Goal: Transaction & Acquisition: Purchase product/service

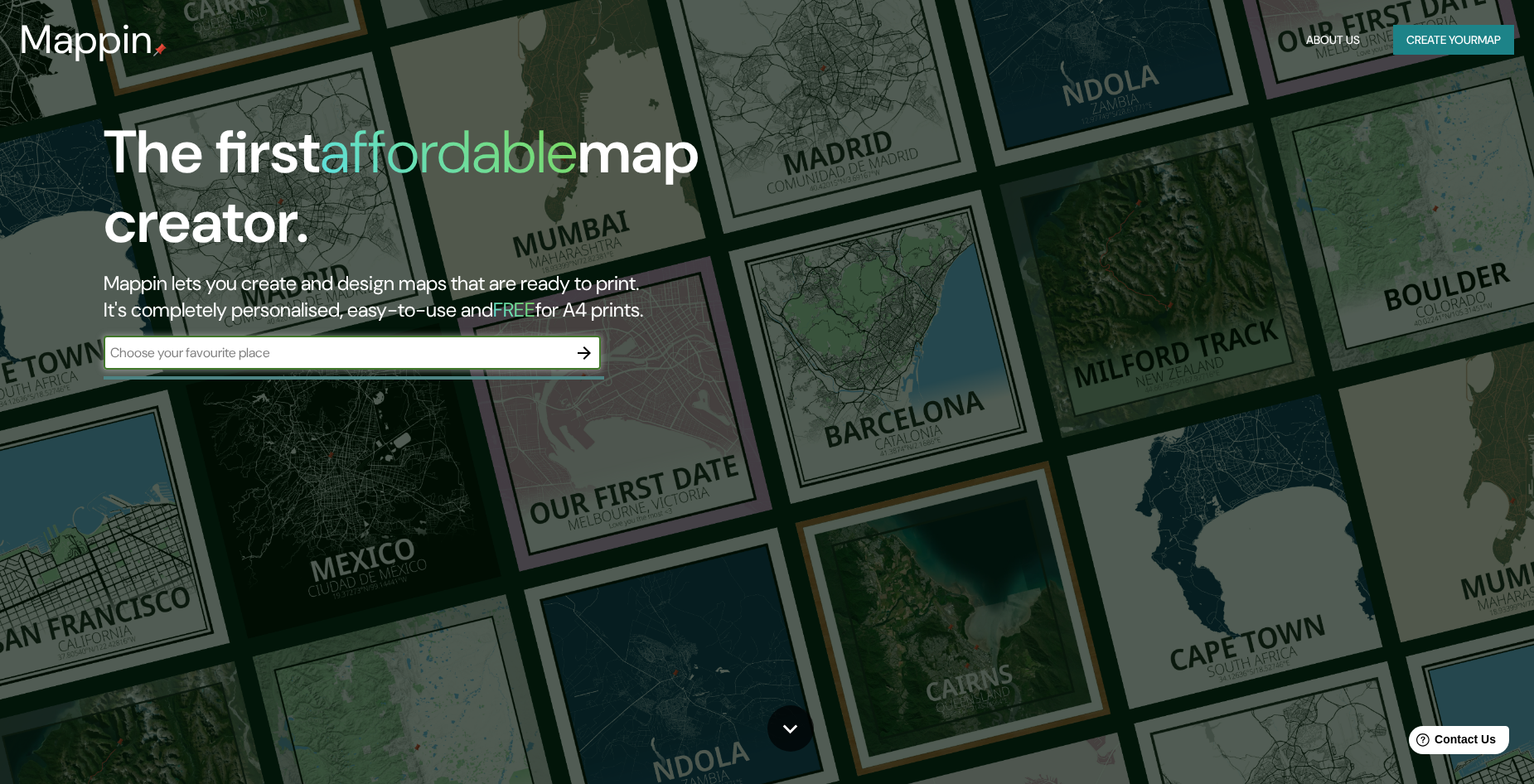
click at [262, 350] on input "text" at bounding box center [335, 352] width 464 height 19
click at [286, 350] on input "Collado Villalba, Madrid" at bounding box center [335, 352] width 464 height 19
type input "Collado Villalba, Madrid, Spain"
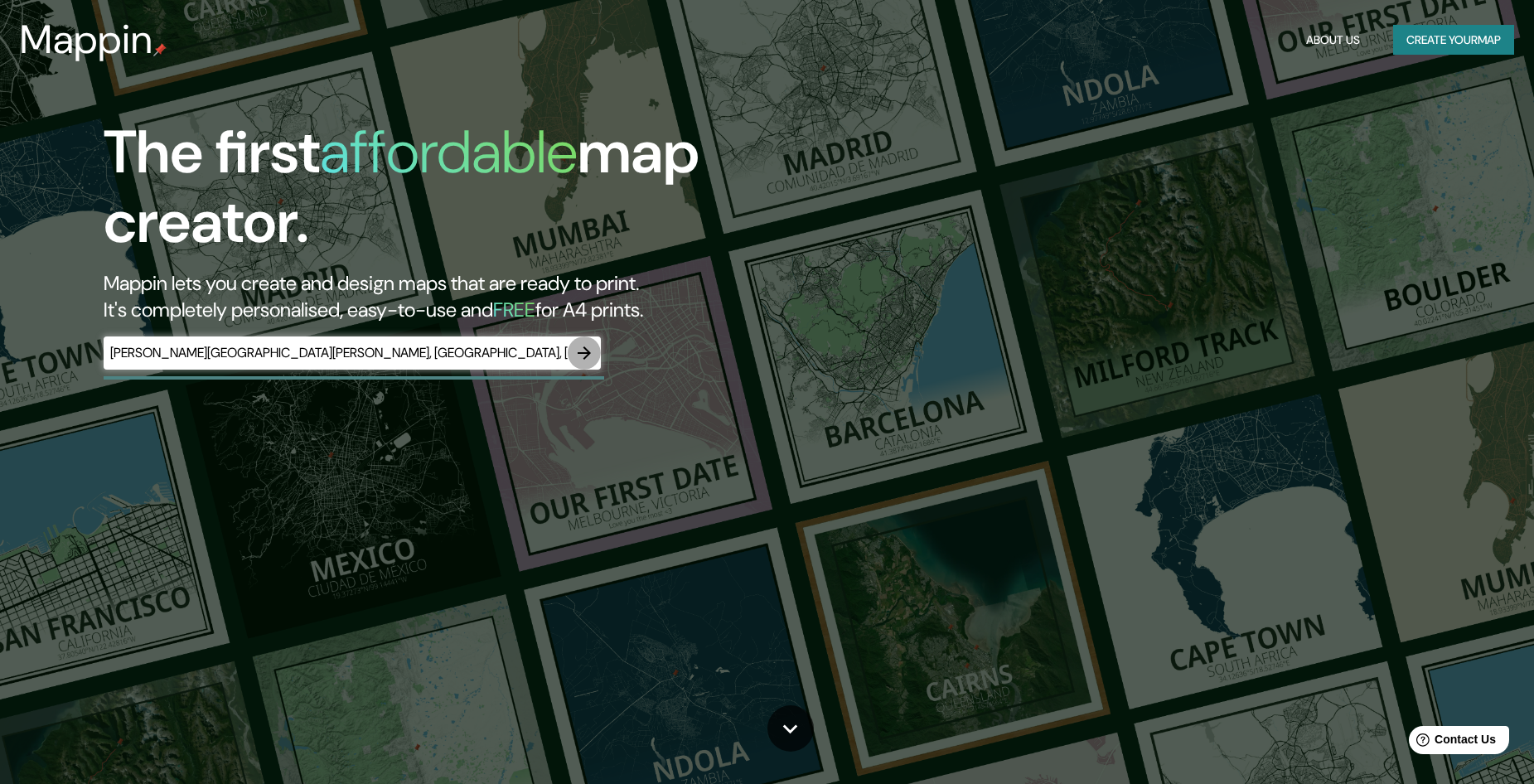
click at [586, 352] on icon "button" at bounding box center [584, 352] width 13 height 13
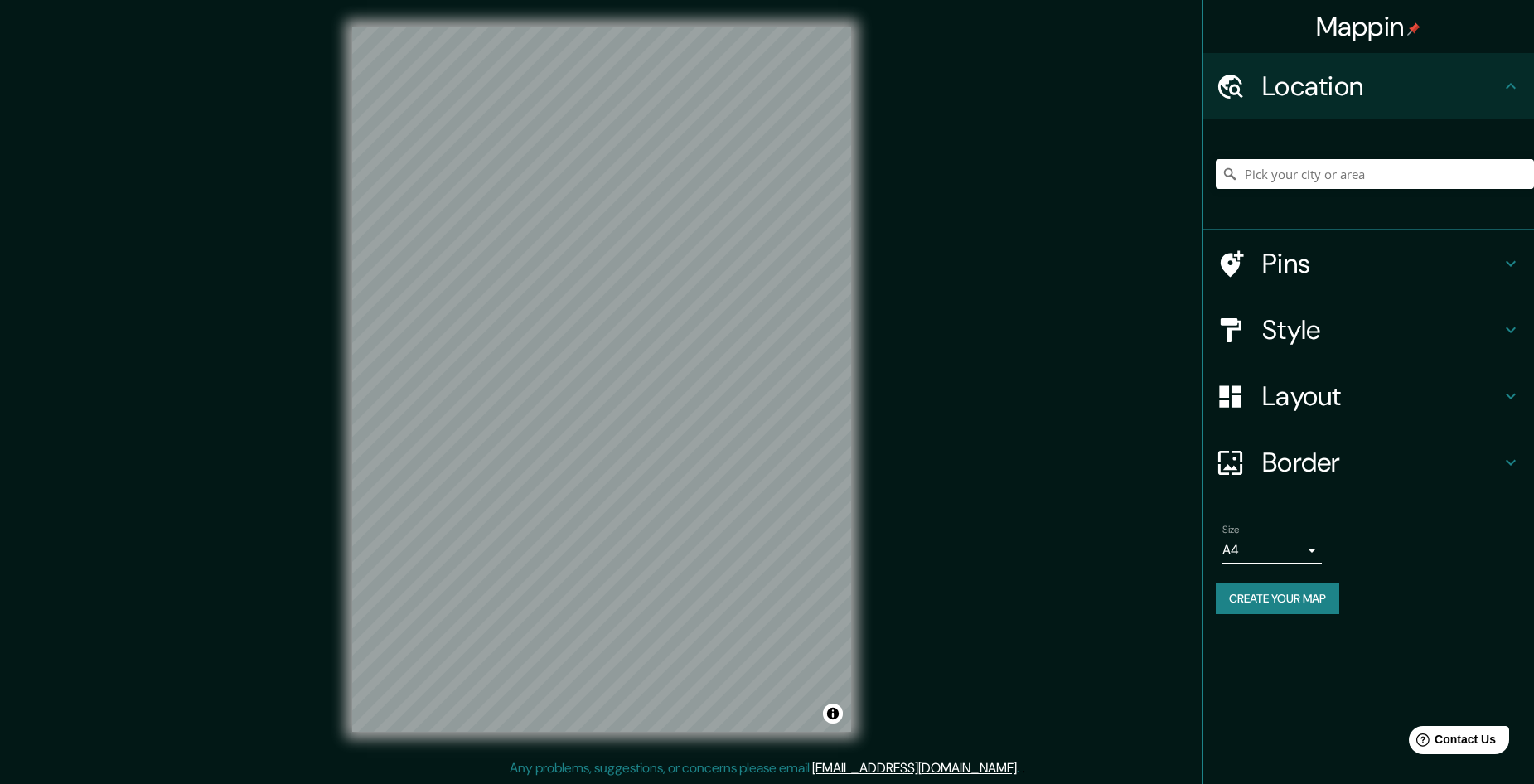
click at [1307, 191] on div at bounding box center [1374, 174] width 318 height 83
click at [1304, 183] on input "Pick your city or area" at bounding box center [1374, 173] width 318 height 29
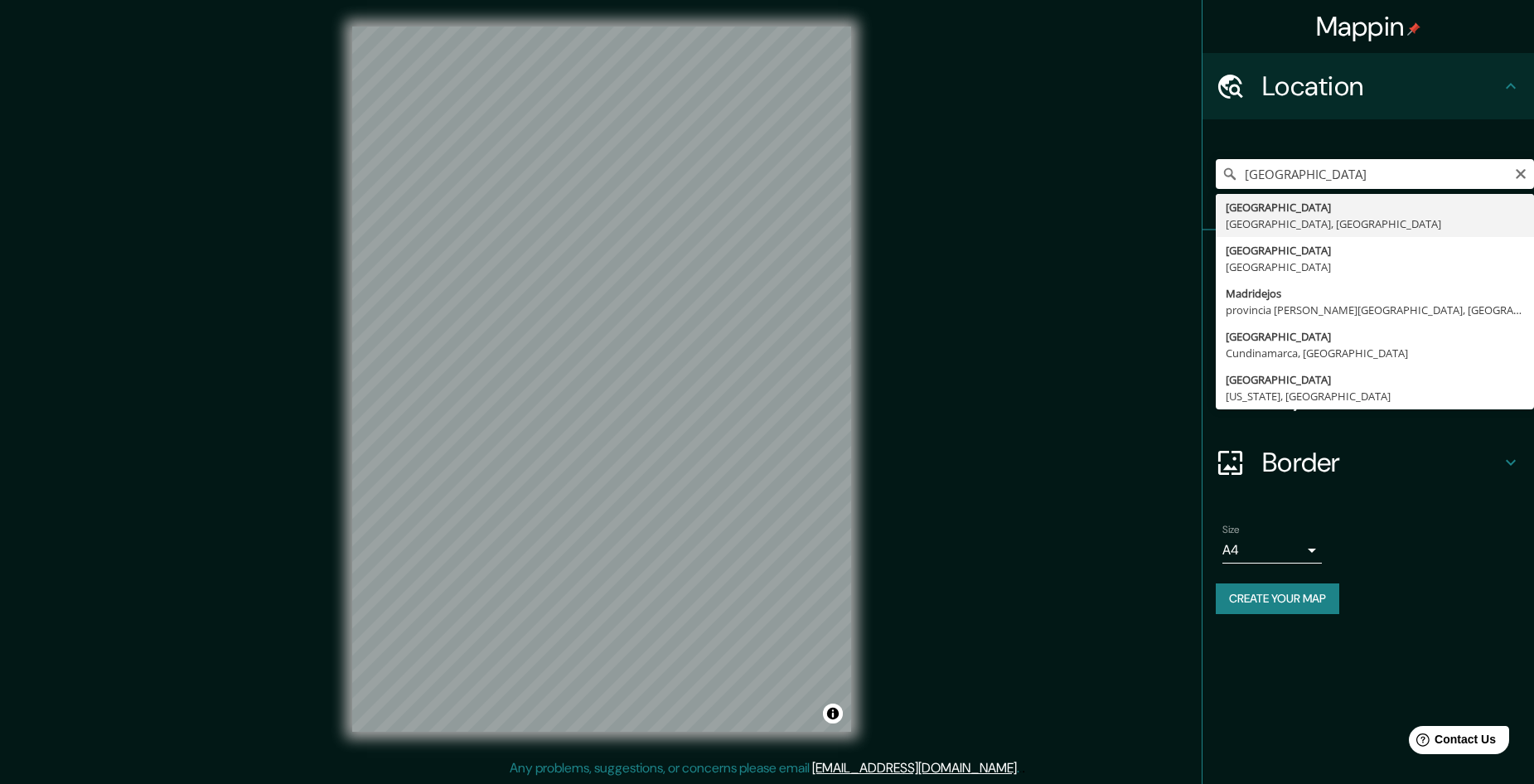
type input "Madrid, Madrid, España"
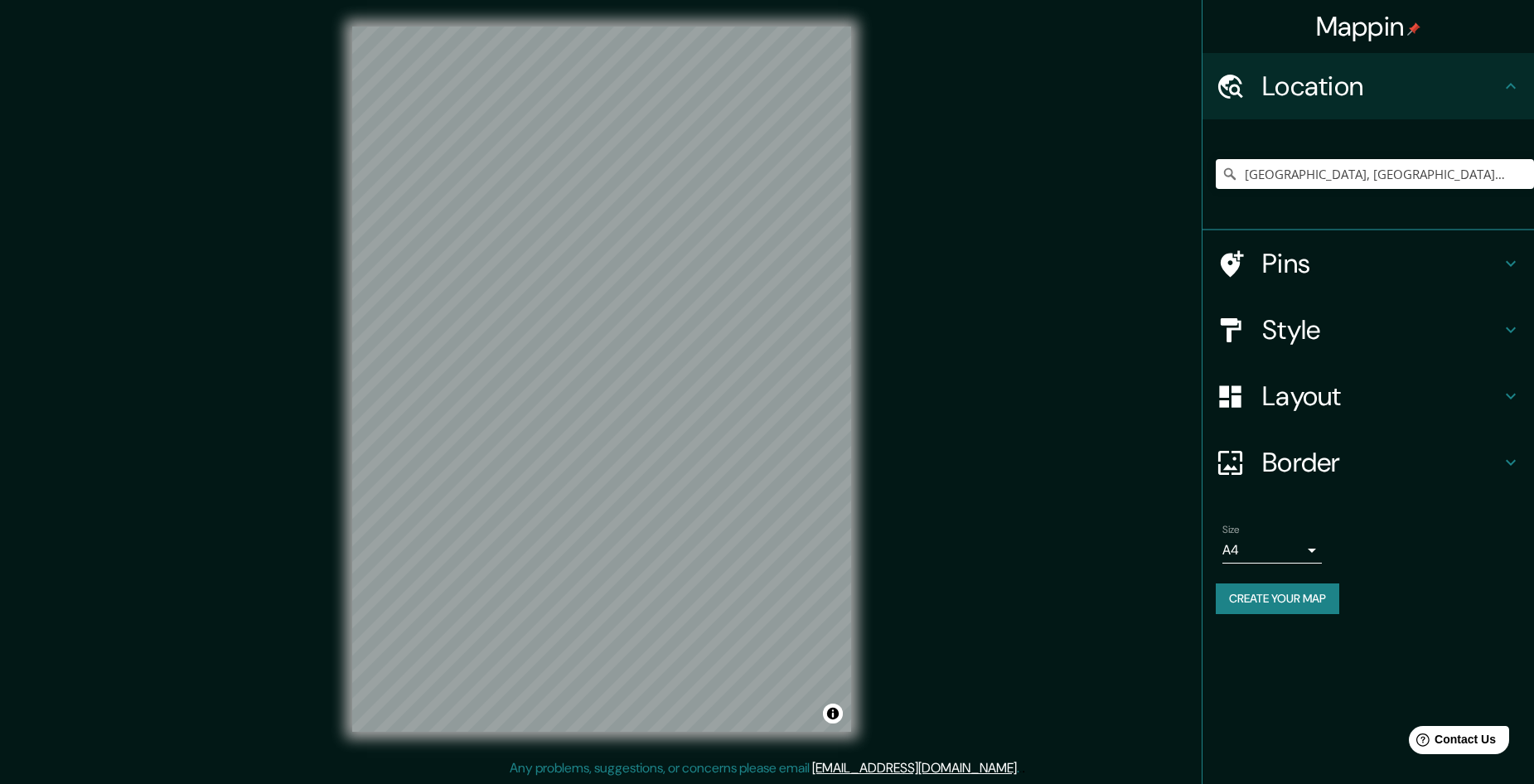
click at [1270, 591] on button "Create your map" at bounding box center [1277, 598] width 123 height 30
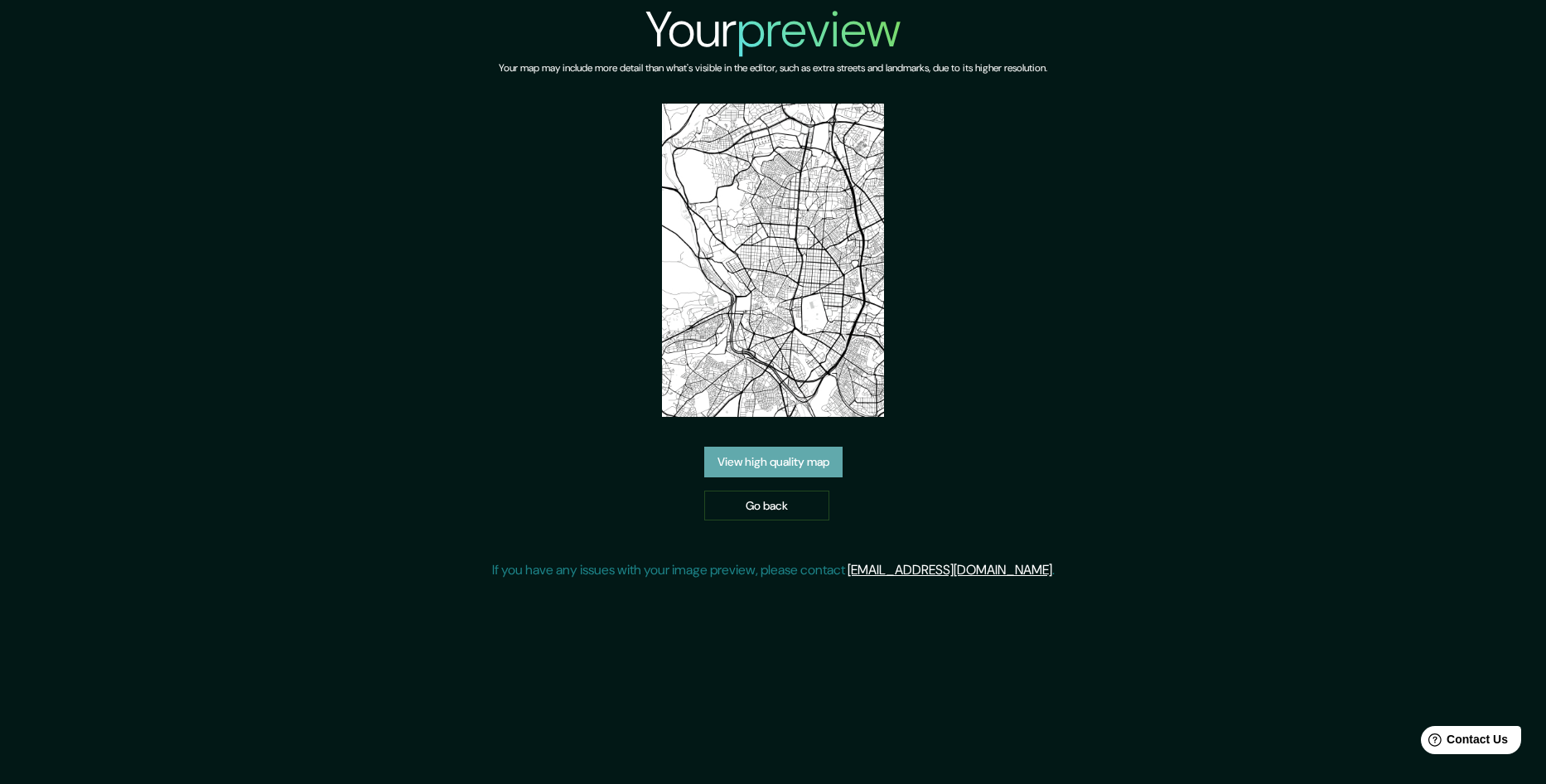
click at [743, 466] on link "View high quality map" at bounding box center [774, 461] width 139 height 30
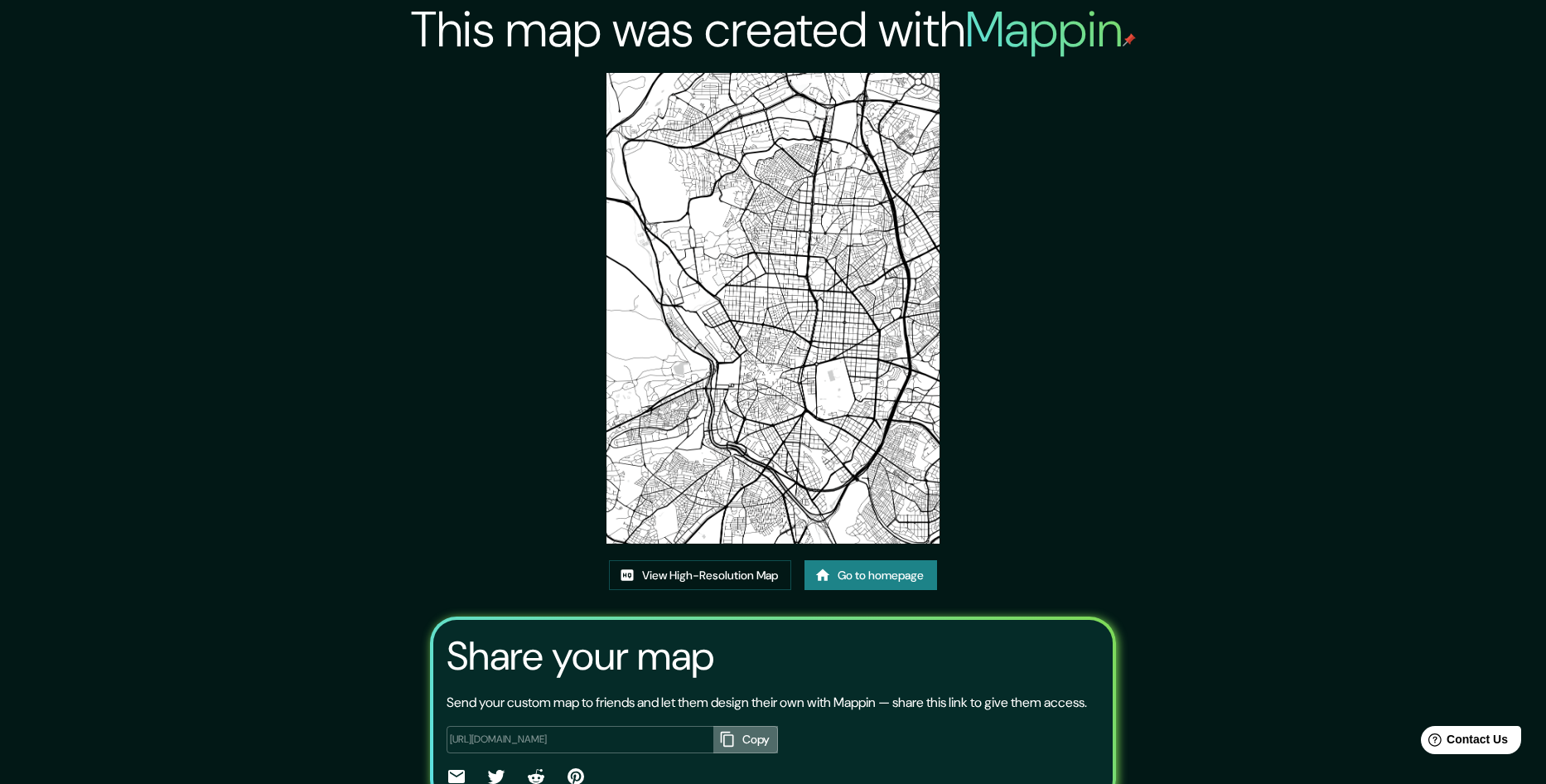
click at [747, 726] on button "Copy" at bounding box center [745, 740] width 65 height 28
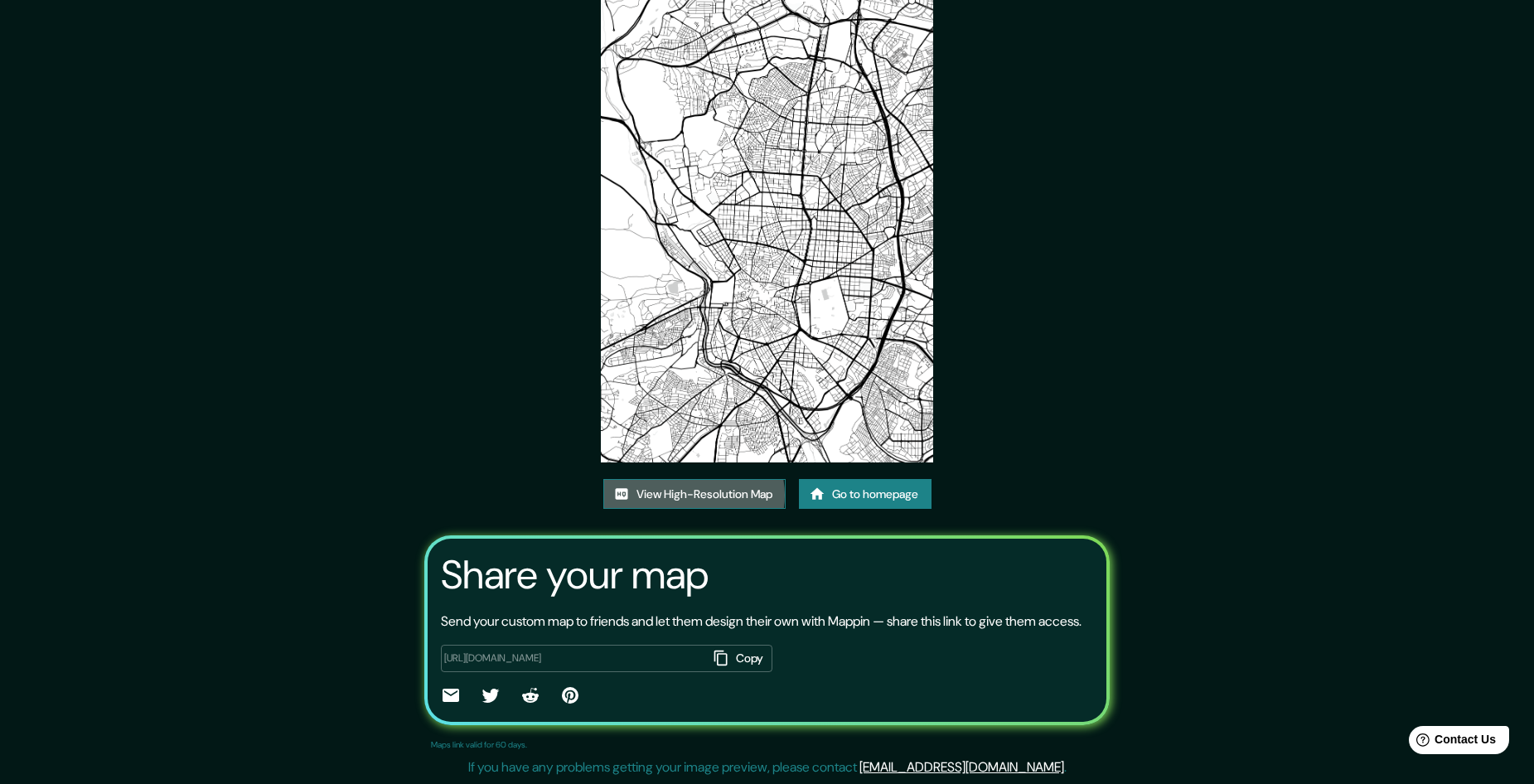
click at [693, 495] on link "View High-Resolution Map" at bounding box center [694, 493] width 182 height 30
click at [897, 493] on link "Go to homepage" at bounding box center [865, 493] width 133 height 30
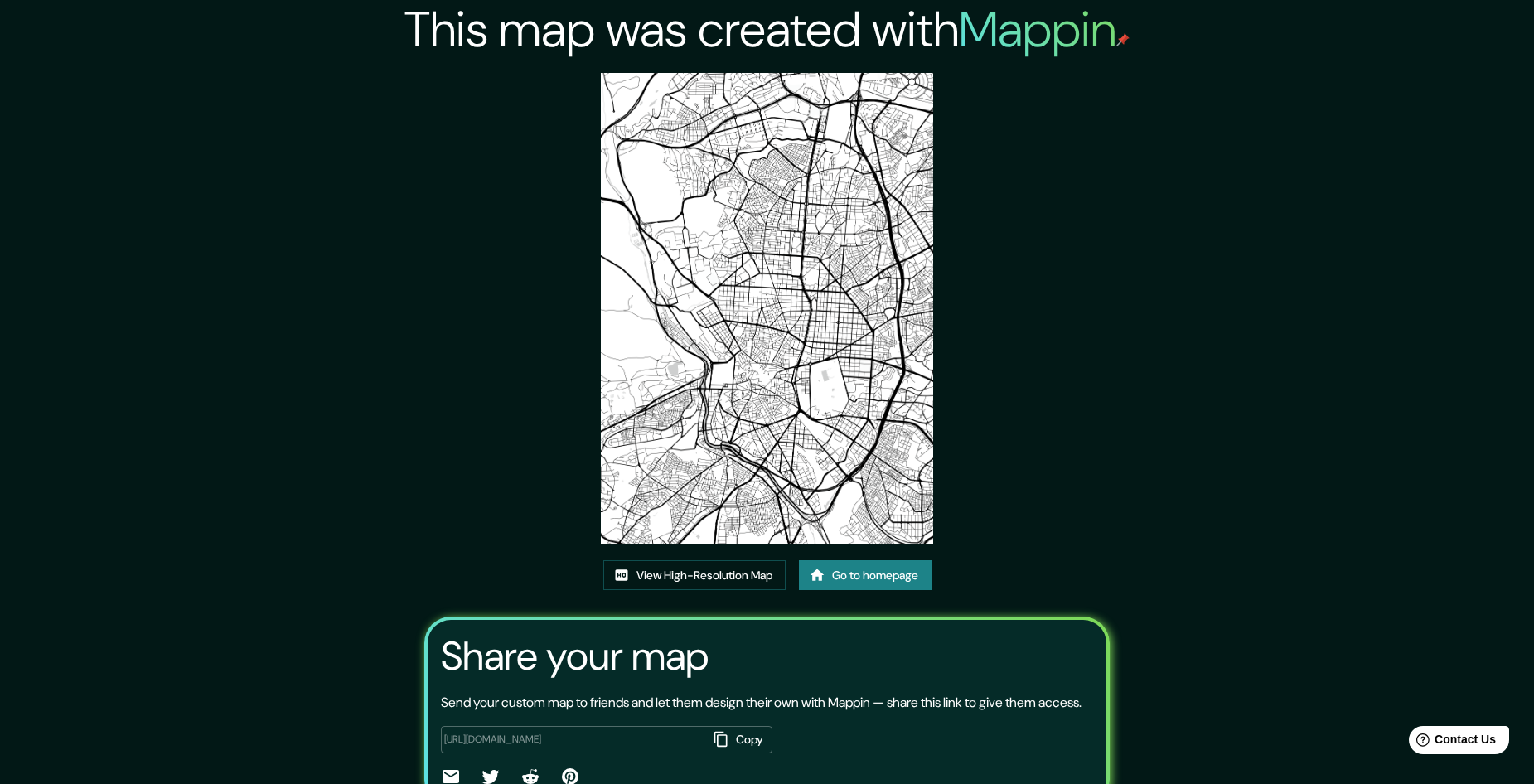
scroll to position [82, 0]
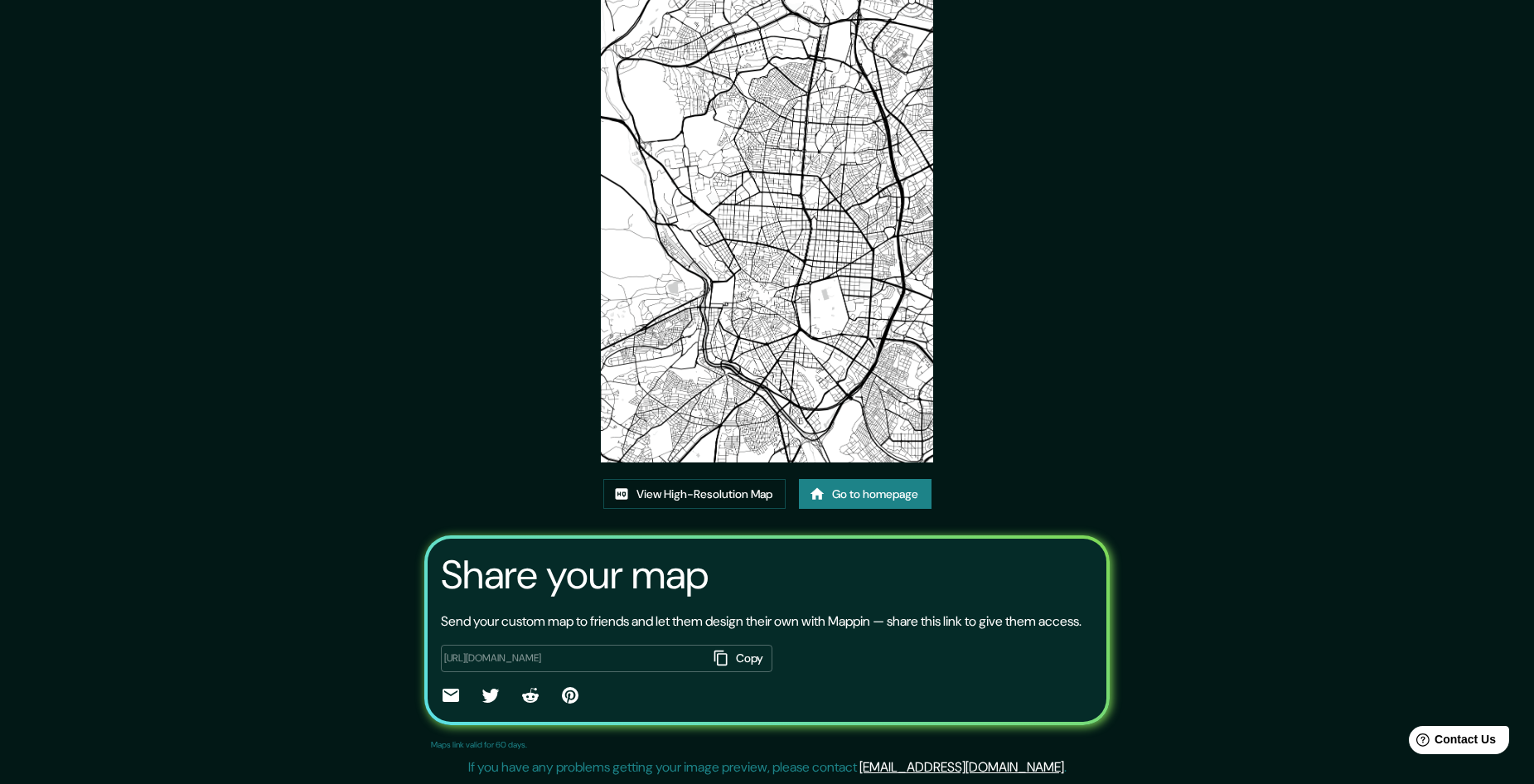
click at [447, 697] on icon at bounding box center [450, 695] width 16 height 13
click at [451, 696] on icon at bounding box center [450, 695] width 16 height 13
click at [718, 661] on icon "button" at bounding box center [720, 657] width 16 height 16
click at [442, 696] on icon at bounding box center [450, 695] width 16 height 13
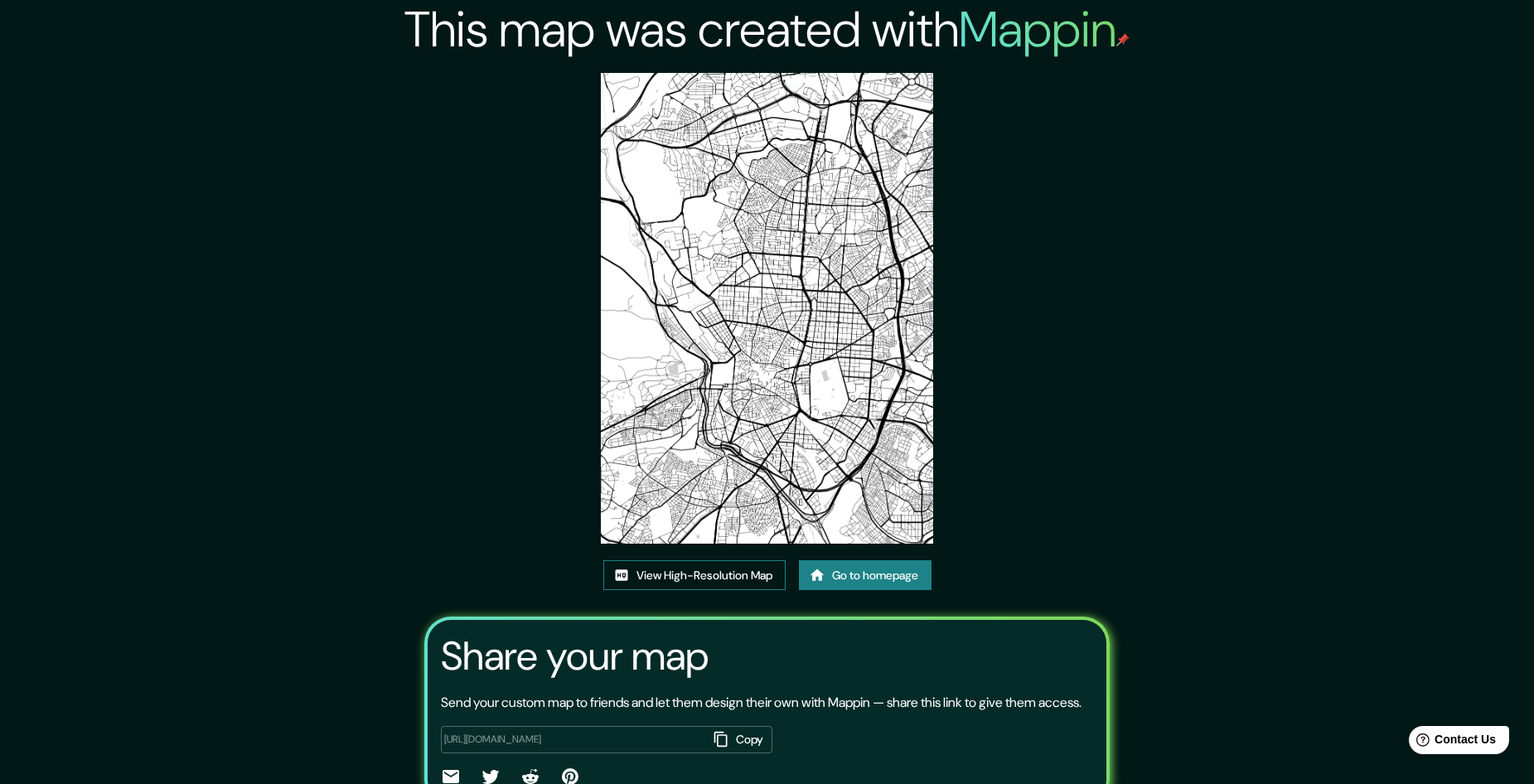
click at [724, 576] on link "View High-Resolution Map" at bounding box center [694, 575] width 182 height 30
click at [898, 580] on link "Go to homepage" at bounding box center [865, 575] width 133 height 30
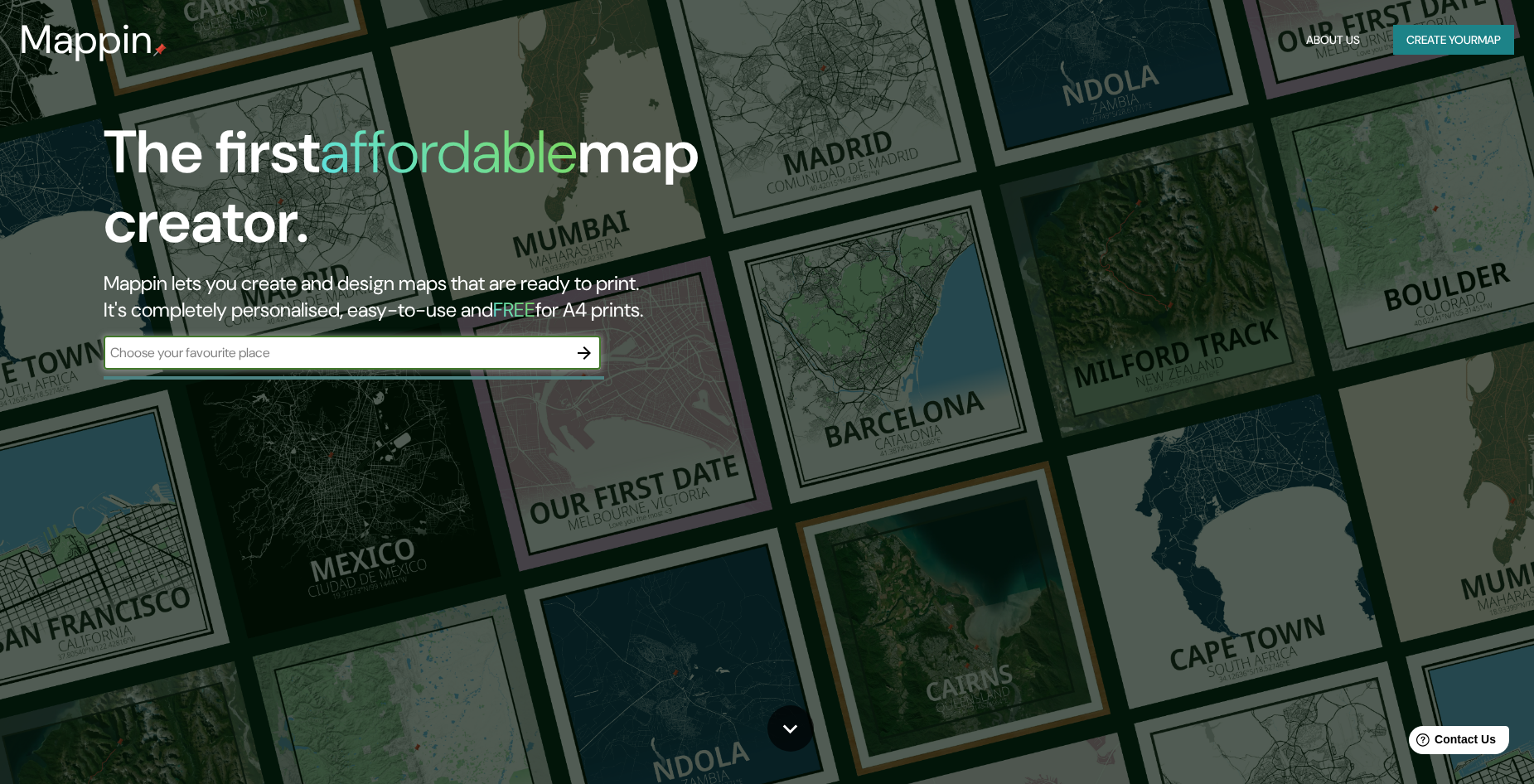
click at [257, 353] on input "text" at bounding box center [335, 352] width 464 height 19
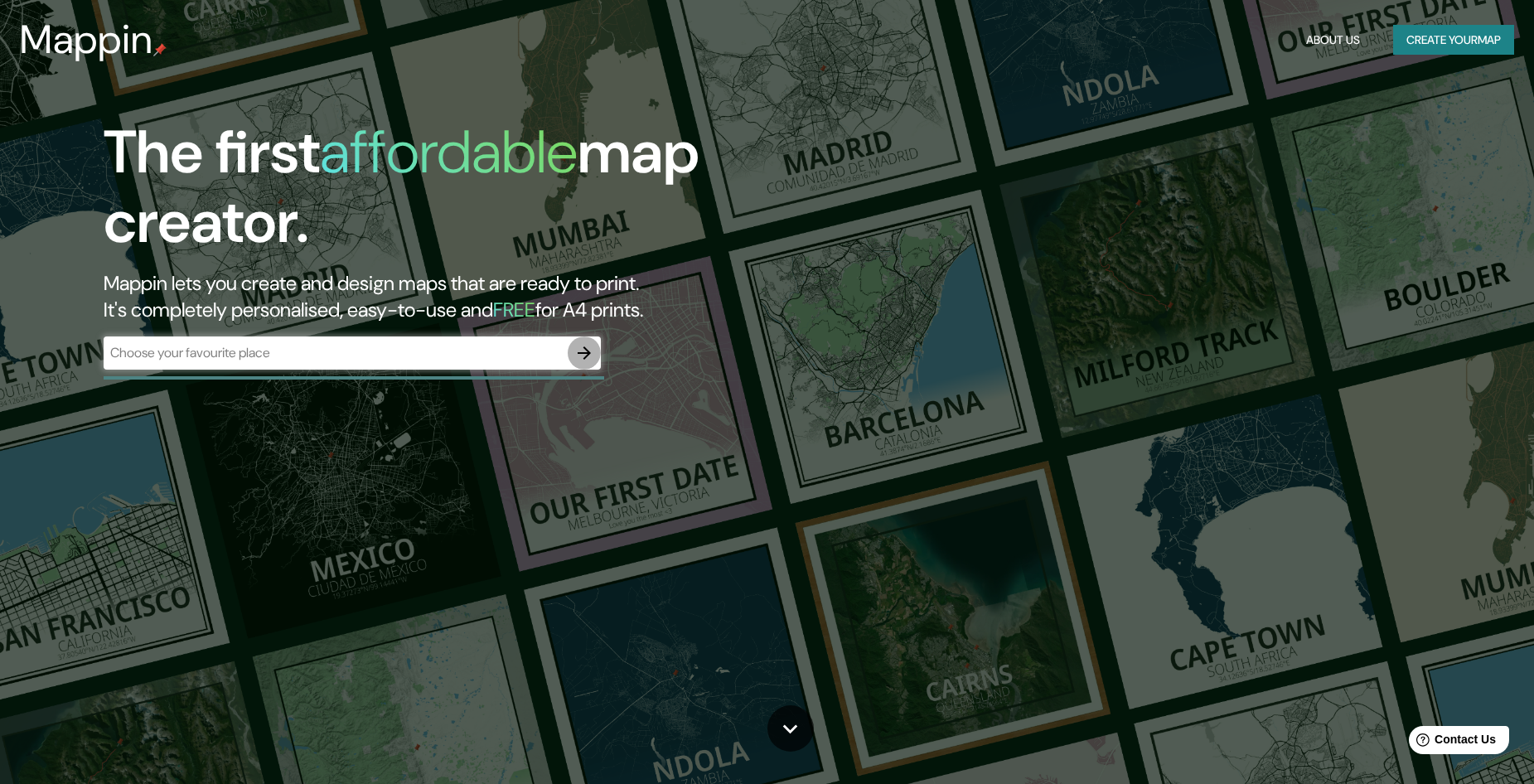
click at [585, 359] on icon "button" at bounding box center [584, 352] width 20 height 20
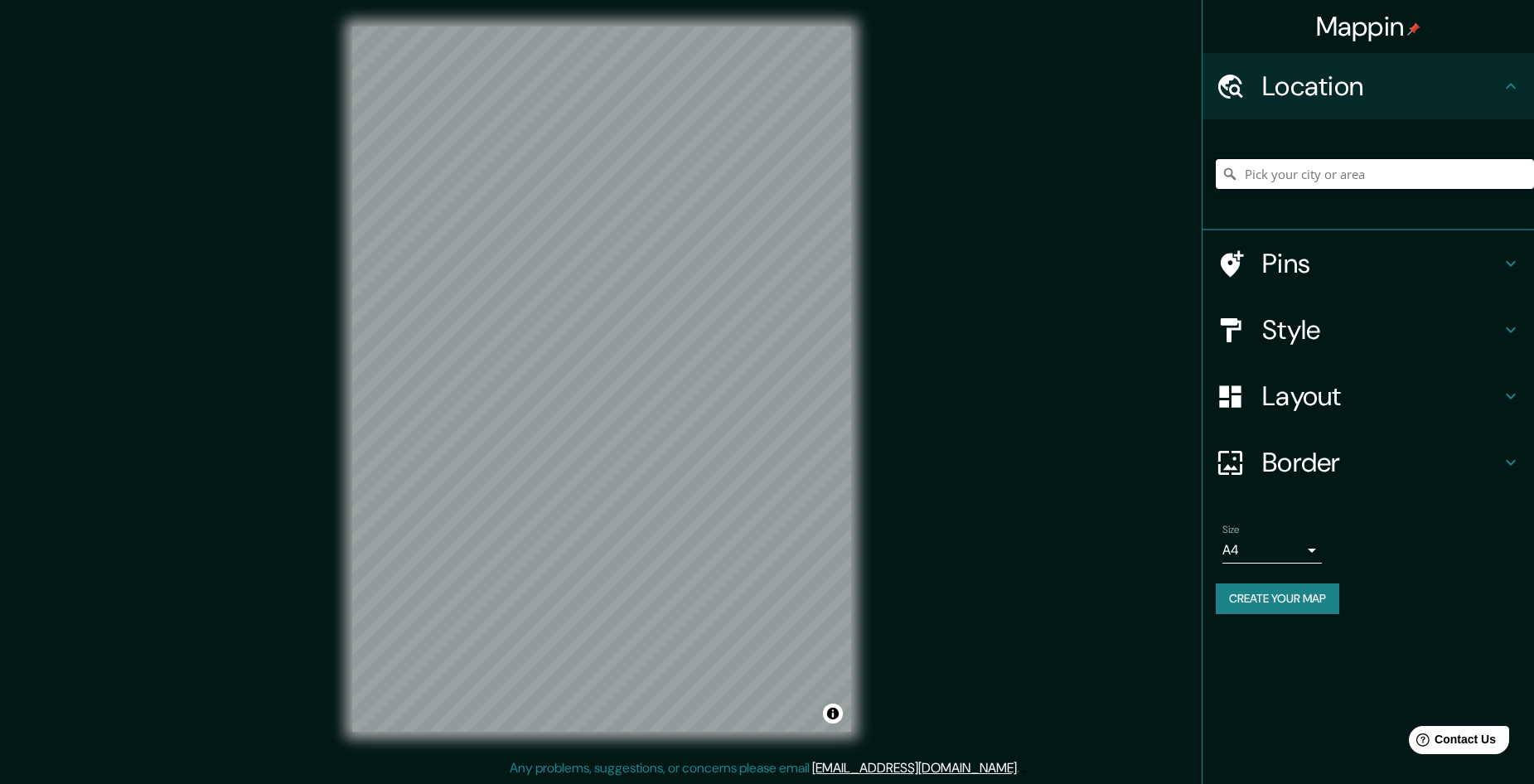
click at [1319, 175] on input "Pick your city or area" at bounding box center [1374, 173] width 318 height 29
click at [1379, 173] on input "Sevilla la Nueva, Madrid, España" at bounding box center [1374, 173] width 318 height 29
click at [1471, 176] on input "Sevilla la Nueva, Madrid, España" at bounding box center [1374, 173] width 318 height 29
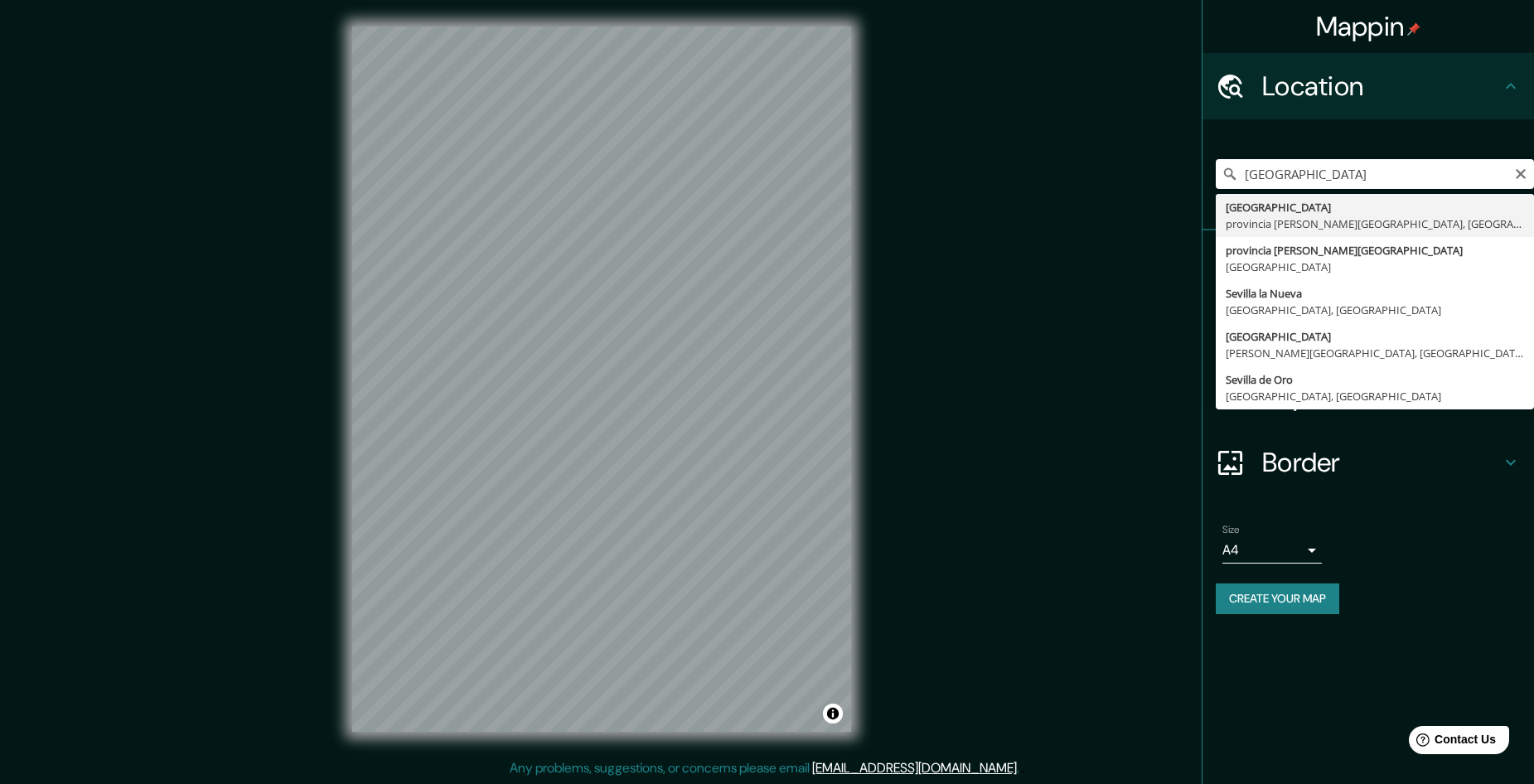
type input "Sevilla, provincia de Sevilla, España"
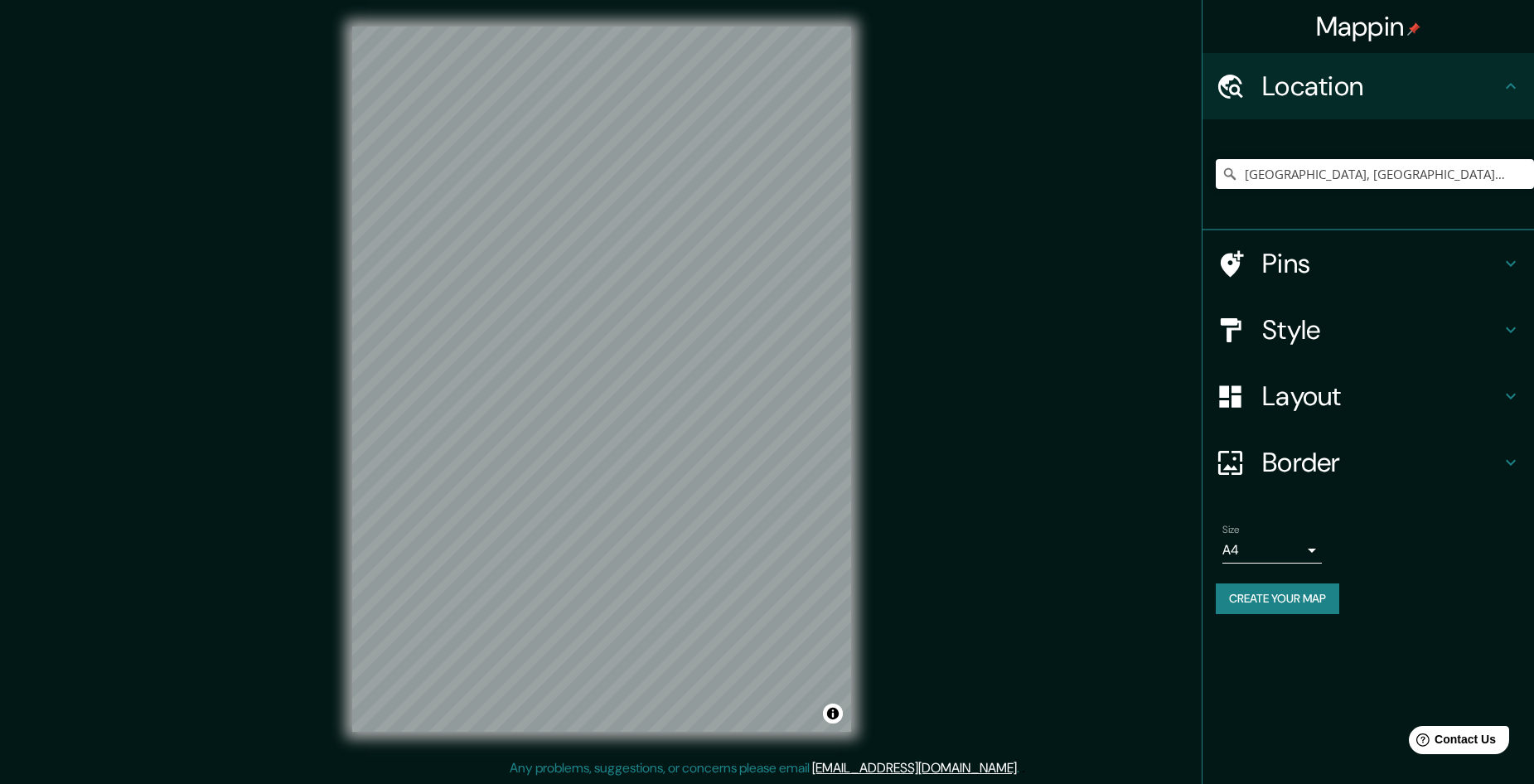
click at [1512, 258] on icon at bounding box center [1511, 263] width 20 height 20
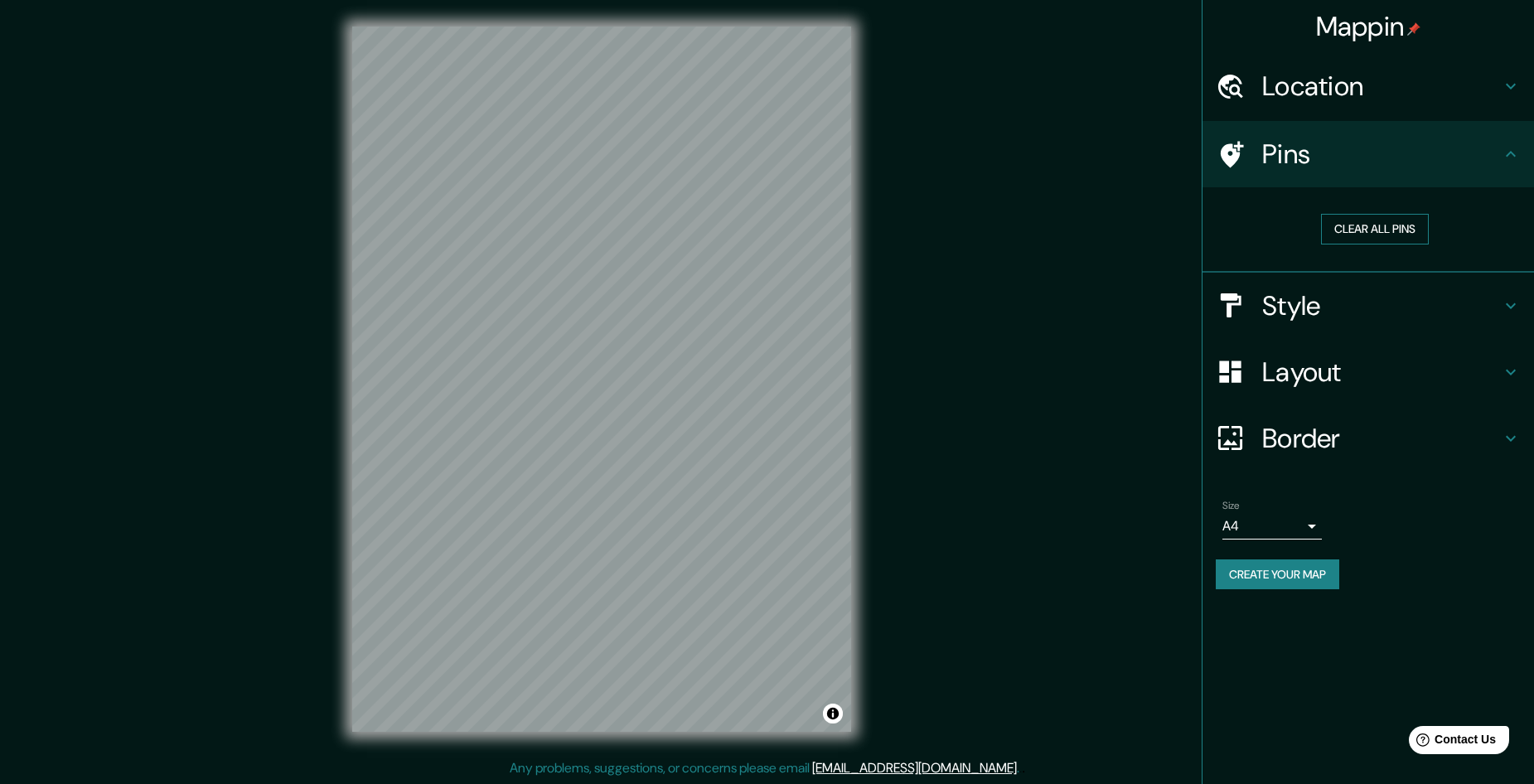
click at [1375, 234] on button "Clear all pins" at bounding box center [1375, 228] width 108 height 30
click at [1518, 306] on icon at bounding box center [1511, 305] width 20 height 20
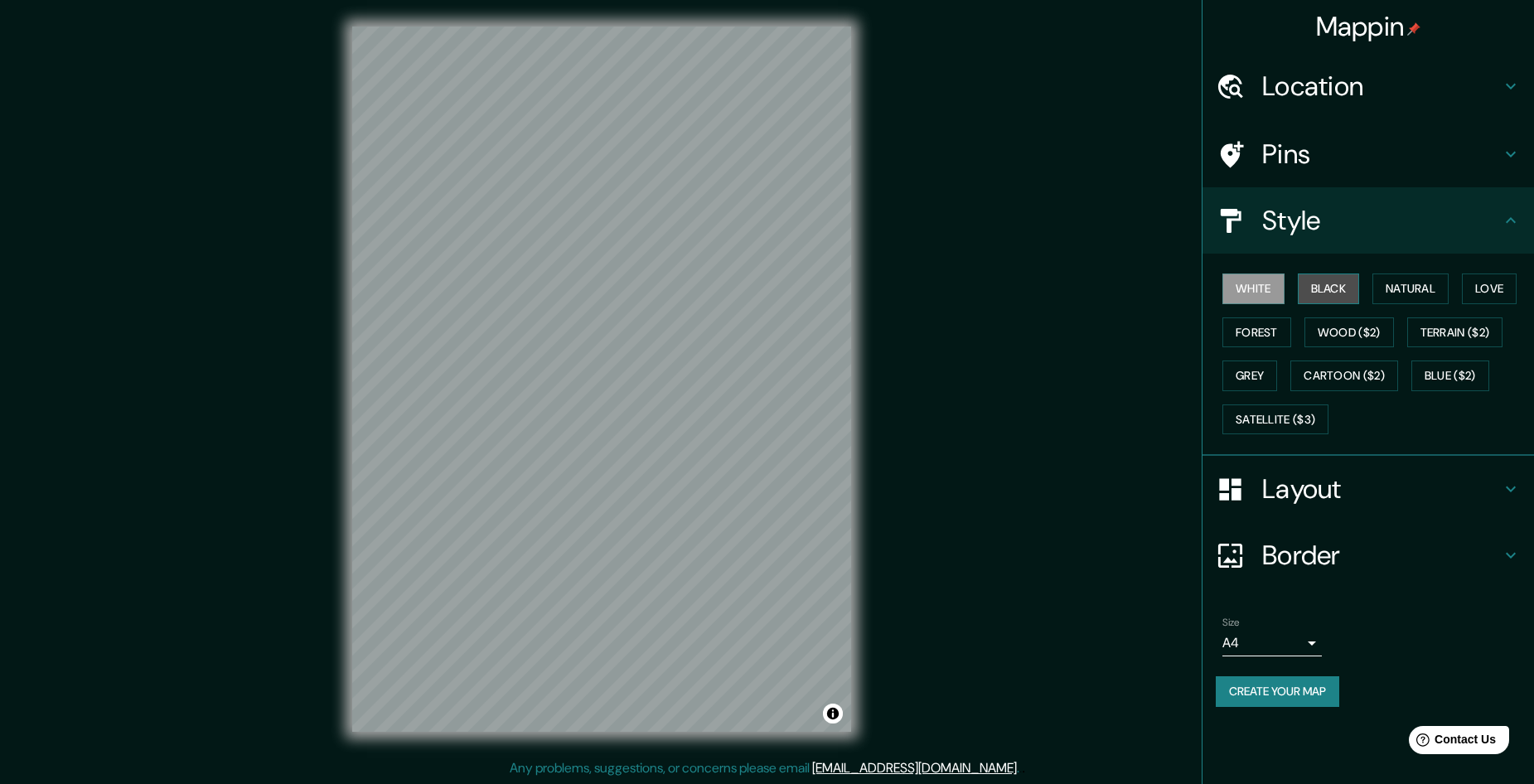
click at [1315, 288] on button "Black" at bounding box center [1329, 288] width 62 height 30
click at [1413, 289] on button "Natural" at bounding box center [1411, 288] width 76 height 30
click at [1490, 291] on button "Love" at bounding box center [1489, 288] width 55 height 30
click at [1268, 323] on button "Forest" at bounding box center [1256, 332] width 69 height 30
click at [1355, 330] on button "Wood ($2)" at bounding box center [1348, 332] width 89 height 30
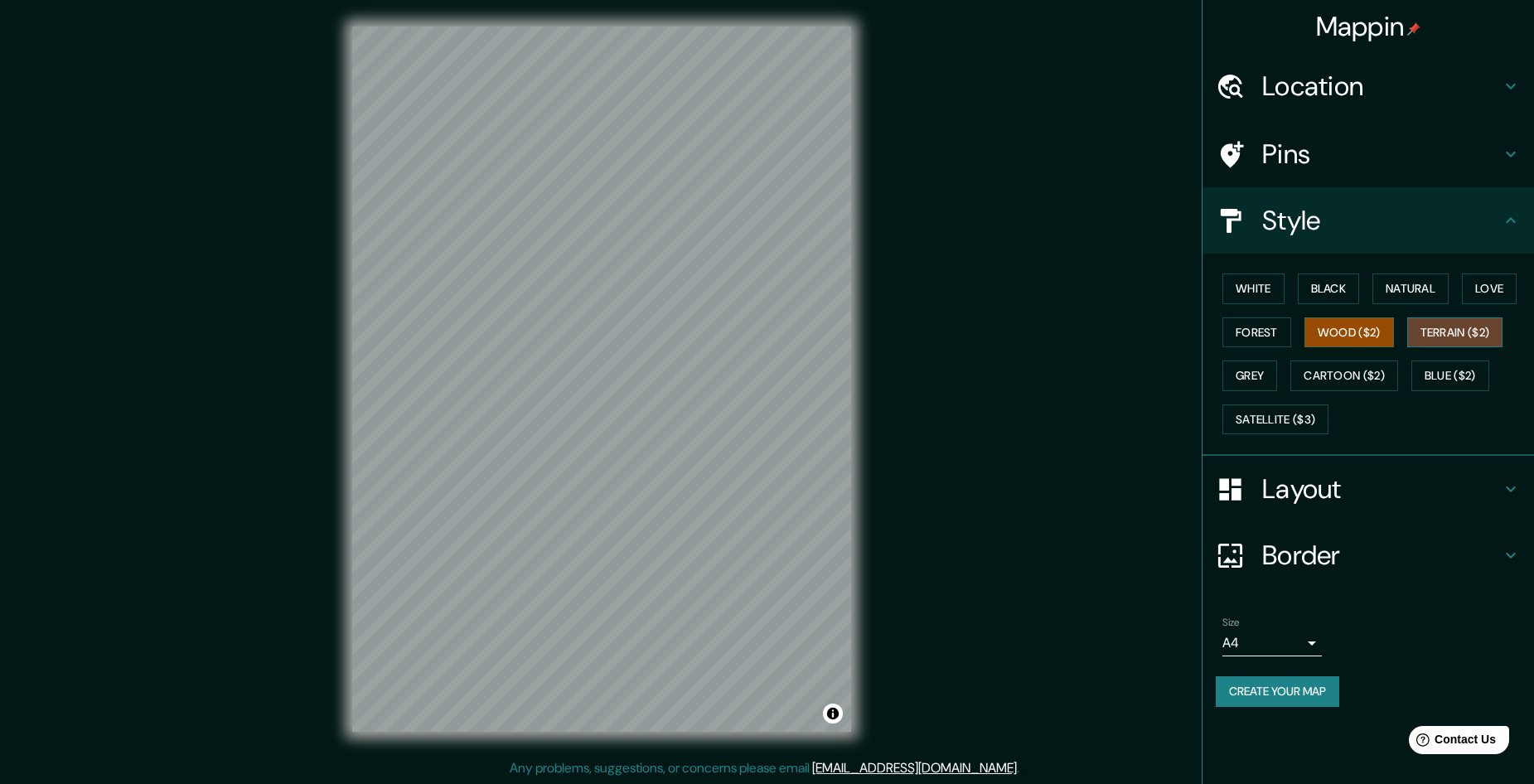
click at [1452, 334] on button "Terrain ($2)" at bounding box center [1455, 332] width 96 height 30
click at [1262, 369] on button "Grey" at bounding box center [1249, 376] width 55 height 30
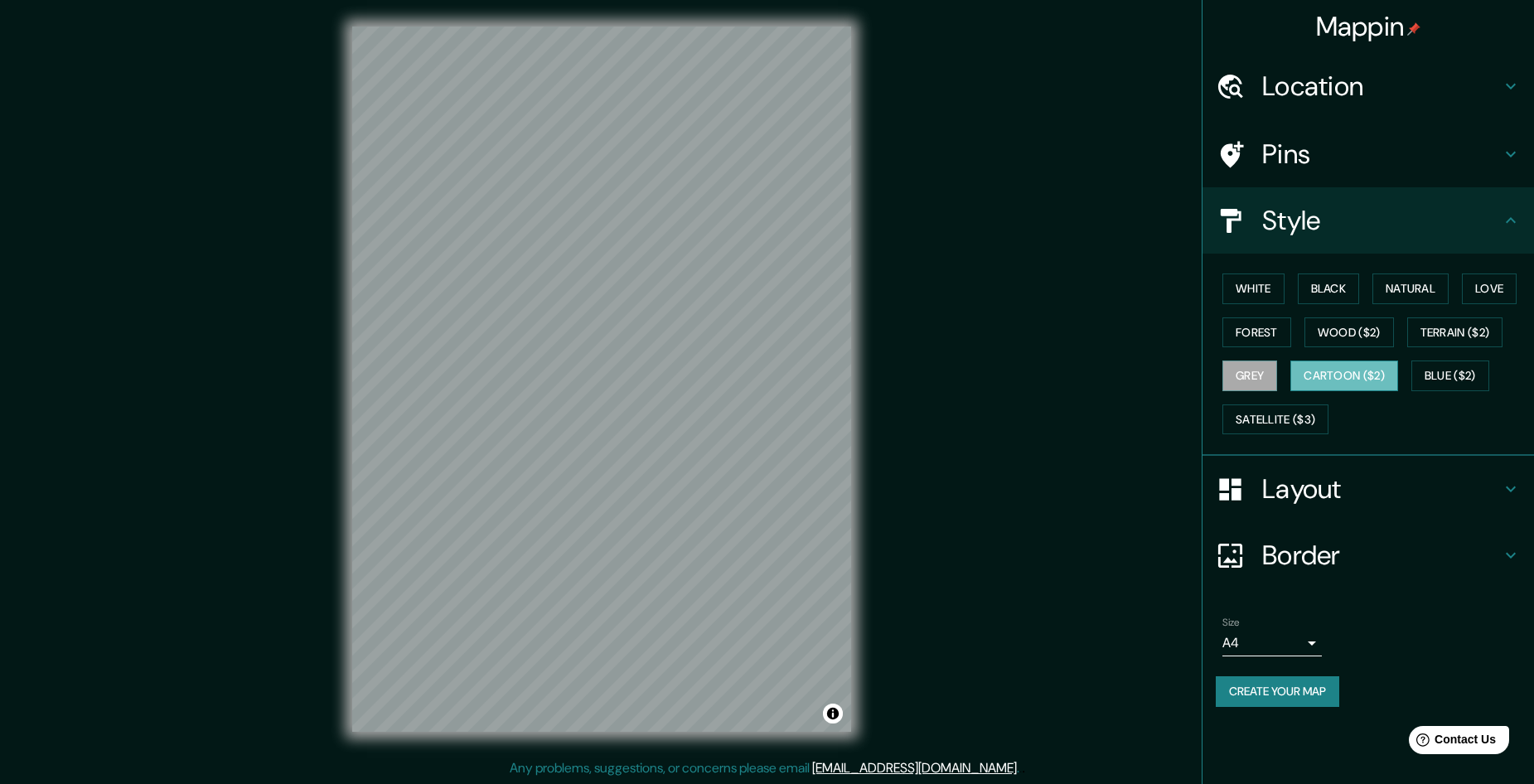
click at [1337, 367] on button "Cartoon ($2)" at bounding box center [1344, 376] width 108 height 30
click at [1433, 374] on button "Blue ($2)" at bounding box center [1451, 376] width 78 height 30
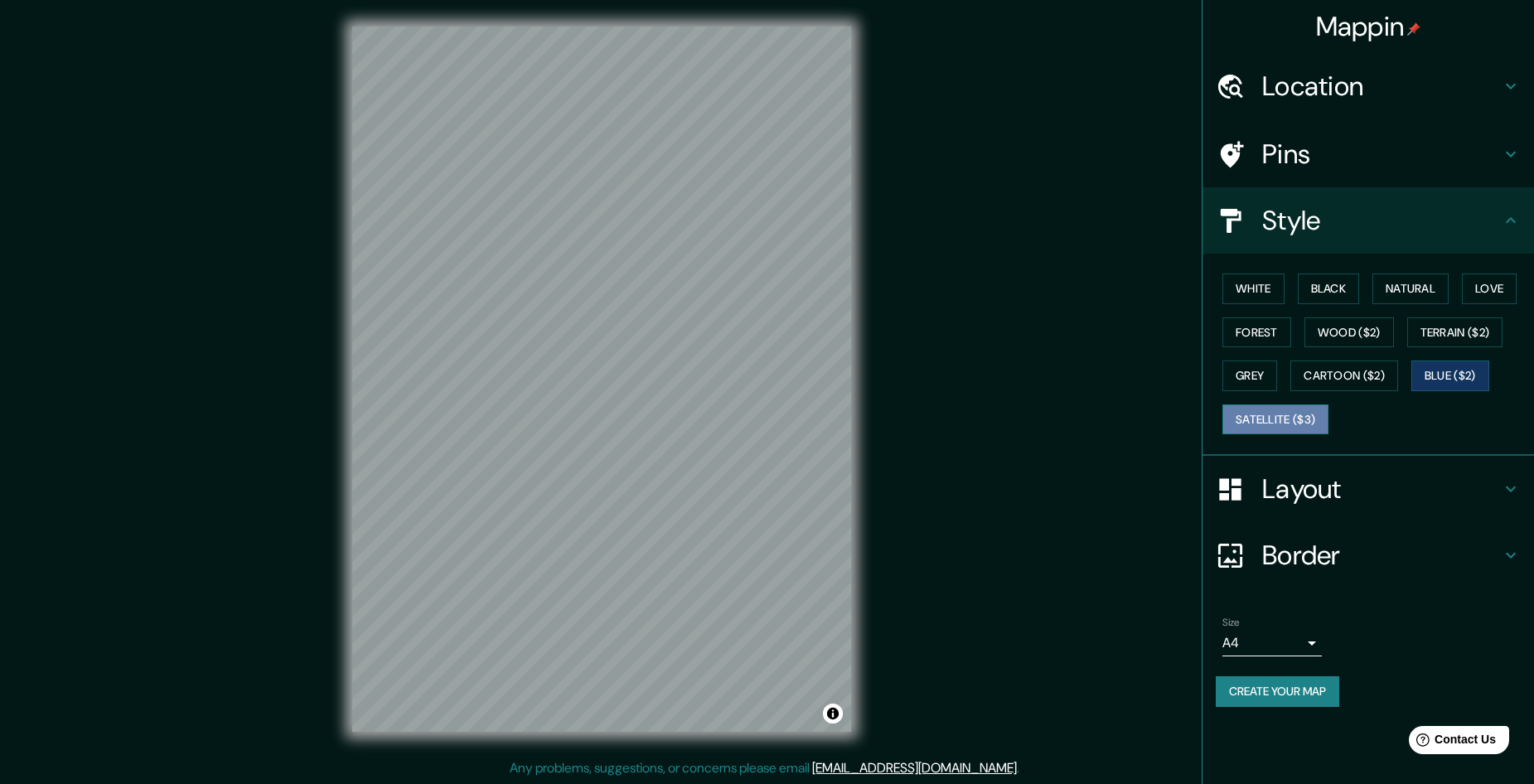
click at [1270, 413] on button "Satellite ($3)" at bounding box center [1275, 419] width 106 height 30
click at [1267, 341] on button "Forest" at bounding box center [1256, 332] width 69 height 30
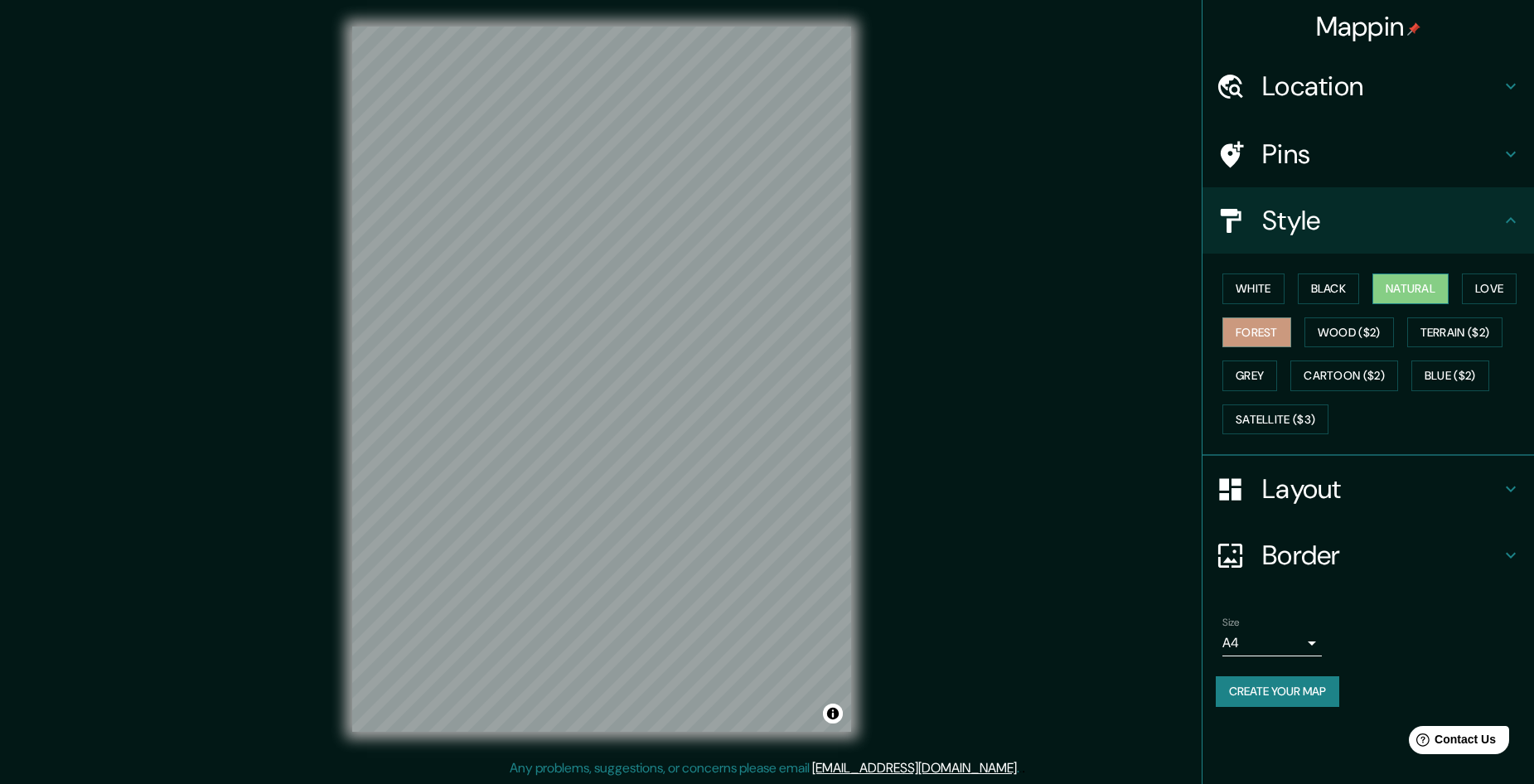
click at [1420, 285] on button "Natural" at bounding box center [1411, 288] width 76 height 30
click at [1321, 283] on button "Black" at bounding box center [1329, 288] width 62 height 30
click at [1255, 286] on button "White" at bounding box center [1254, 288] width 62 height 30
click at [1265, 322] on button "Forest" at bounding box center [1256, 332] width 69 height 30
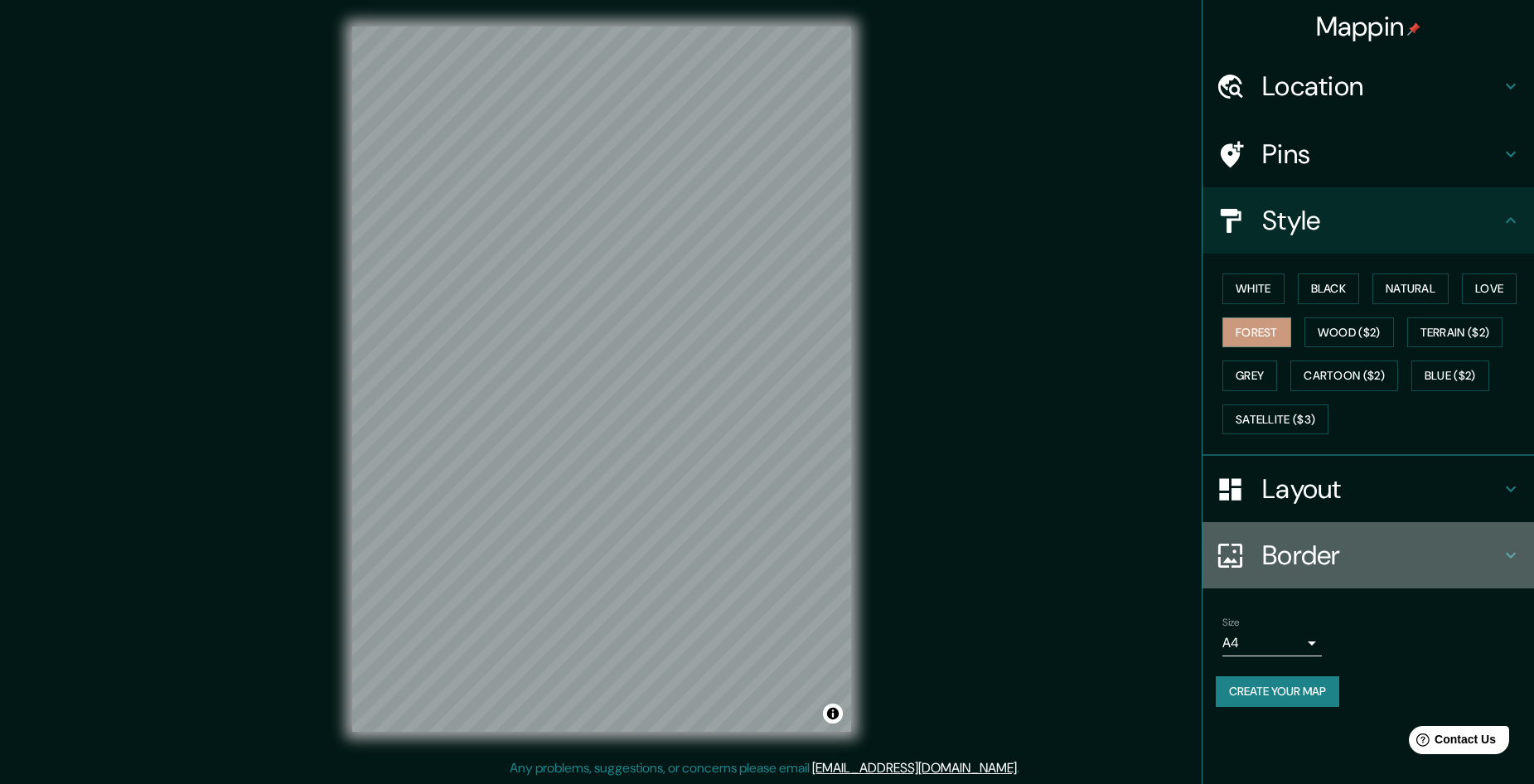
click at [1518, 559] on icon at bounding box center [1511, 555] width 20 height 20
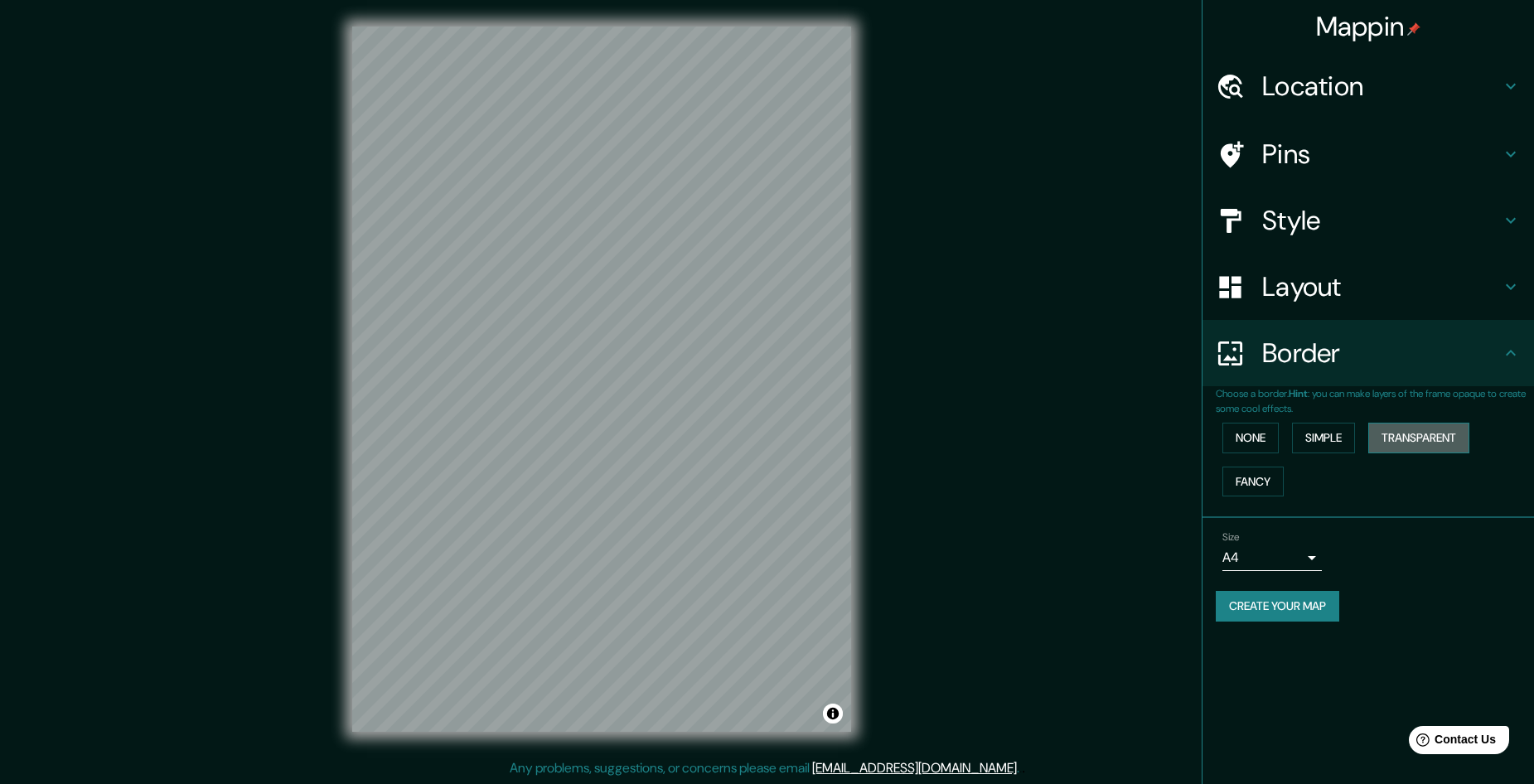
click at [1407, 444] on button "Transparent" at bounding box center [1419, 437] width 102 height 30
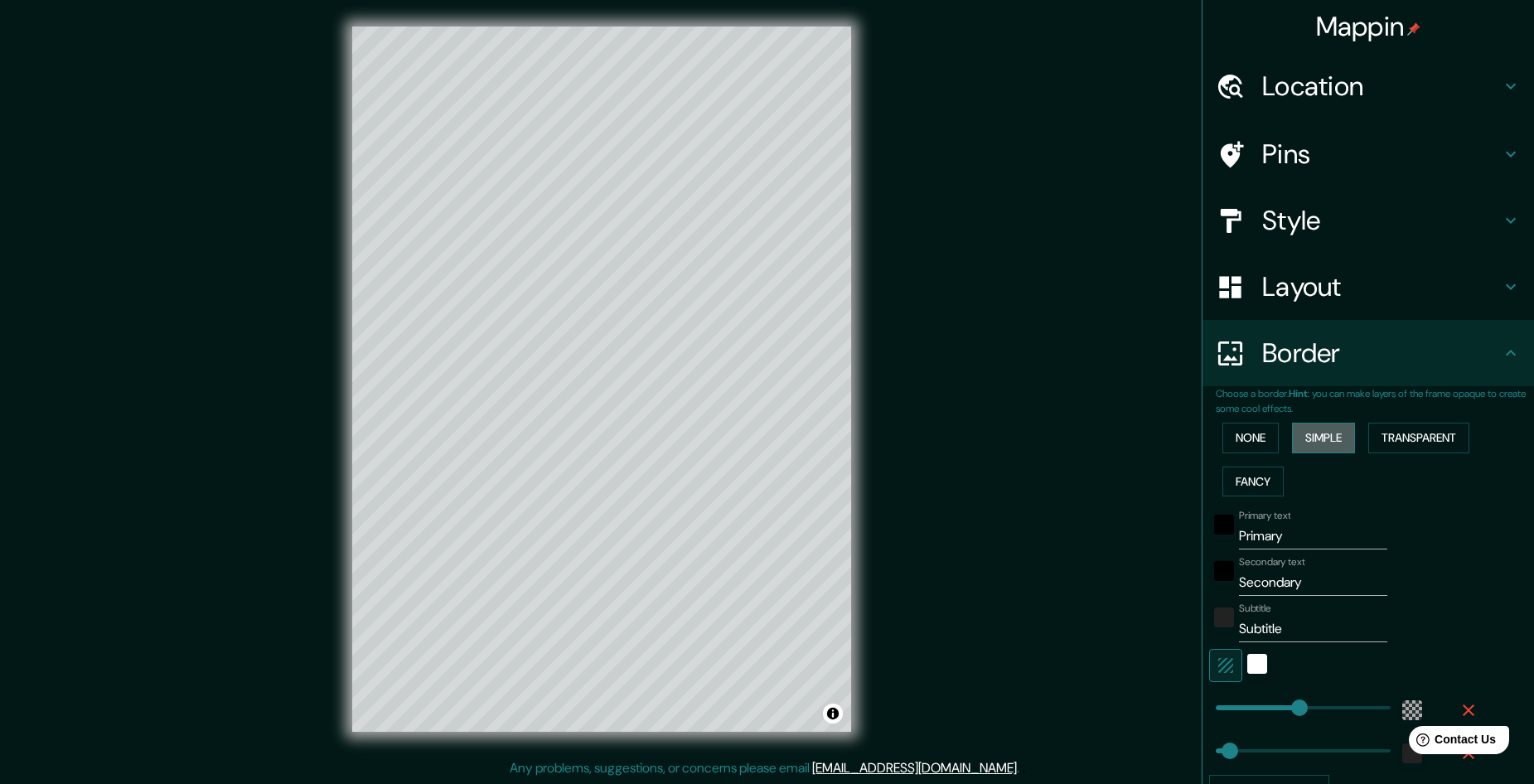
click at [1323, 440] on button "Simple" at bounding box center [1323, 437] width 63 height 30
click at [1249, 439] on button "None" at bounding box center [1250, 437] width 56 height 30
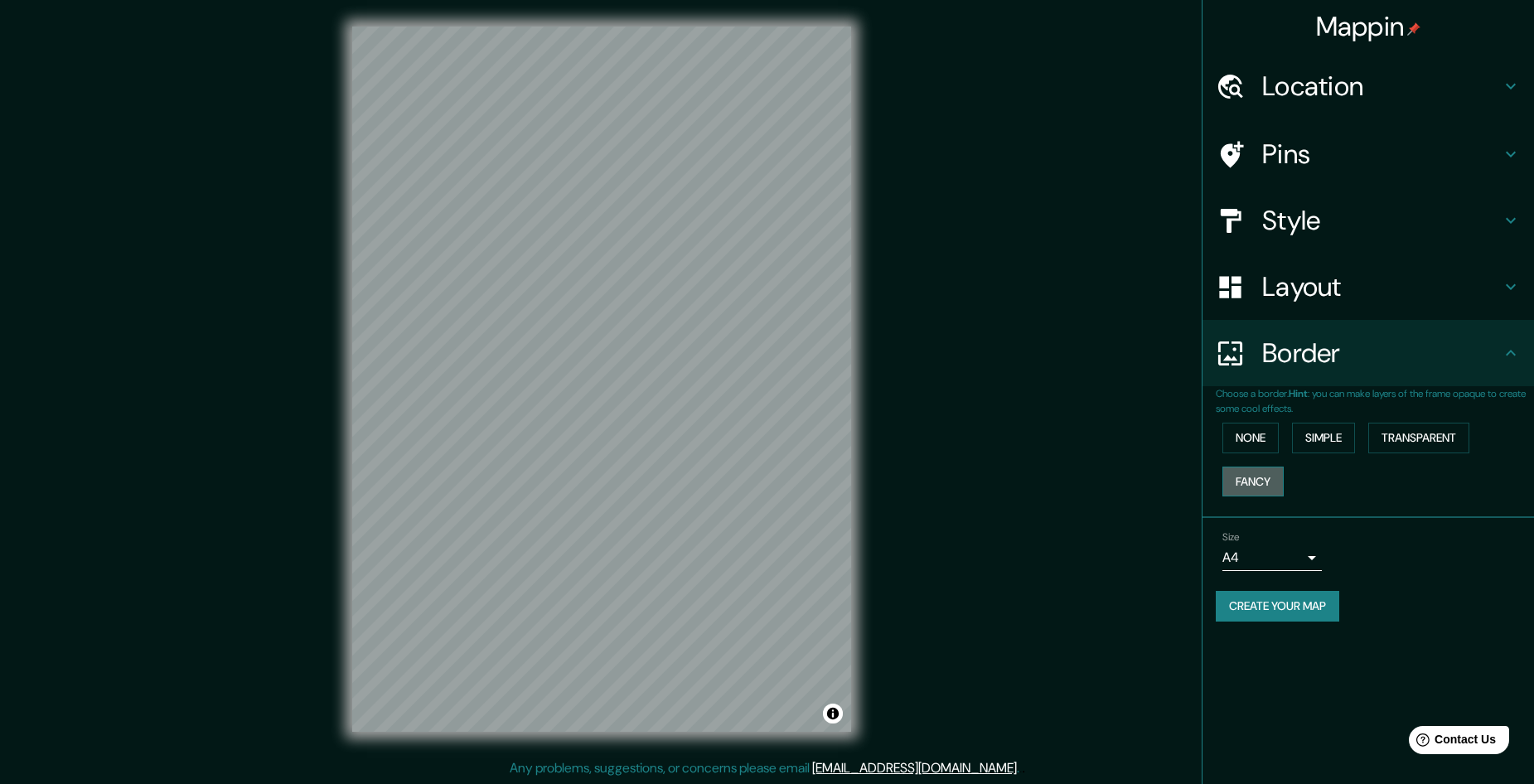
click at [1248, 484] on button "Fancy" at bounding box center [1253, 481] width 62 height 30
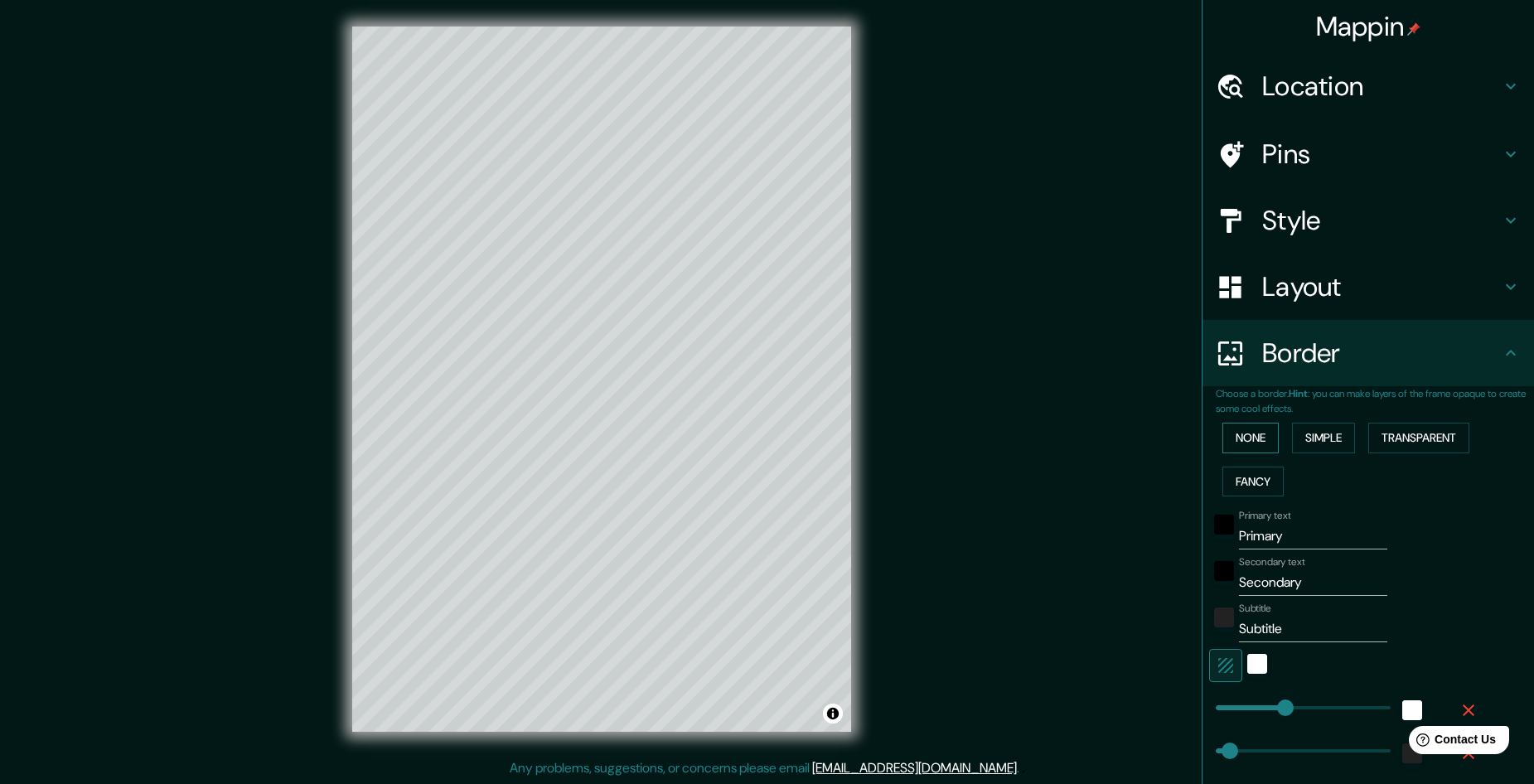
click at [1251, 435] on button "None" at bounding box center [1250, 437] width 56 height 30
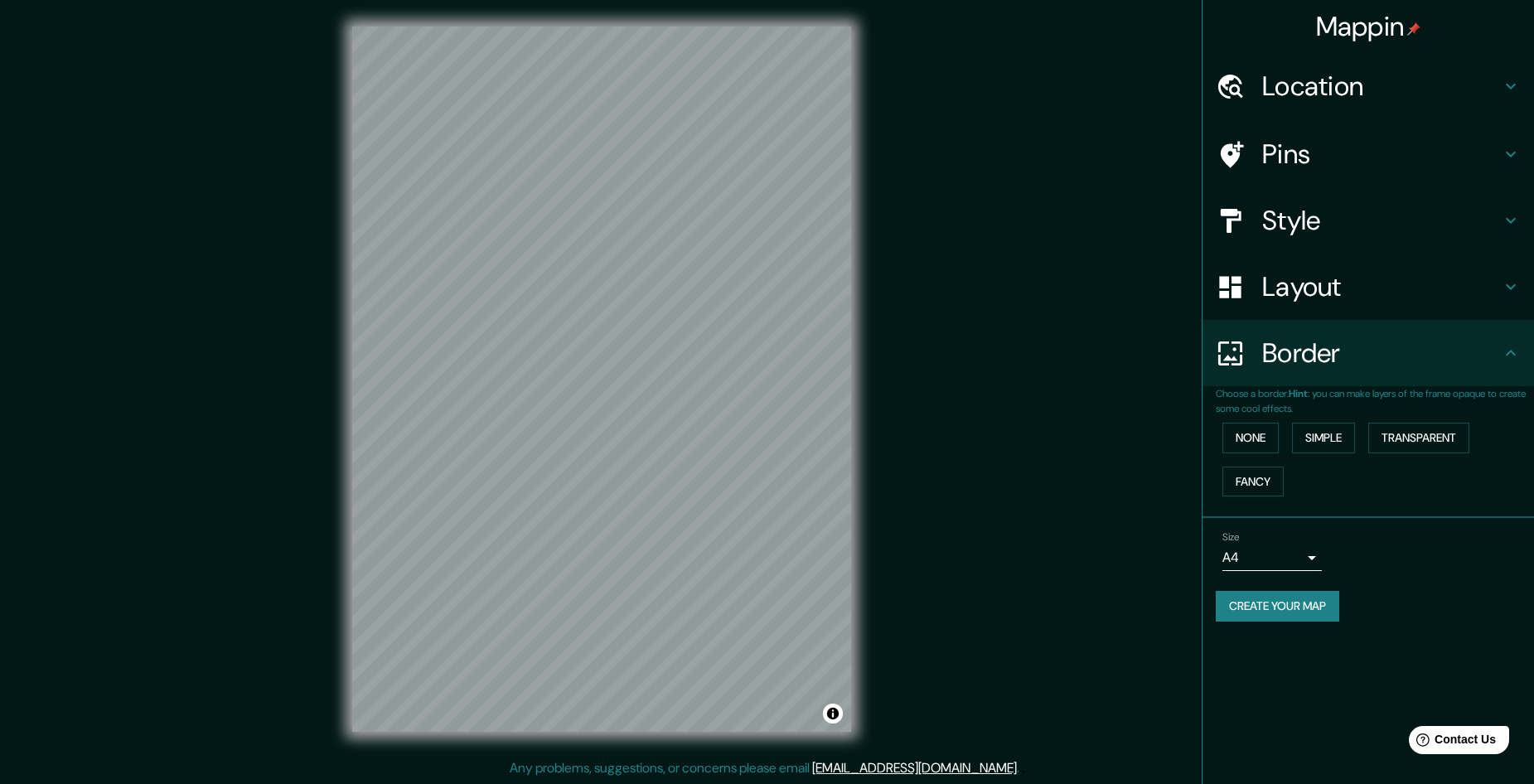
click at [1287, 609] on button "Create your map" at bounding box center [1277, 605] width 123 height 30
click at [1263, 613] on div "Create your map" at bounding box center [1368, 605] width 305 height 30
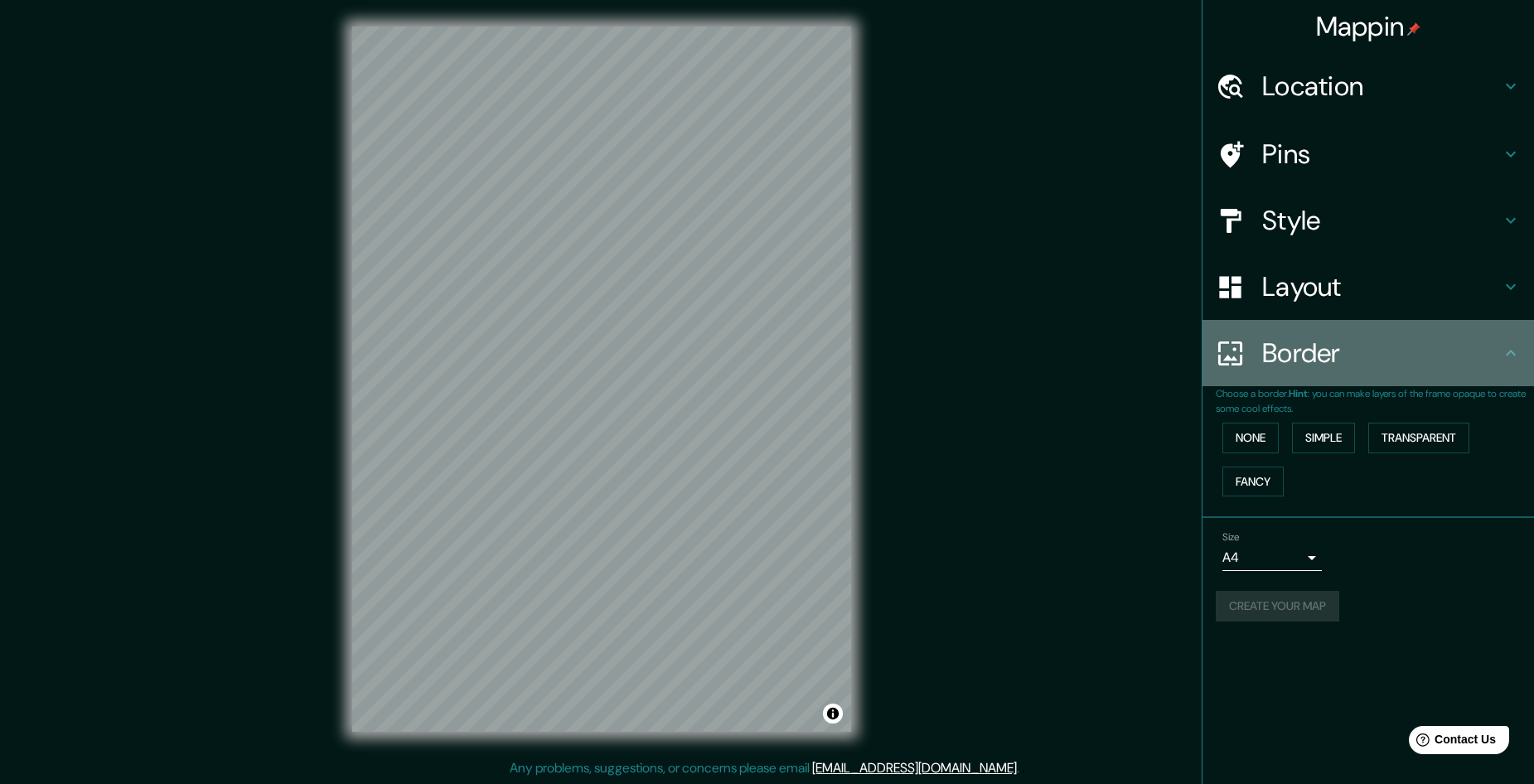
click at [1509, 357] on icon at bounding box center [1511, 352] width 20 height 20
click at [1508, 354] on icon at bounding box center [1511, 352] width 10 height 6
click at [1510, 365] on div "Border" at bounding box center [1368, 353] width 331 height 66
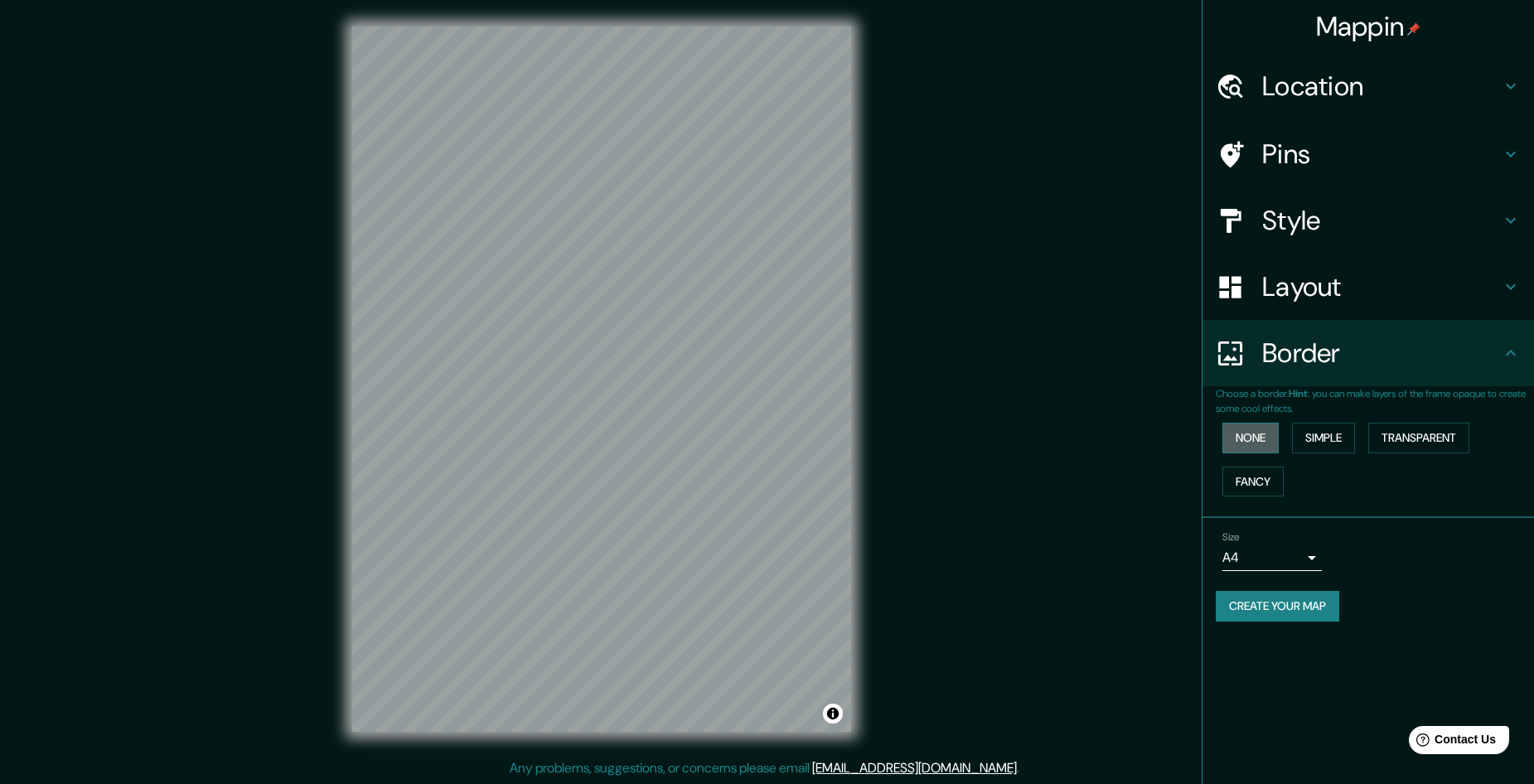
click at [1262, 442] on button "None" at bounding box center [1250, 437] width 56 height 30
click at [1281, 599] on button "Create your map" at bounding box center [1277, 605] width 123 height 30
click at [1280, 606] on div "Create your map" at bounding box center [1368, 605] width 305 height 30
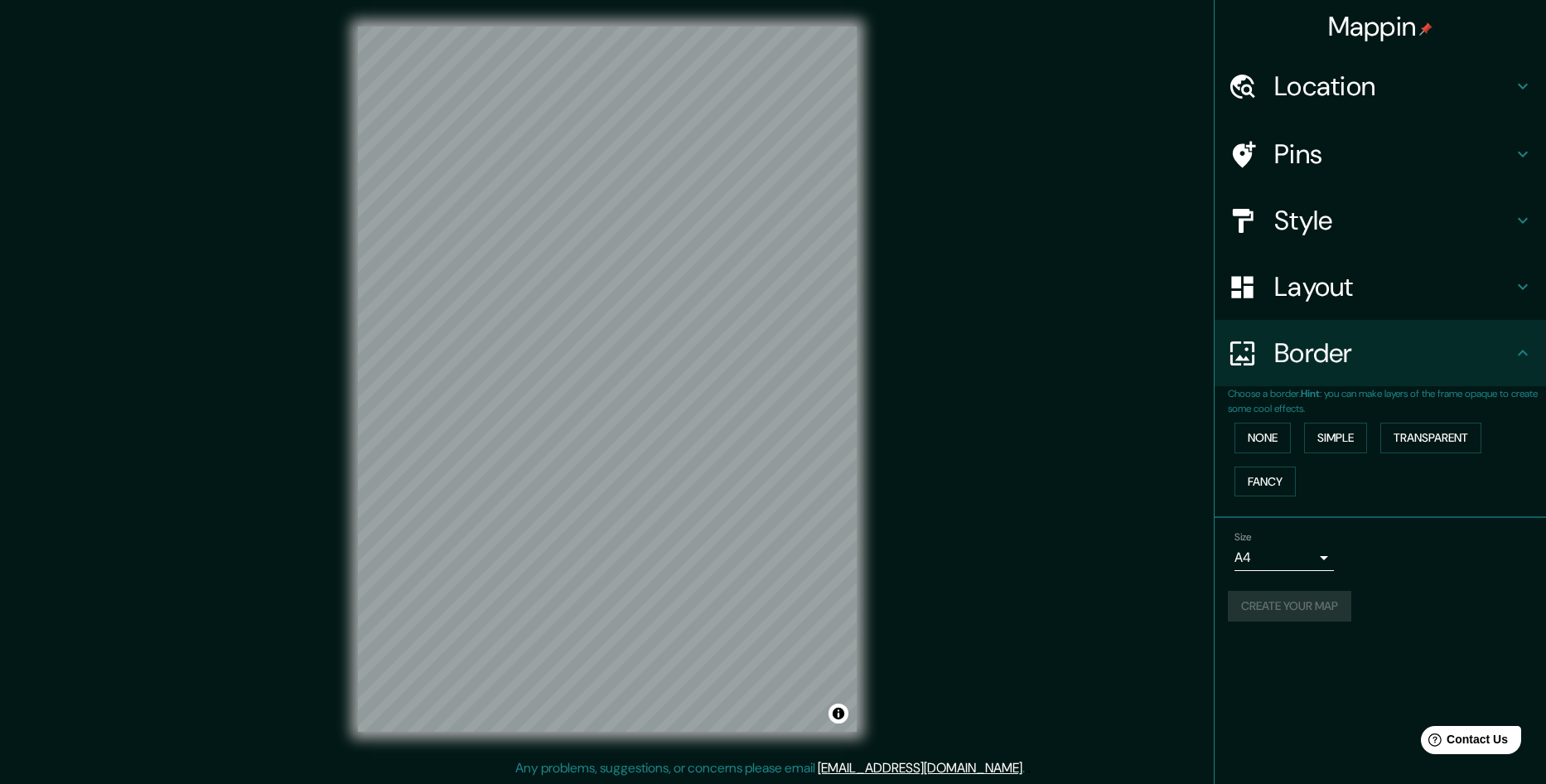
click at [1310, 563] on body "Mappin Location Sevilla, provincia de Sevilla, España Pins Style Layout Border …" at bounding box center [773, 392] width 1546 height 784
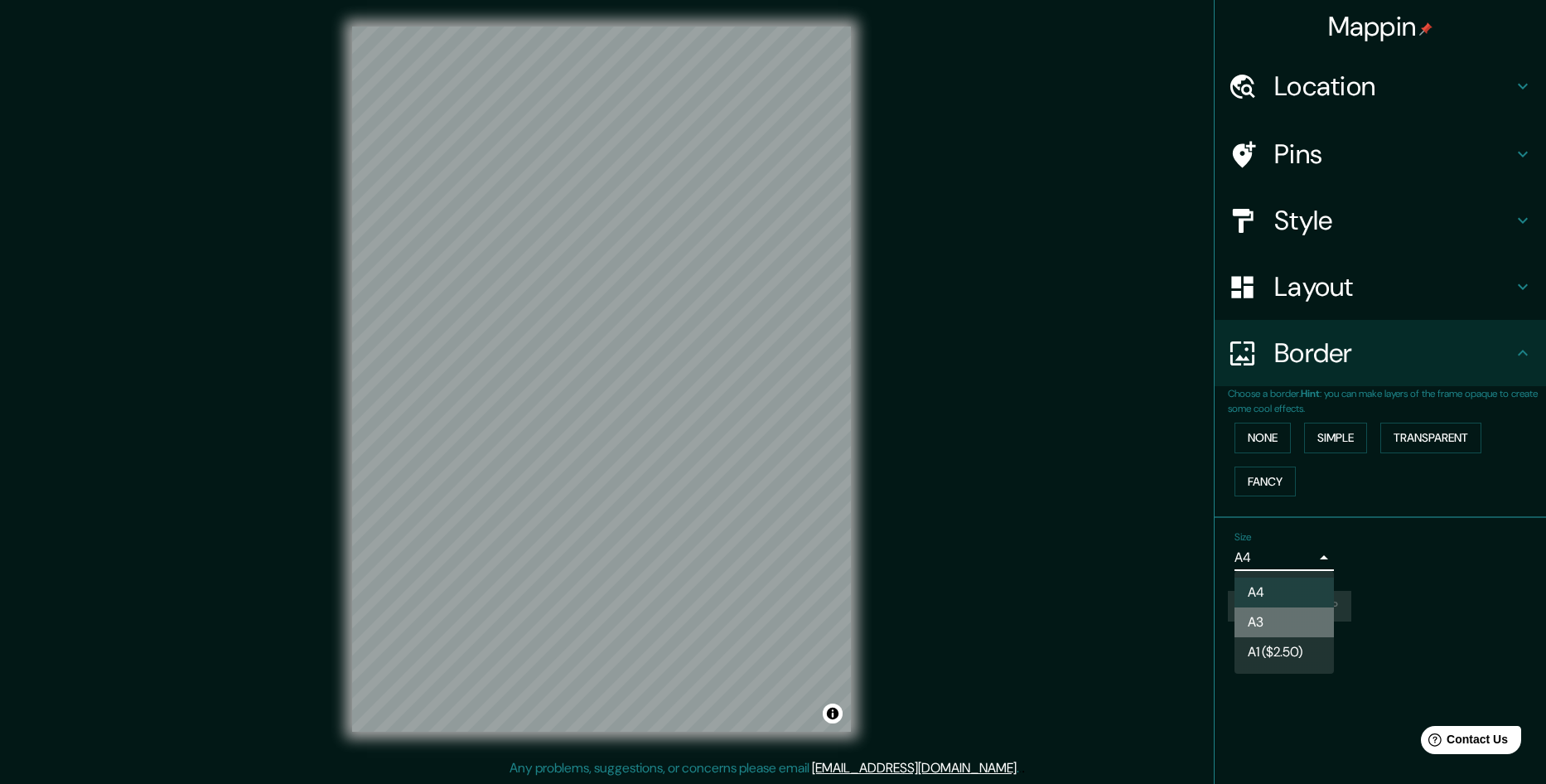
click at [1300, 617] on li "A3" at bounding box center [1284, 622] width 100 height 29
click at [1309, 559] on body "Mappin Location Sevilla, provincia de Sevilla, España Pins Style Layout Border …" at bounding box center [773, 392] width 1546 height 784
click at [1274, 592] on li "A4" at bounding box center [1284, 592] width 100 height 29
type input "single"
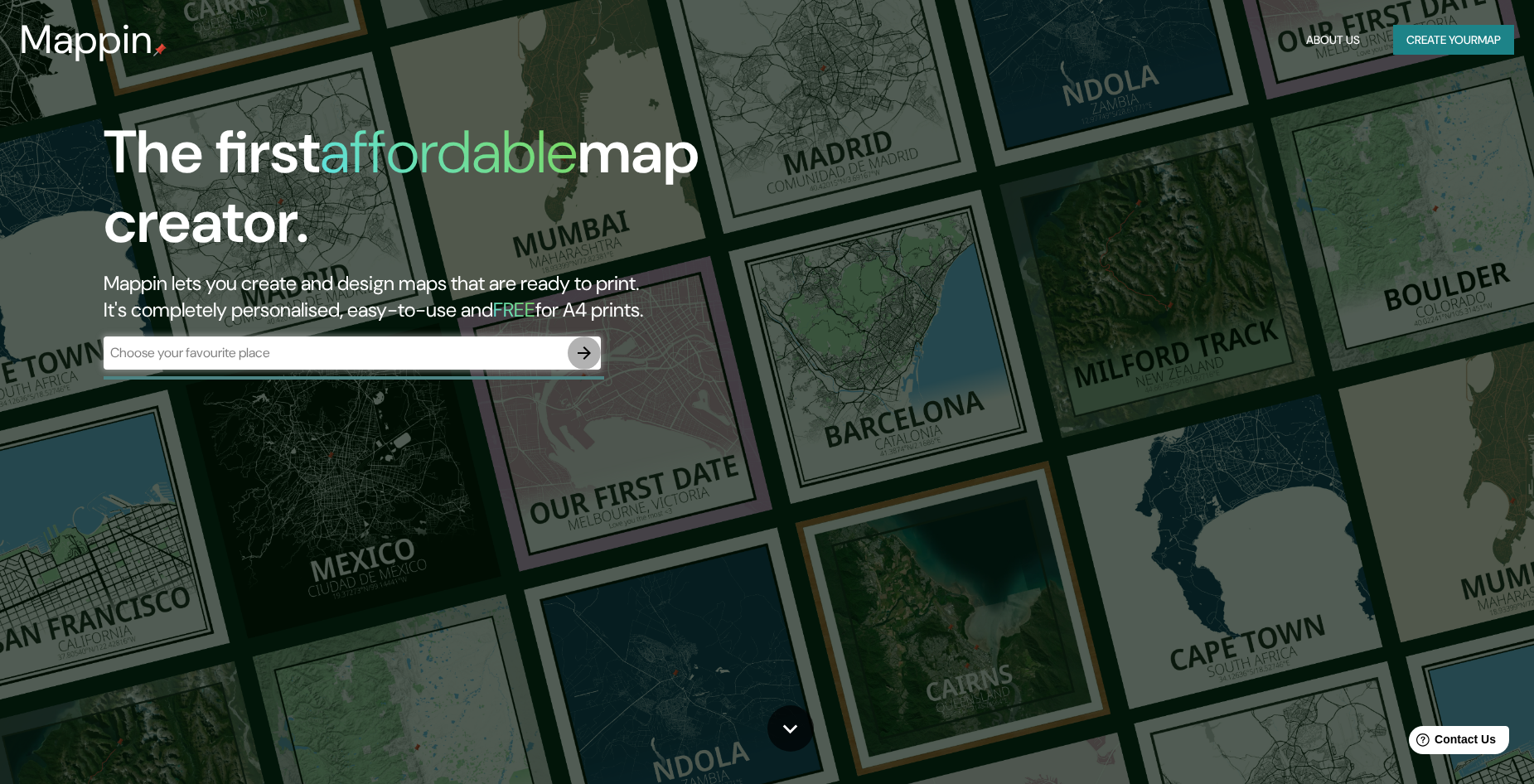
click at [579, 352] on icon "button" at bounding box center [584, 352] width 13 height 13
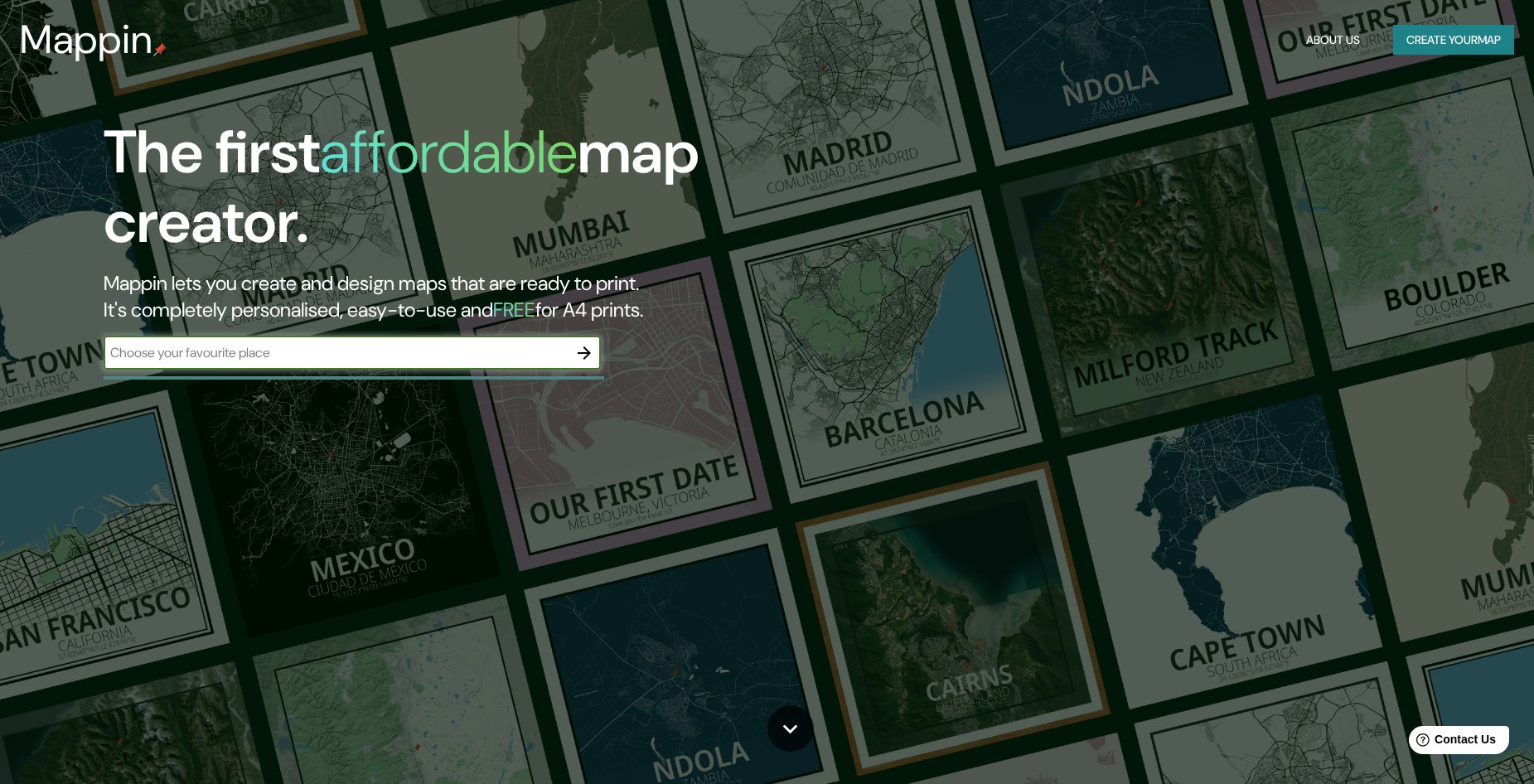
click at [588, 351] on icon "button" at bounding box center [584, 352] width 13 height 13
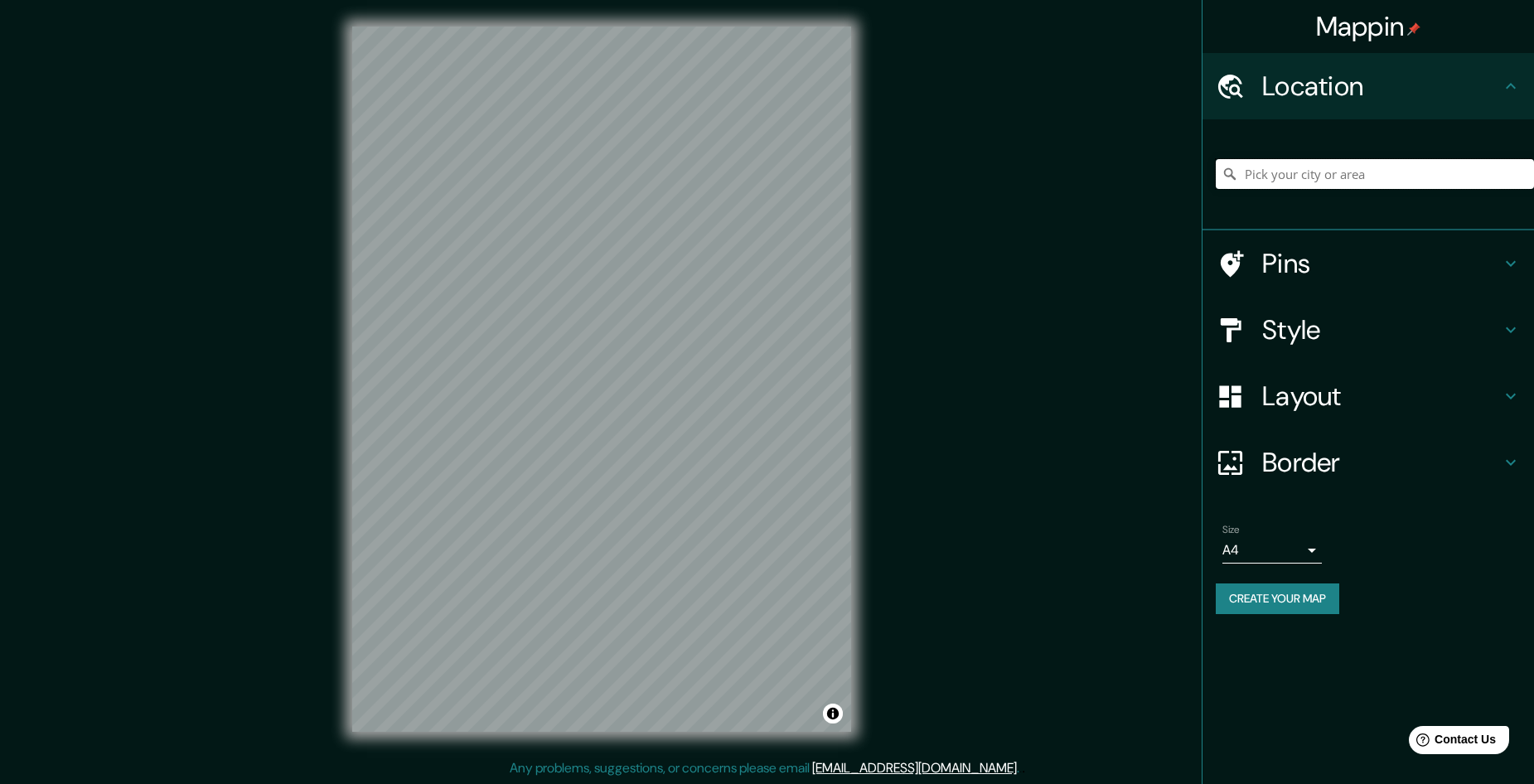
click at [1307, 177] on input "Pick your city or area" at bounding box center [1374, 173] width 318 height 29
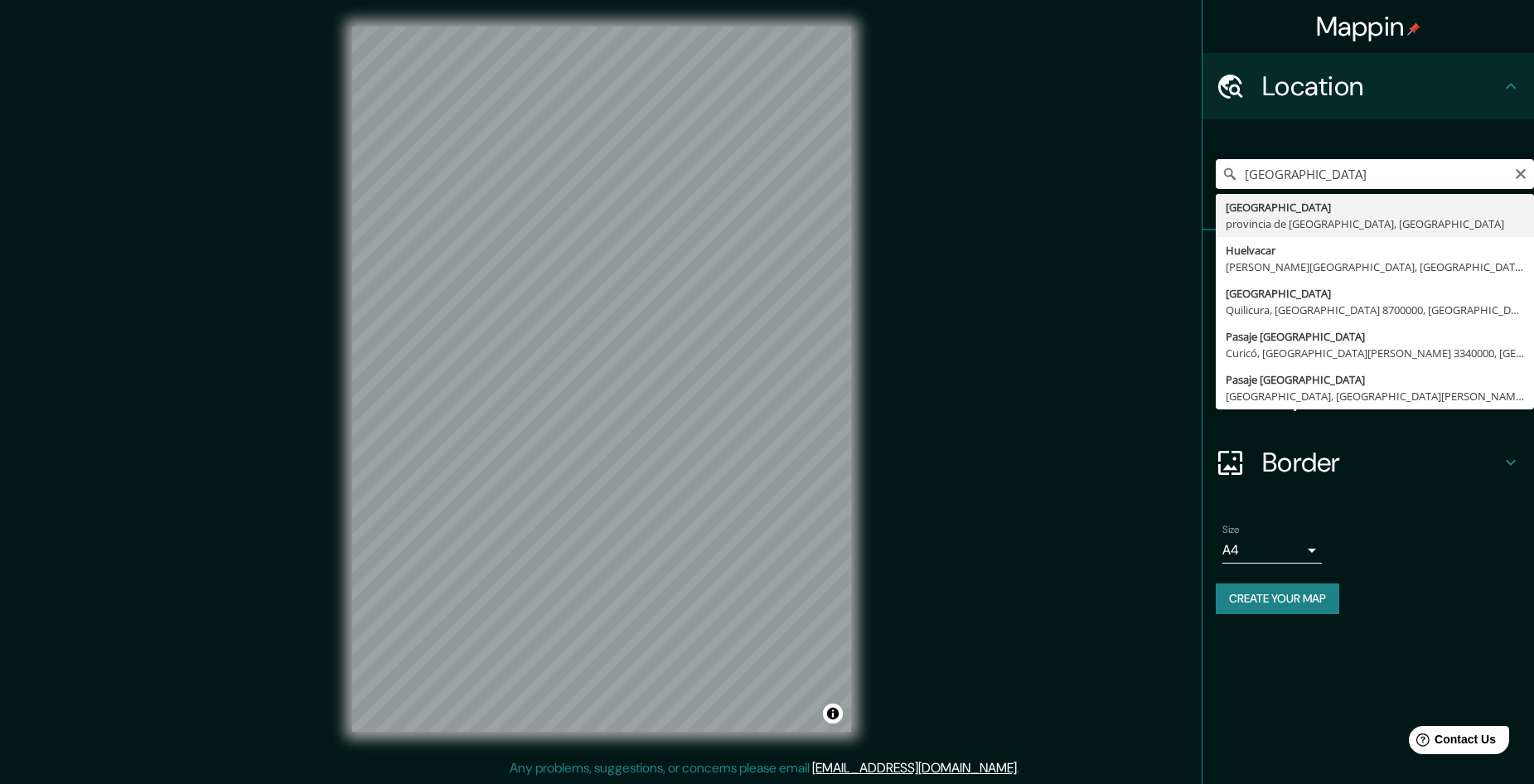
type input "Huelva, provincia de Huelva, España"
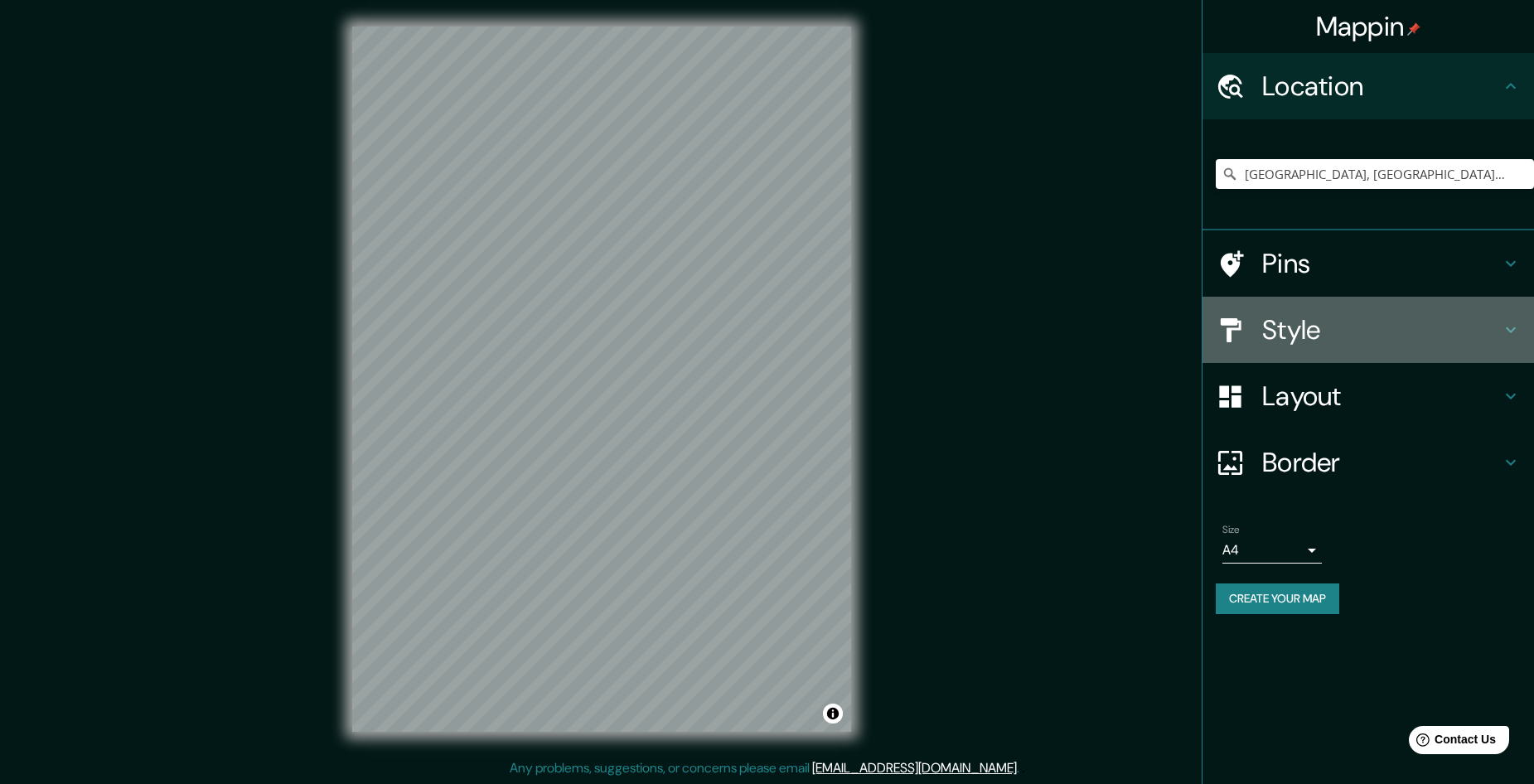
click at [1507, 326] on icon at bounding box center [1511, 330] width 20 height 20
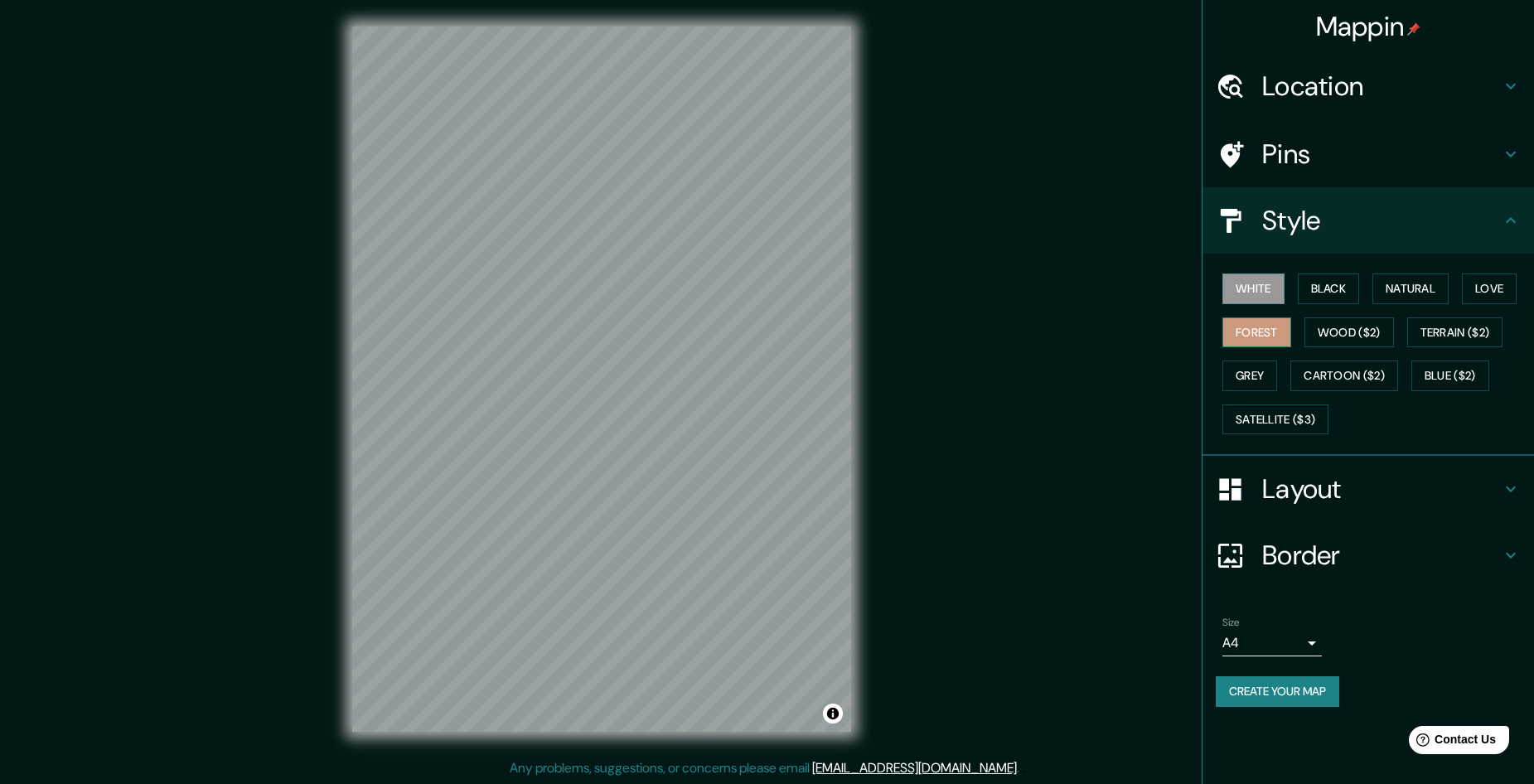
click at [1259, 326] on button "Forest" at bounding box center [1256, 332] width 69 height 30
click at [1251, 379] on button "Grey" at bounding box center [1249, 376] width 55 height 30
click at [1267, 333] on button "Forest" at bounding box center [1256, 332] width 69 height 30
click at [1294, 685] on button "Create your map" at bounding box center [1277, 690] width 123 height 30
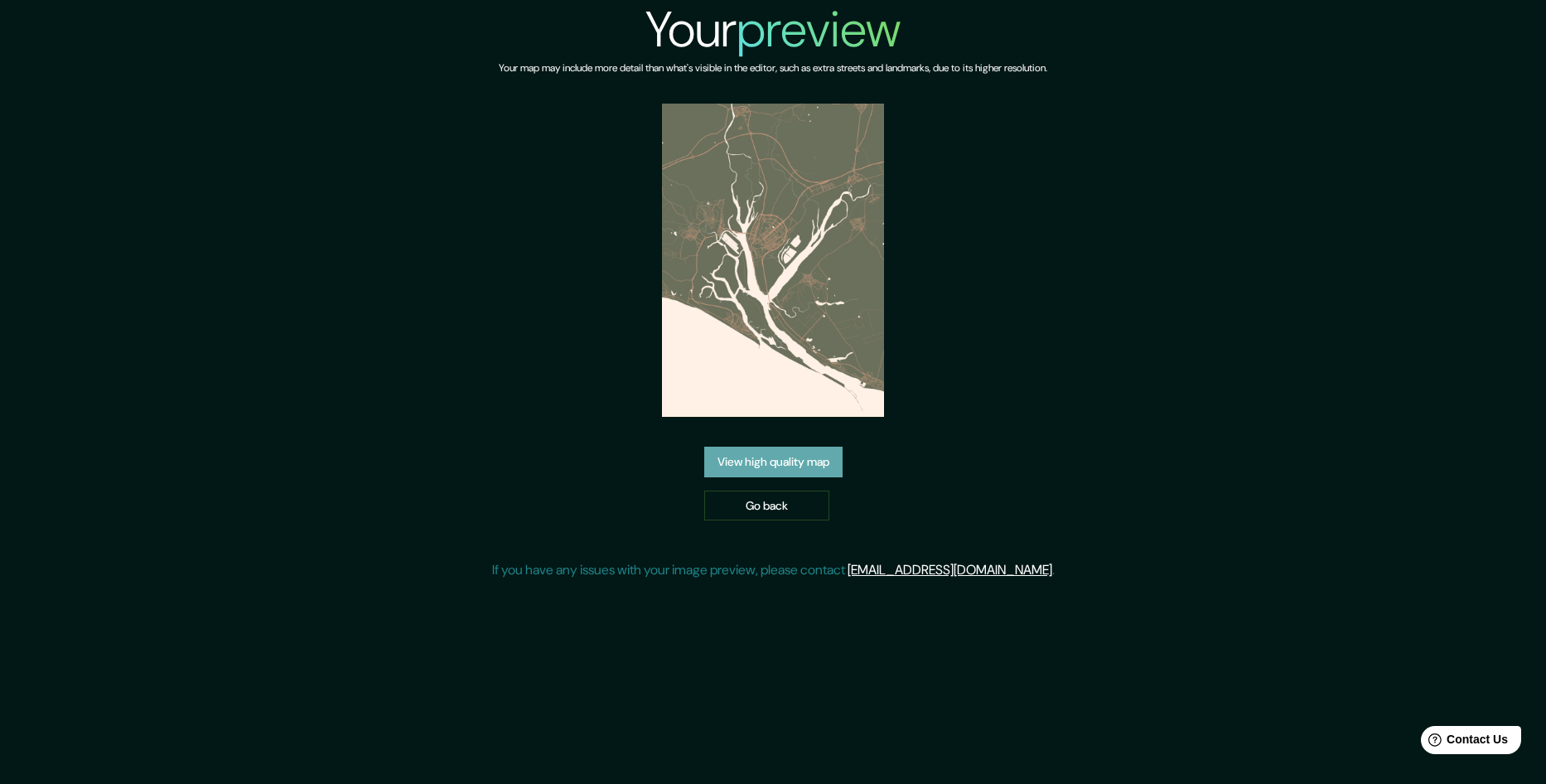
click at [756, 453] on link "View high quality map" at bounding box center [774, 461] width 139 height 30
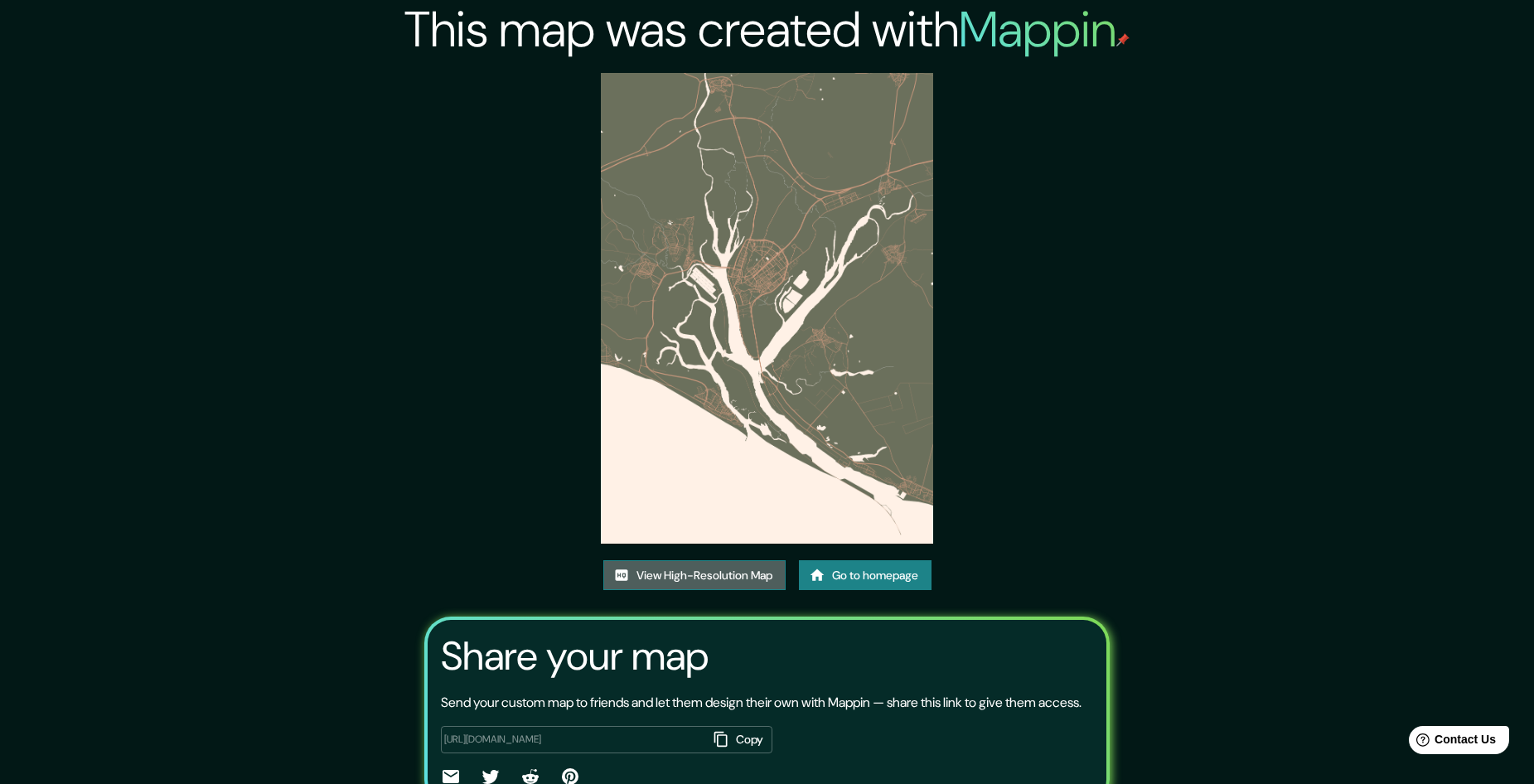
click at [738, 571] on link "View High-Resolution Map" at bounding box center [694, 575] width 182 height 30
click at [851, 572] on link "Go to homepage" at bounding box center [865, 575] width 133 height 30
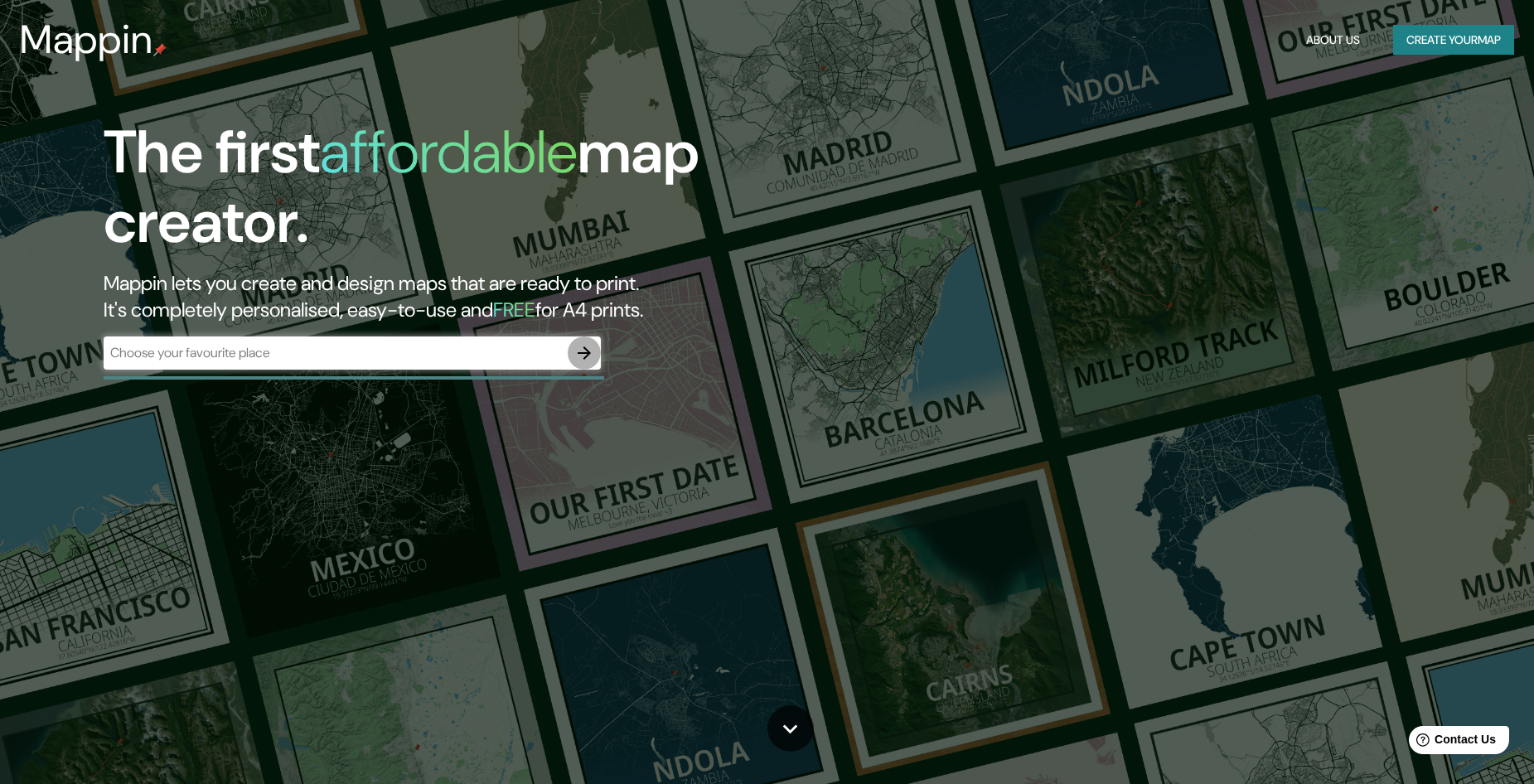
click at [587, 353] on icon "button" at bounding box center [584, 352] width 13 height 13
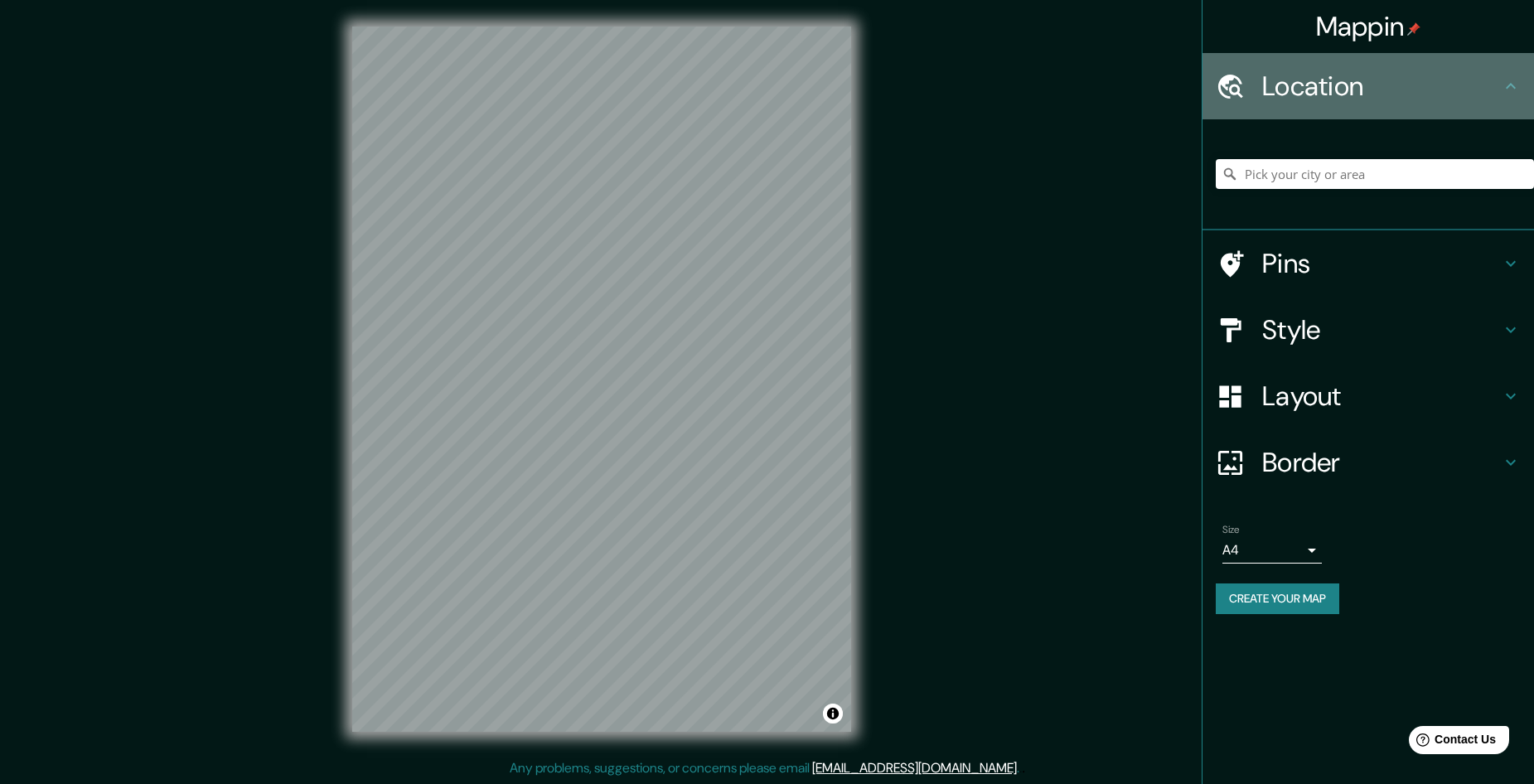
click at [1517, 84] on icon at bounding box center [1511, 86] width 20 height 20
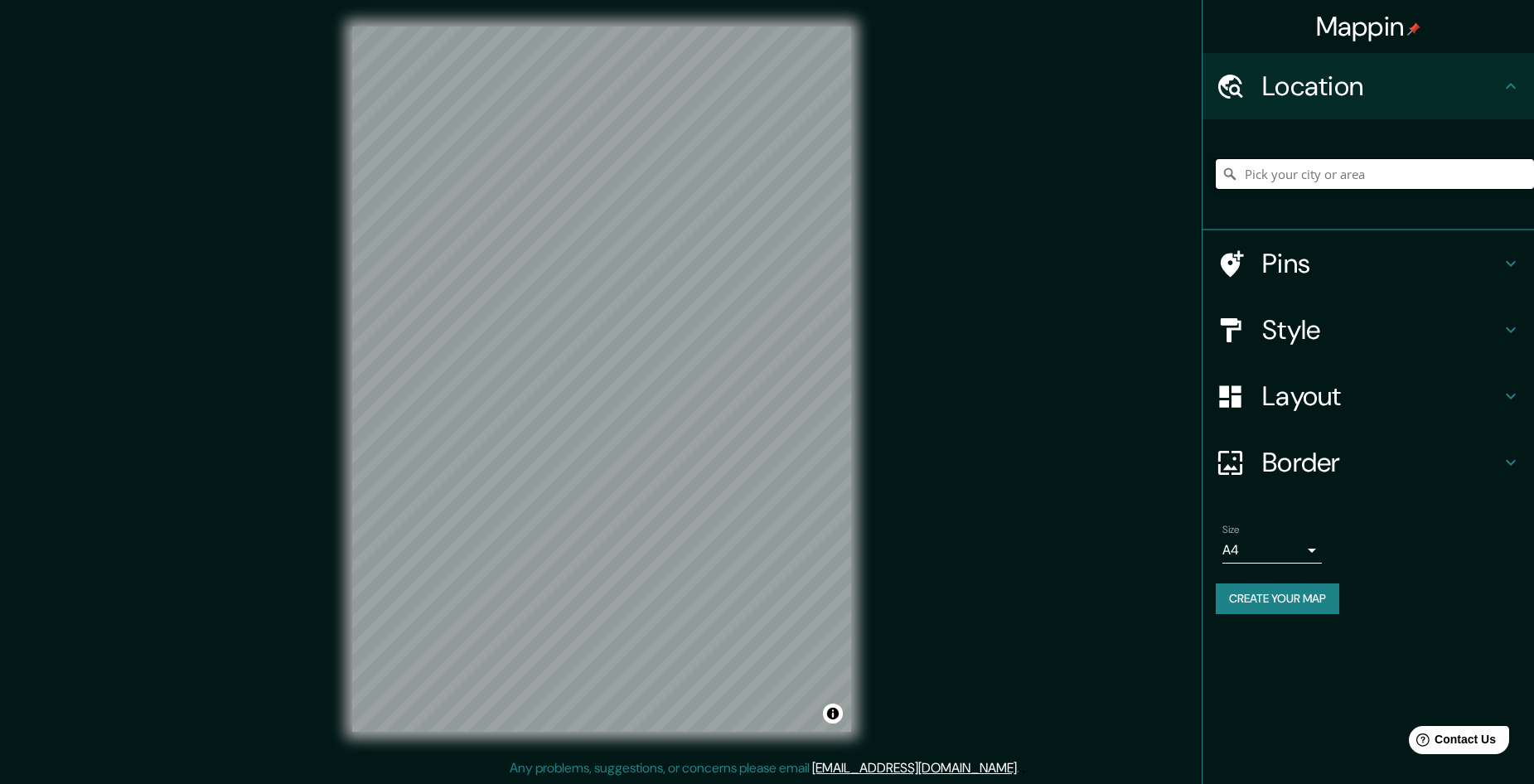
click at [1368, 173] on input "Pick your city or area" at bounding box center [1374, 173] width 318 height 29
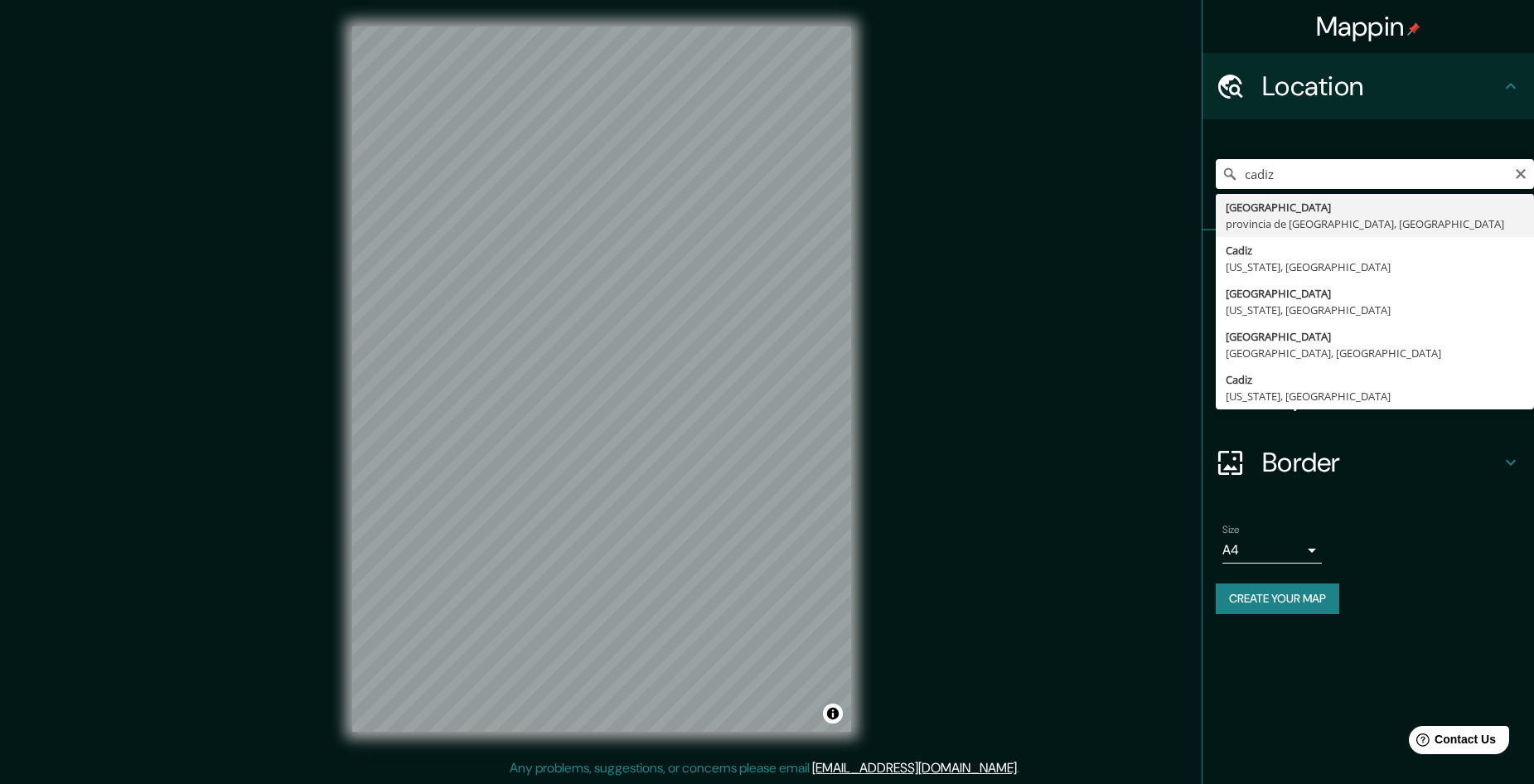
type input "[GEOGRAPHIC_DATA], [GEOGRAPHIC_DATA], [GEOGRAPHIC_DATA]"
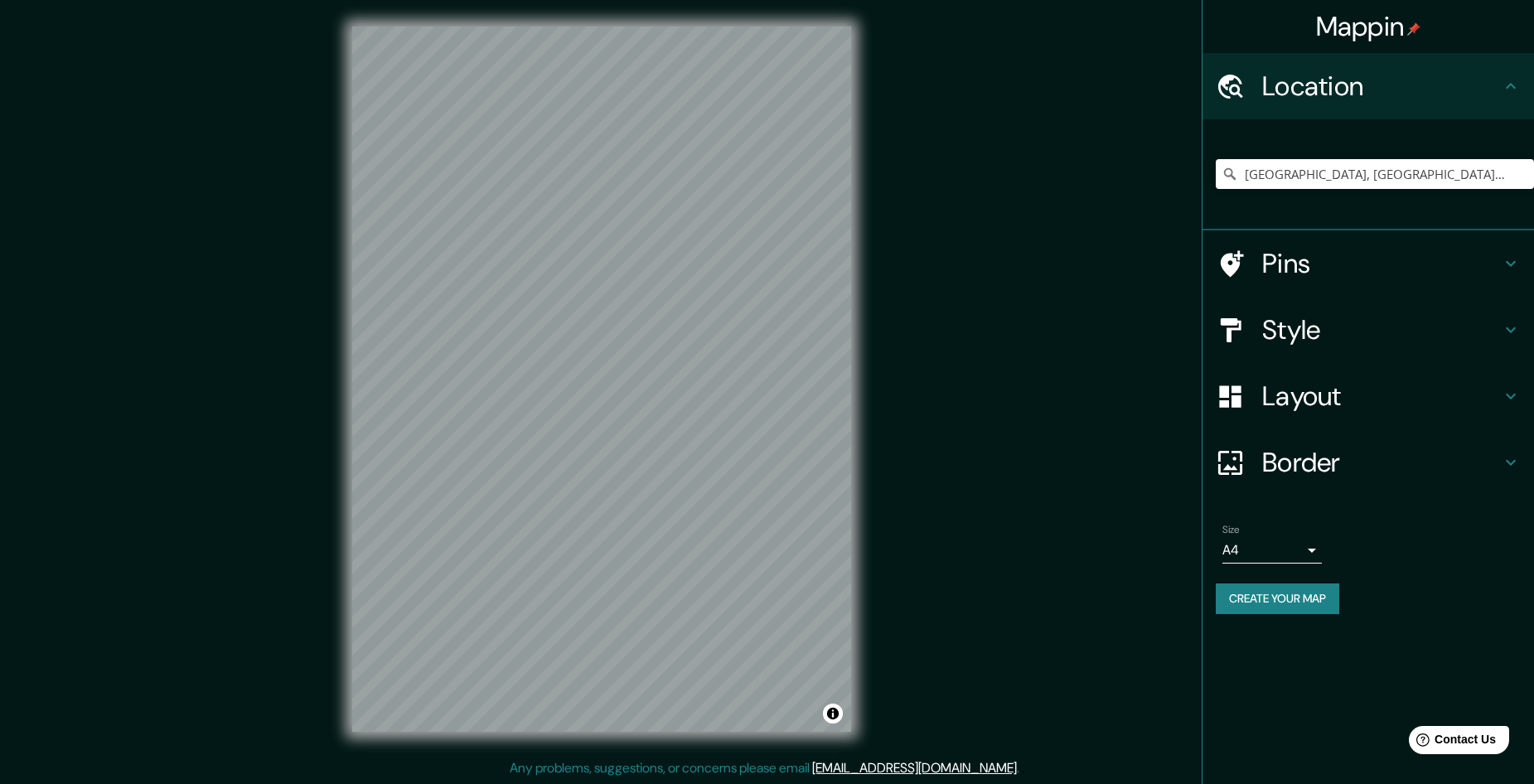
click at [1512, 397] on icon at bounding box center [1511, 396] width 10 height 6
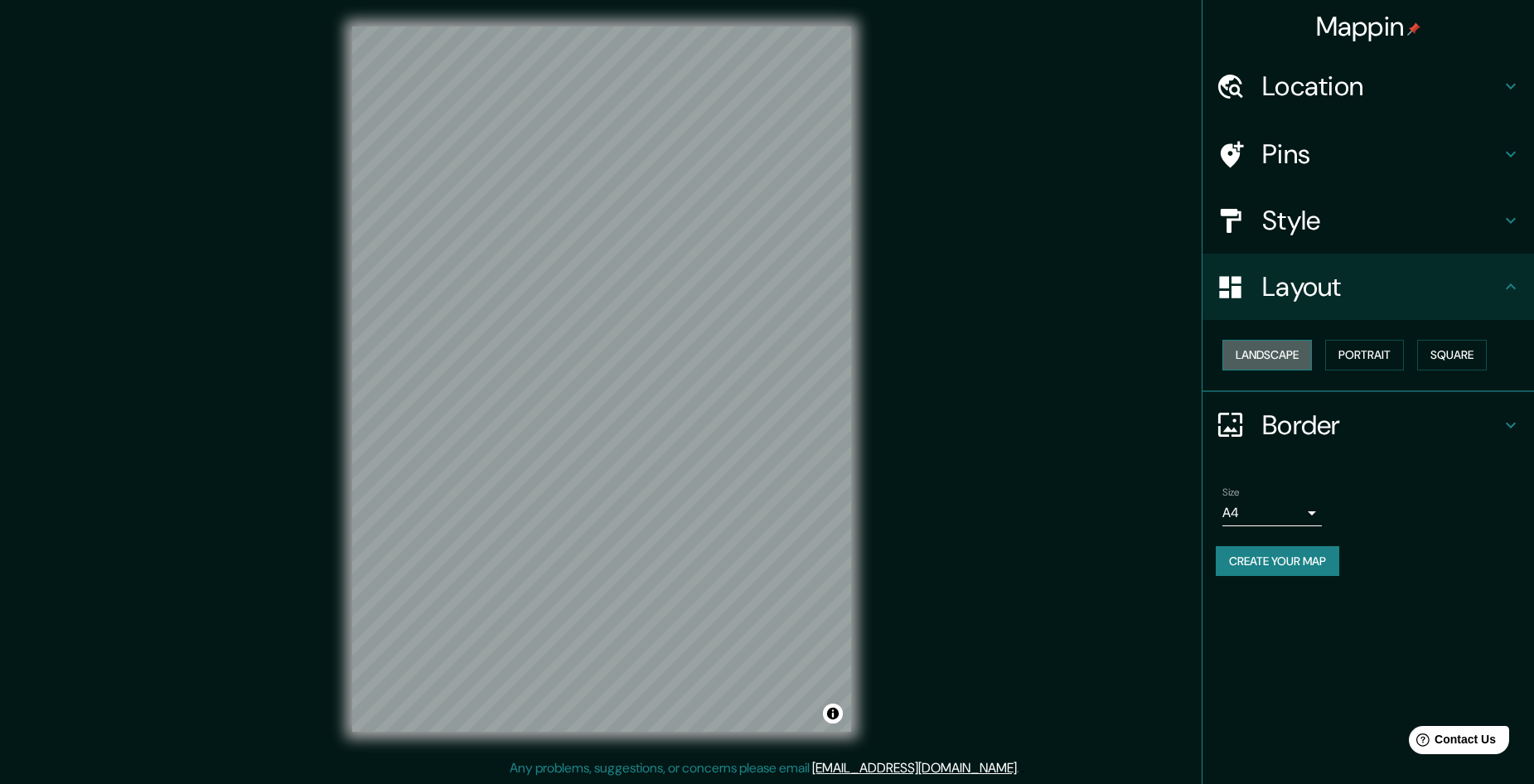
click at [1269, 357] on button "Landscape" at bounding box center [1267, 355] width 89 height 30
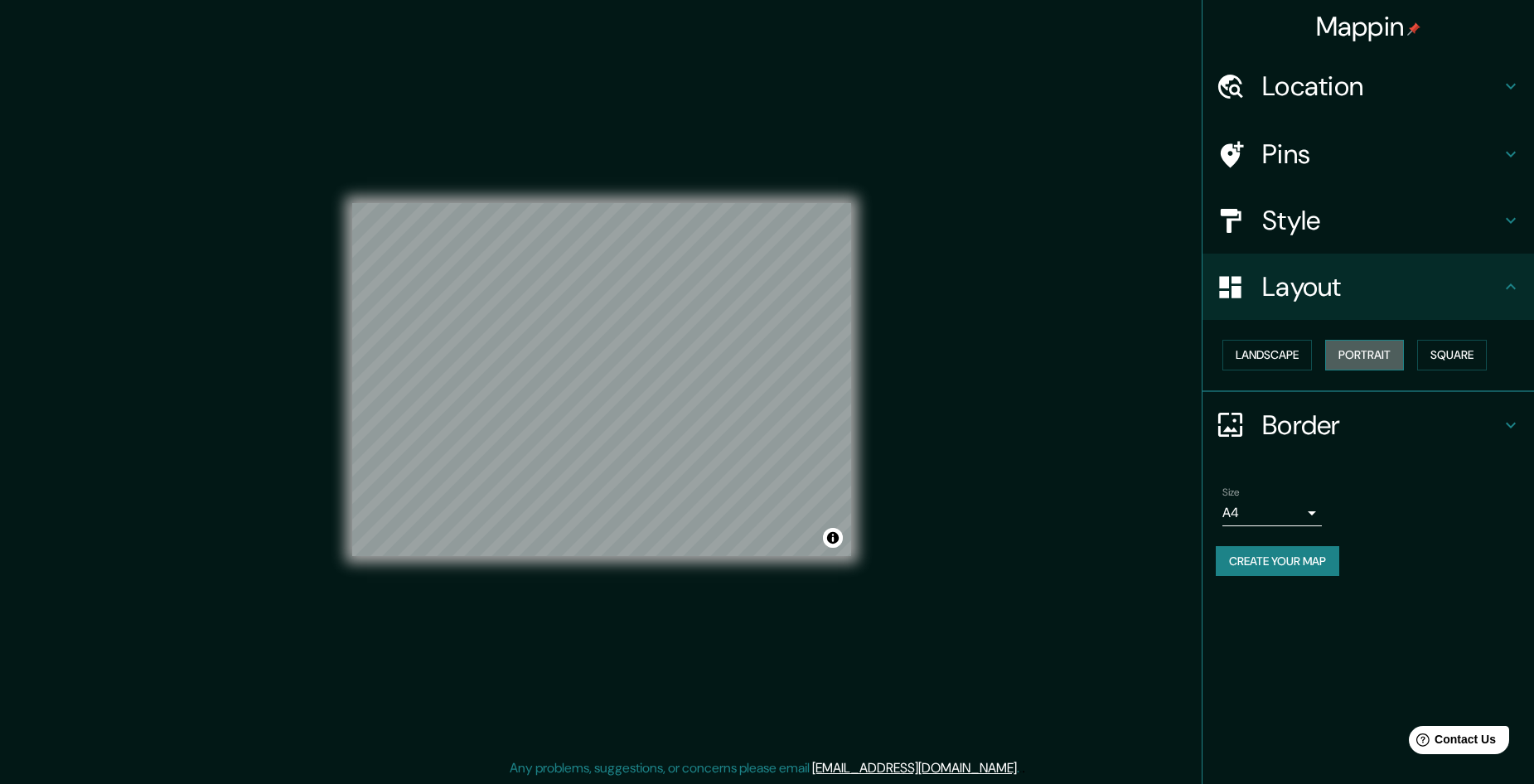
click at [1378, 361] on button "Portrait" at bounding box center [1364, 355] width 79 height 30
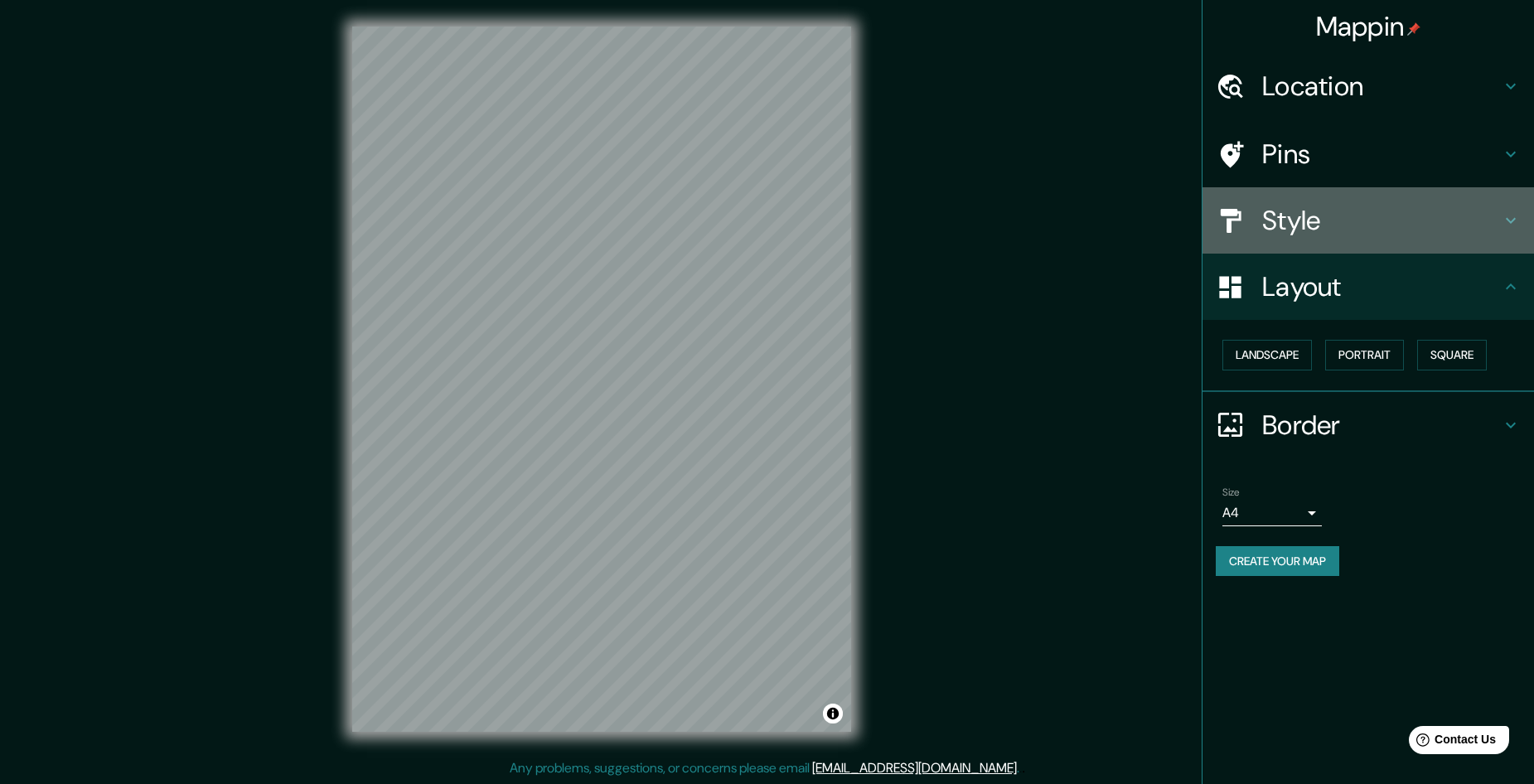
click at [1510, 221] on icon at bounding box center [1511, 220] width 10 height 6
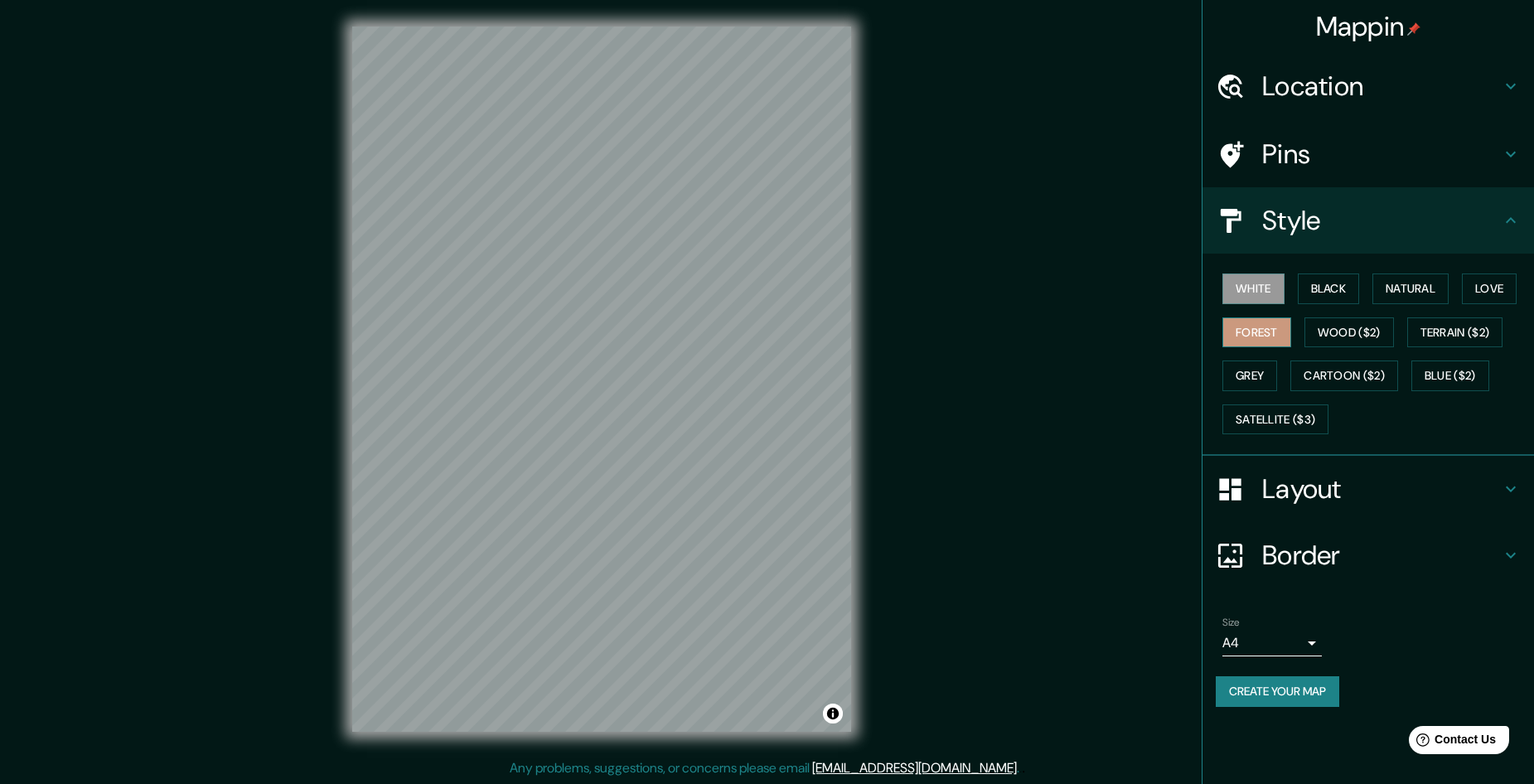
click at [1271, 332] on button "Forest" at bounding box center [1256, 332] width 69 height 30
click at [1032, 324] on div "Mappin Location [GEOGRAPHIC_DATA], [GEOGRAPHIC_DATA], [GEOGRAPHIC_DATA] Pins St…" at bounding box center [767, 392] width 1534 height 785
click at [346, 425] on div "© Mapbox © OpenStreetMap Improve this map" at bounding box center [601, 379] width 552 height 758
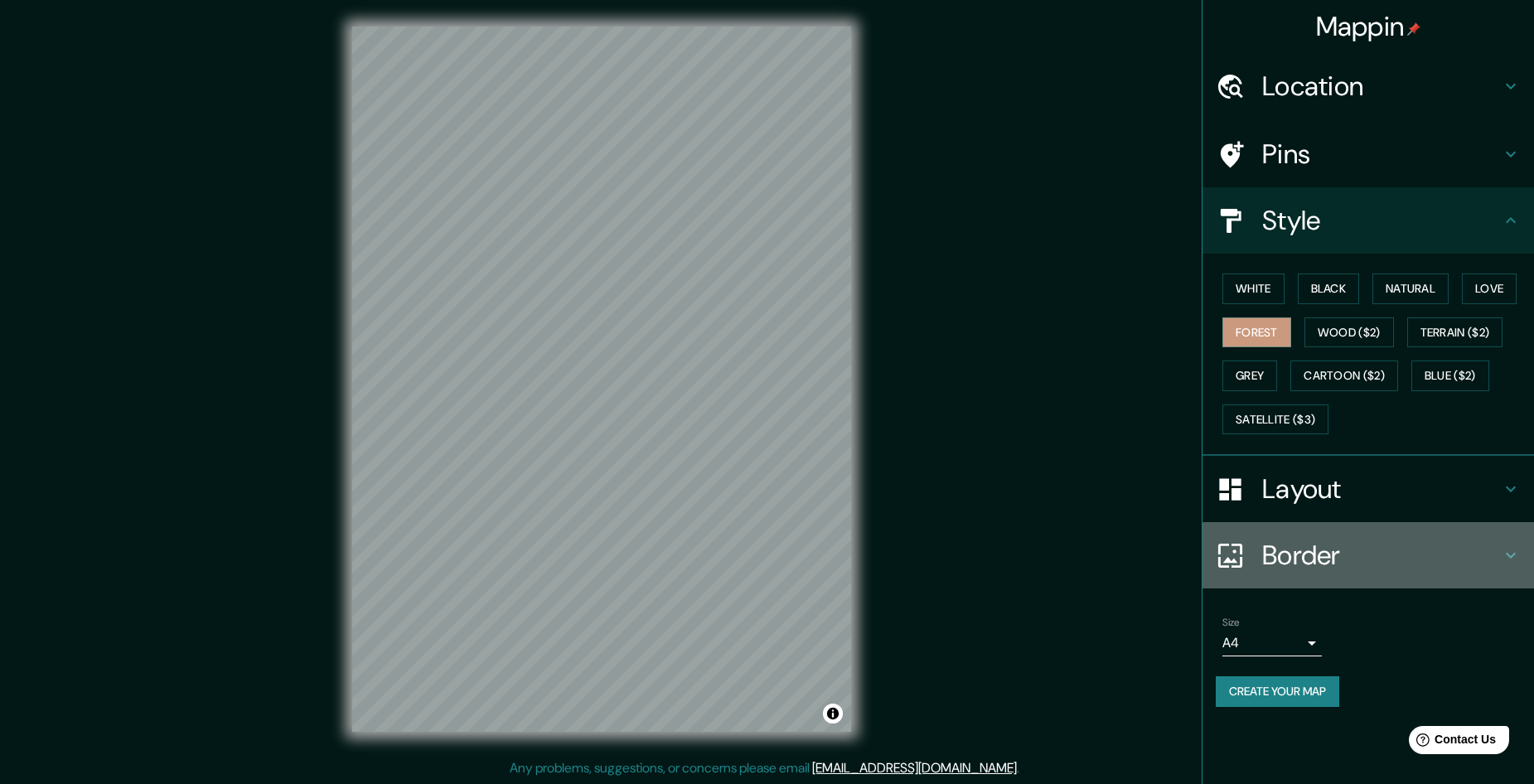
click at [1491, 559] on h4 "Border" at bounding box center [1381, 555] width 239 height 33
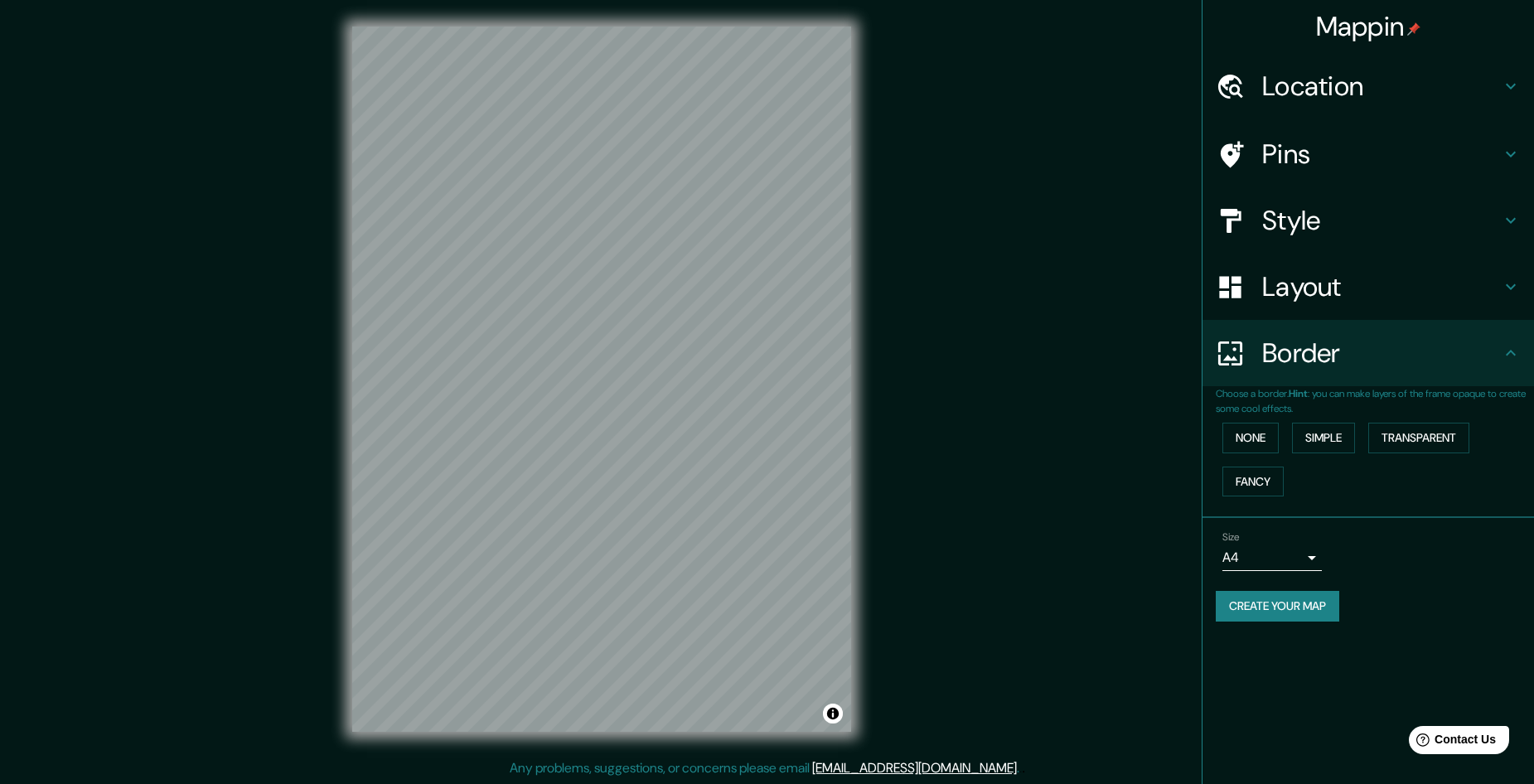
click at [1487, 500] on div "None Simple Transparent Fancy" at bounding box center [1374, 460] width 318 height 87
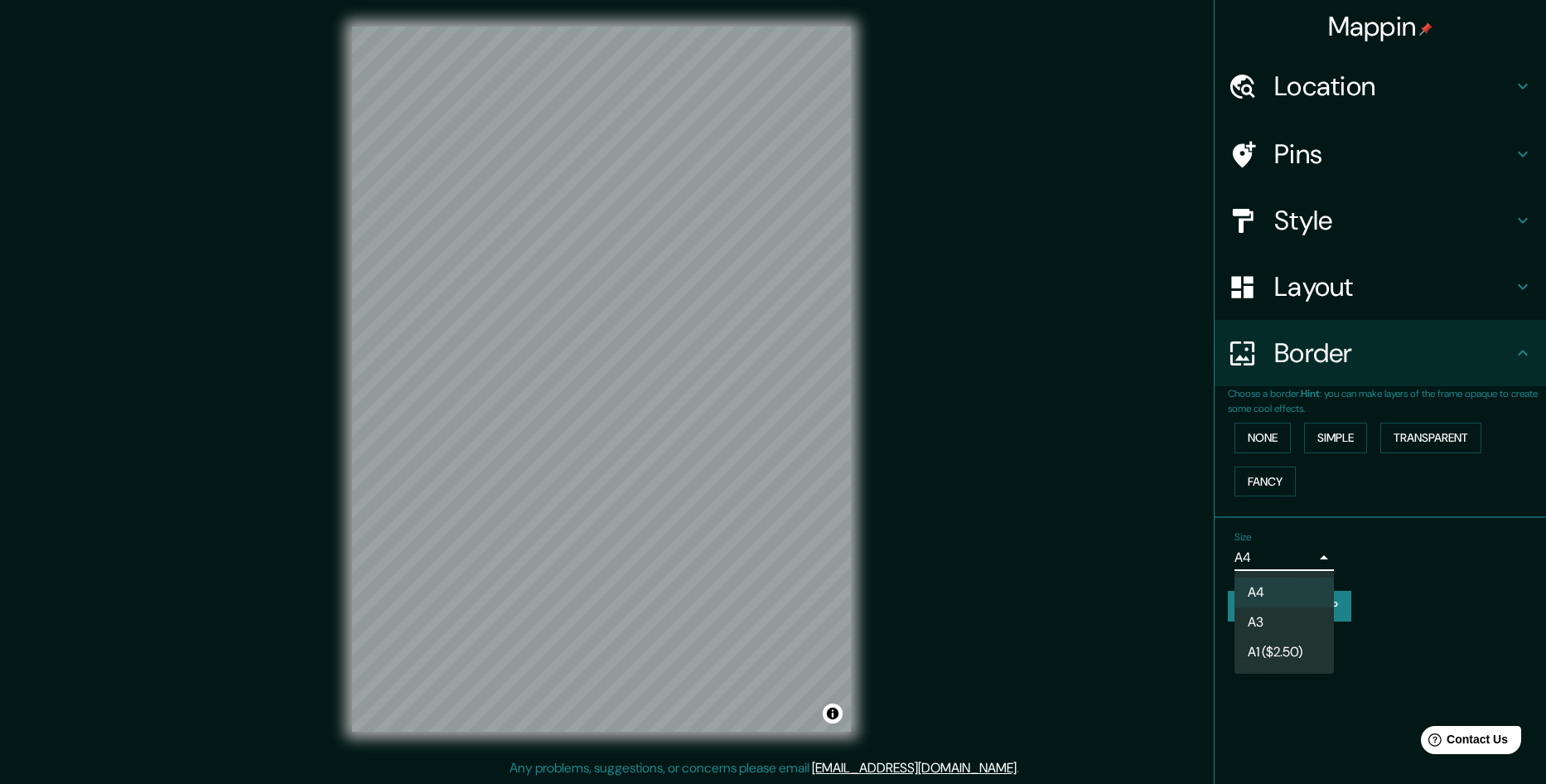
click at [1311, 558] on body "Mappin Location Cádiz, provincia de Cádiz, España Pins Style Layout Border Choo…" at bounding box center [773, 392] width 1546 height 784
click at [1274, 623] on li "A3" at bounding box center [1284, 622] width 100 height 29
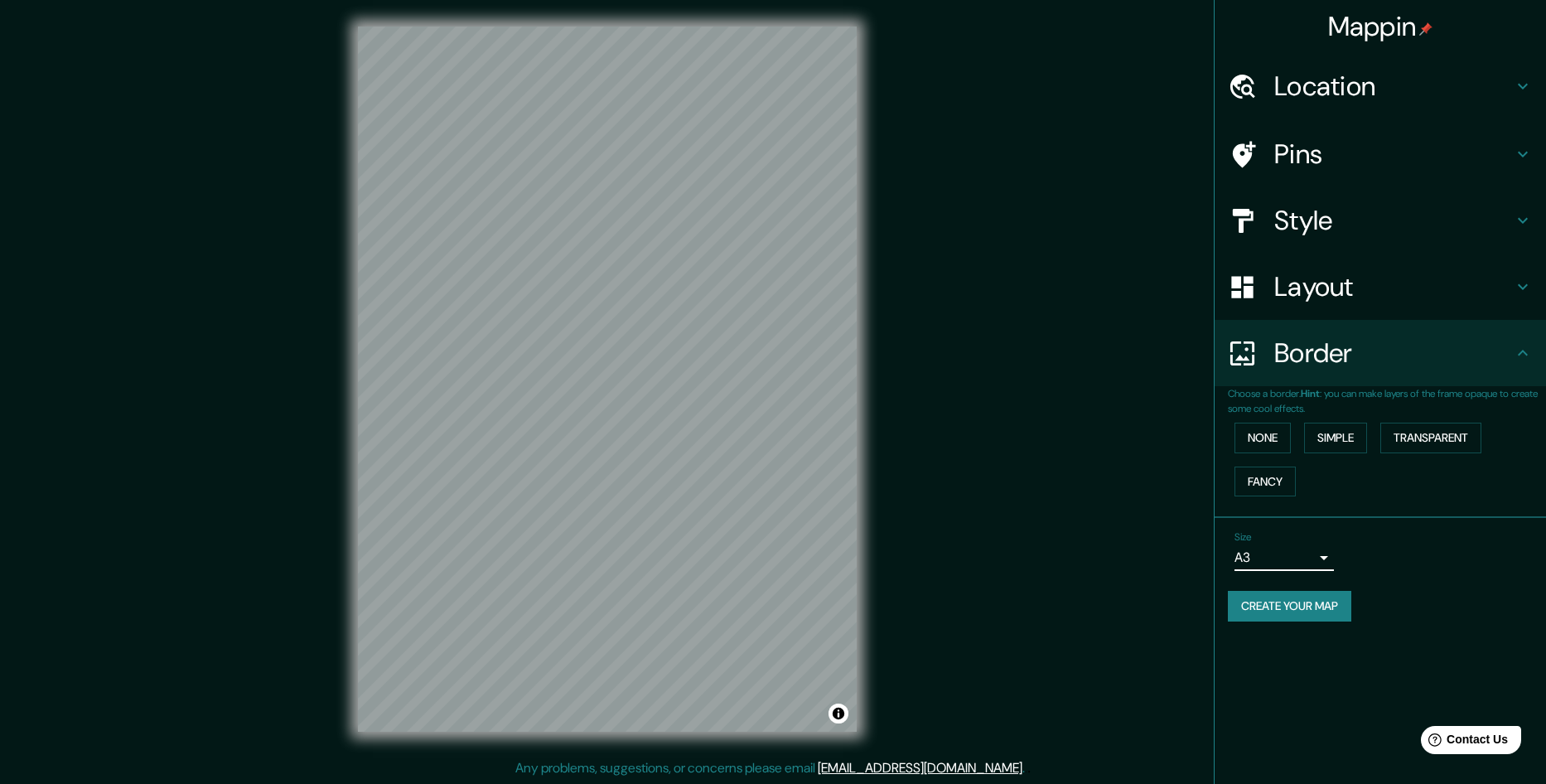
click at [1308, 557] on body "Mappin Location Cádiz, provincia de Cádiz, España Pins Style Layout Border Choo…" at bounding box center [773, 392] width 1546 height 784
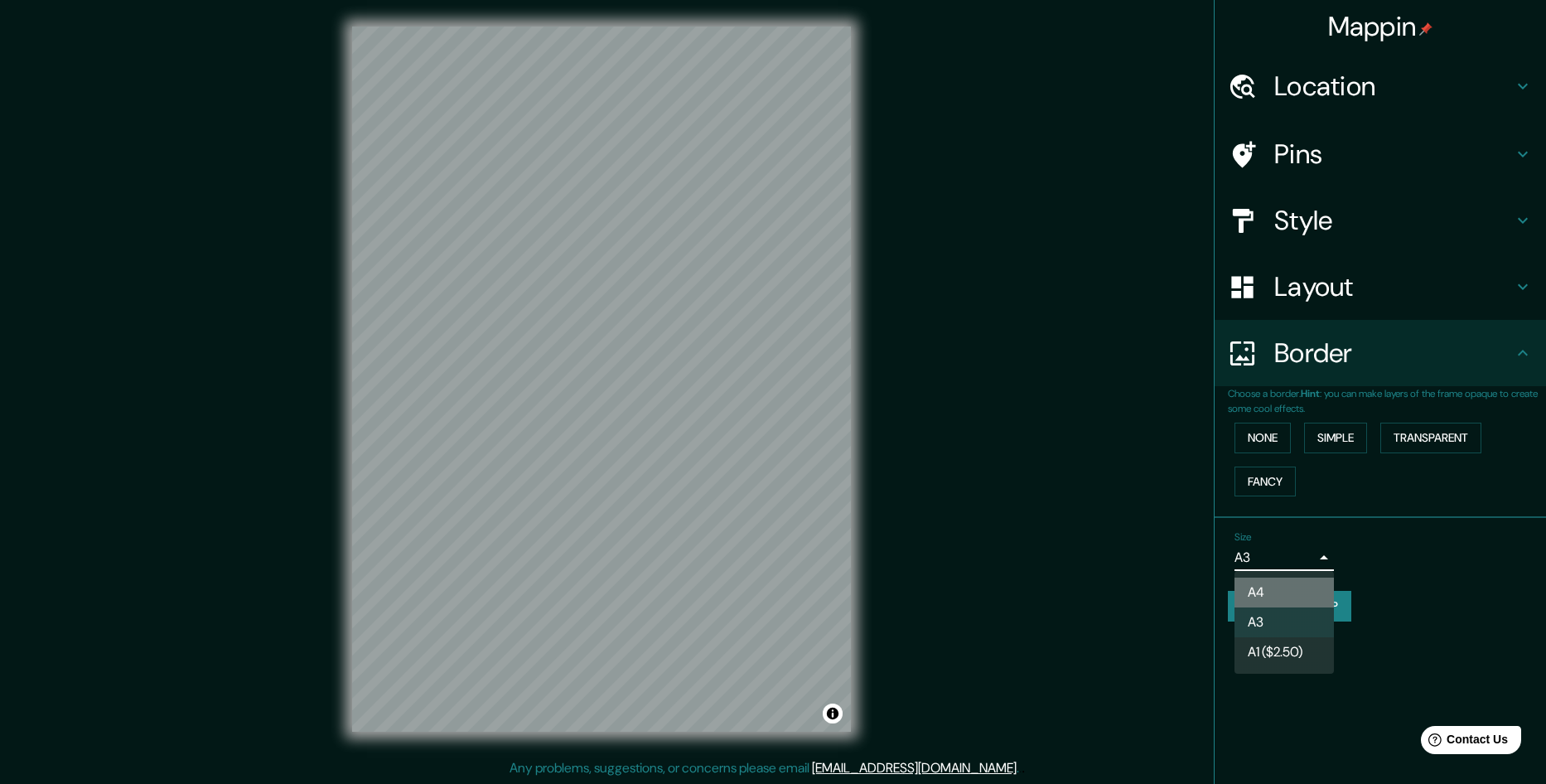
click at [1279, 590] on li "A4" at bounding box center [1284, 592] width 100 height 29
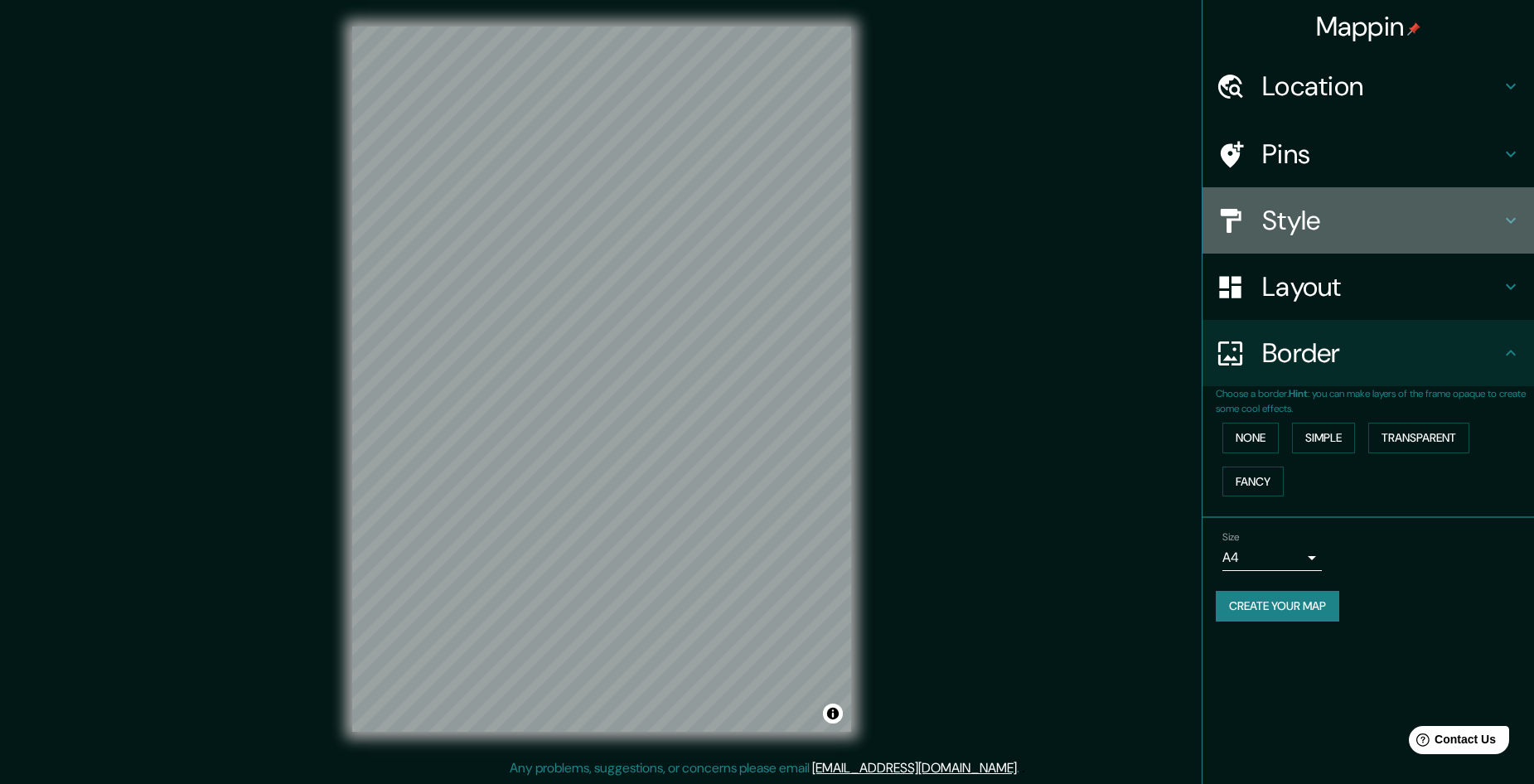
click at [1514, 219] on icon at bounding box center [1511, 220] width 10 height 6
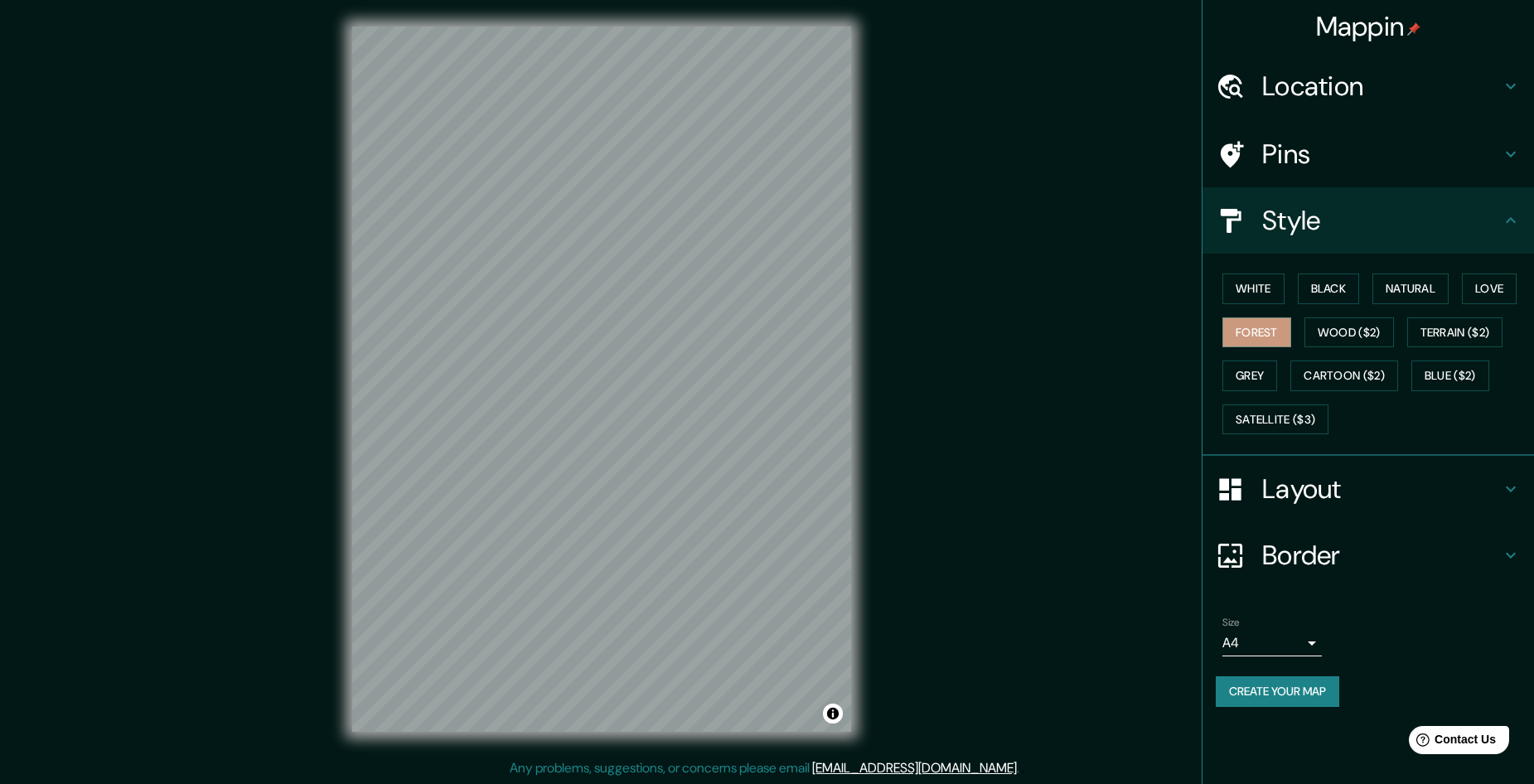
click at [1514, 219] on icon at bounding box center [1511, 220] width 20 height 20
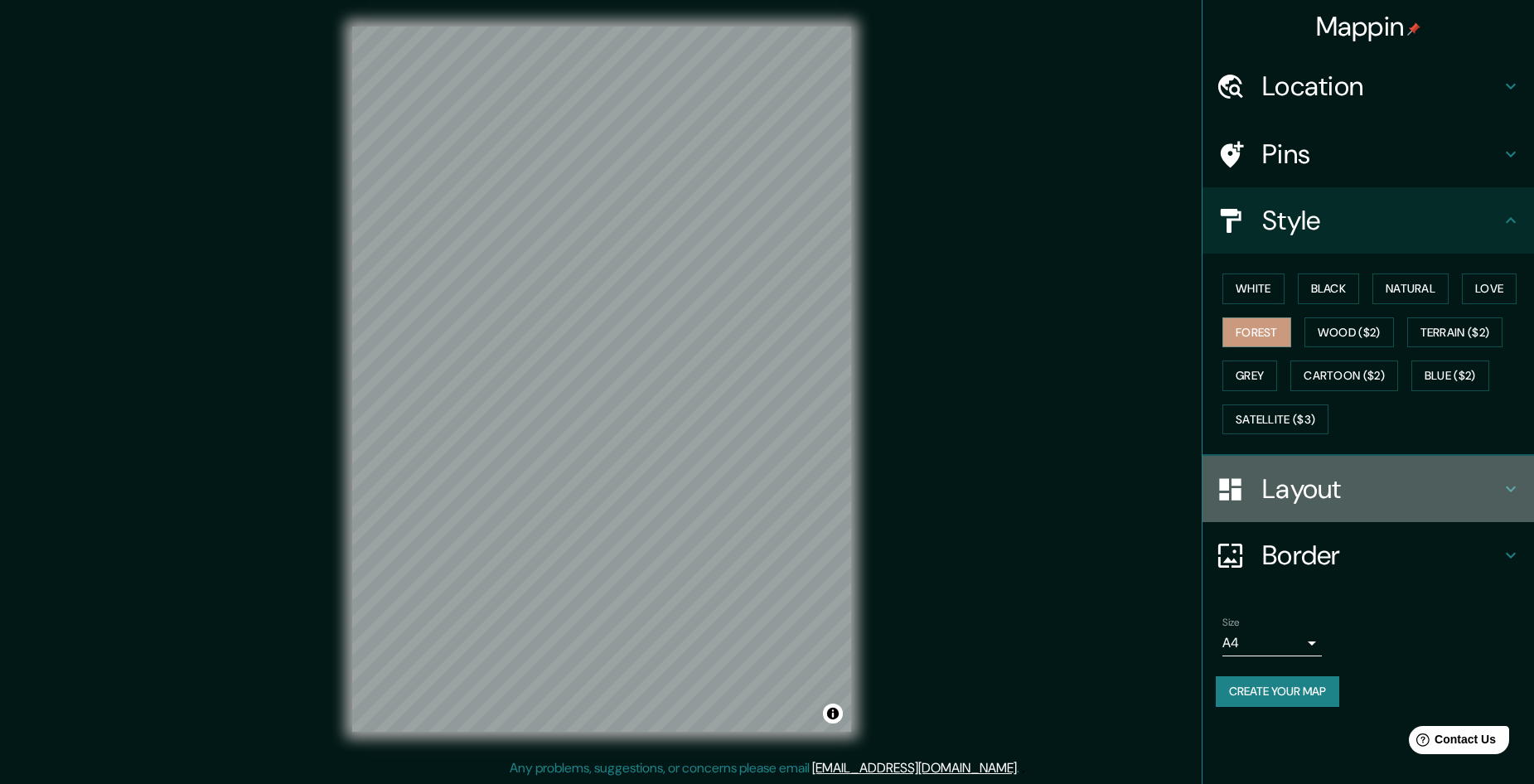
click at [1511, 487] on icon at bounding box center [1511, 488] width 20 height 20
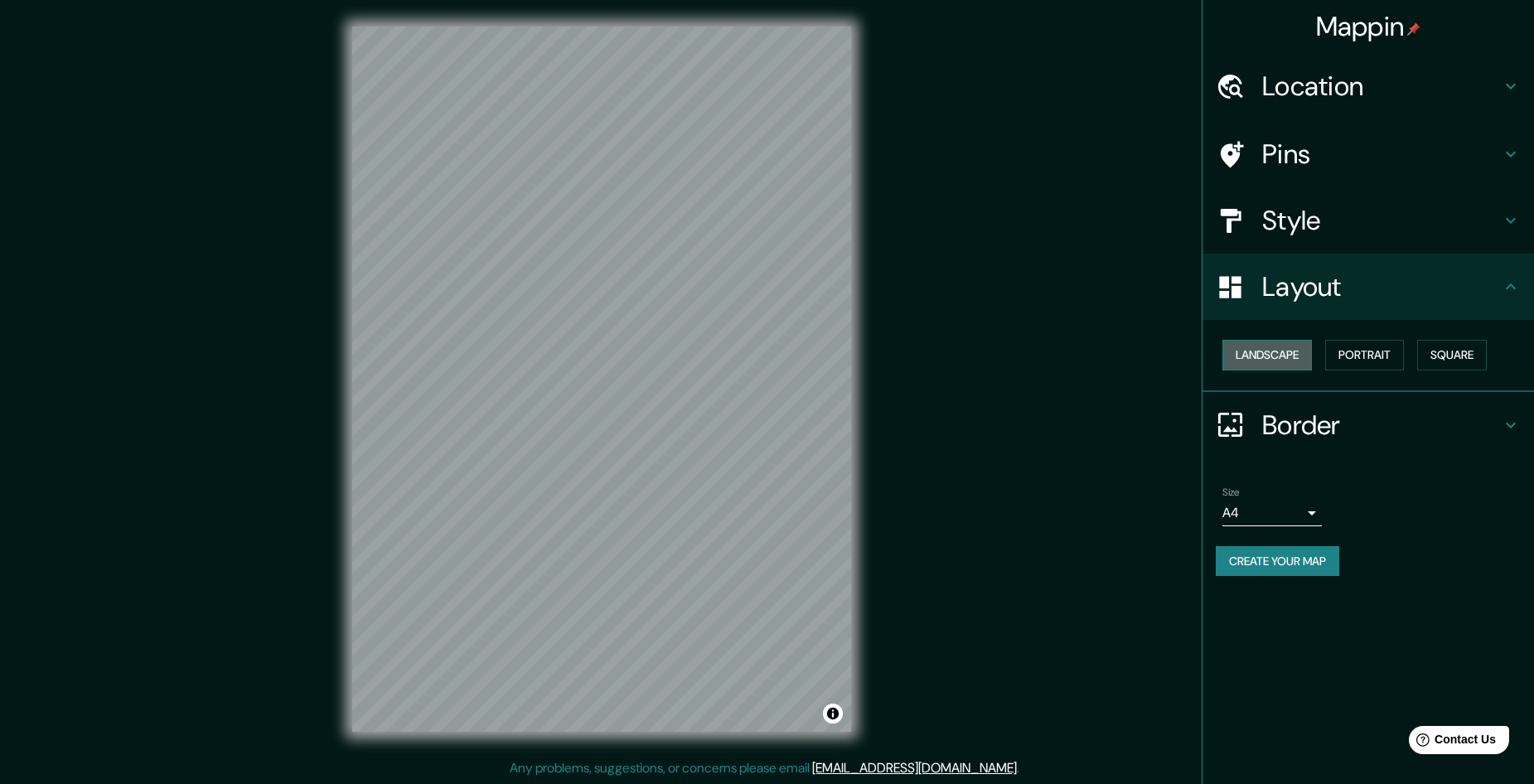
click at [1275, 356] on button "Landscape" at bounding box center [1267, 355] width 89 height 30
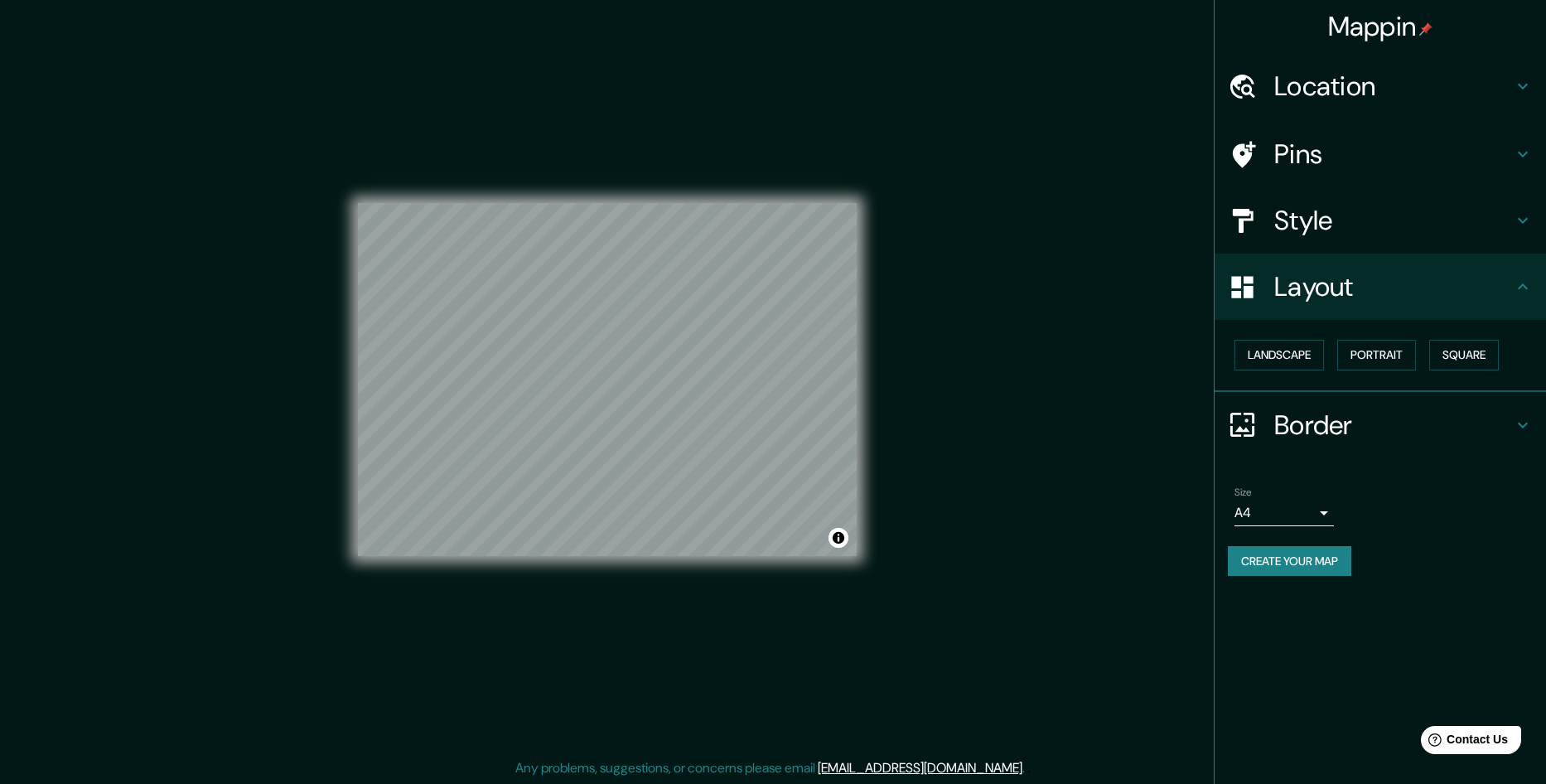
click at [1314, 511] on body "Mappin Location Cádiz, provincia de Cádiz, España Pins Style Layout Landscape P…" at bounding box center [773, 392] width 1546 height 784
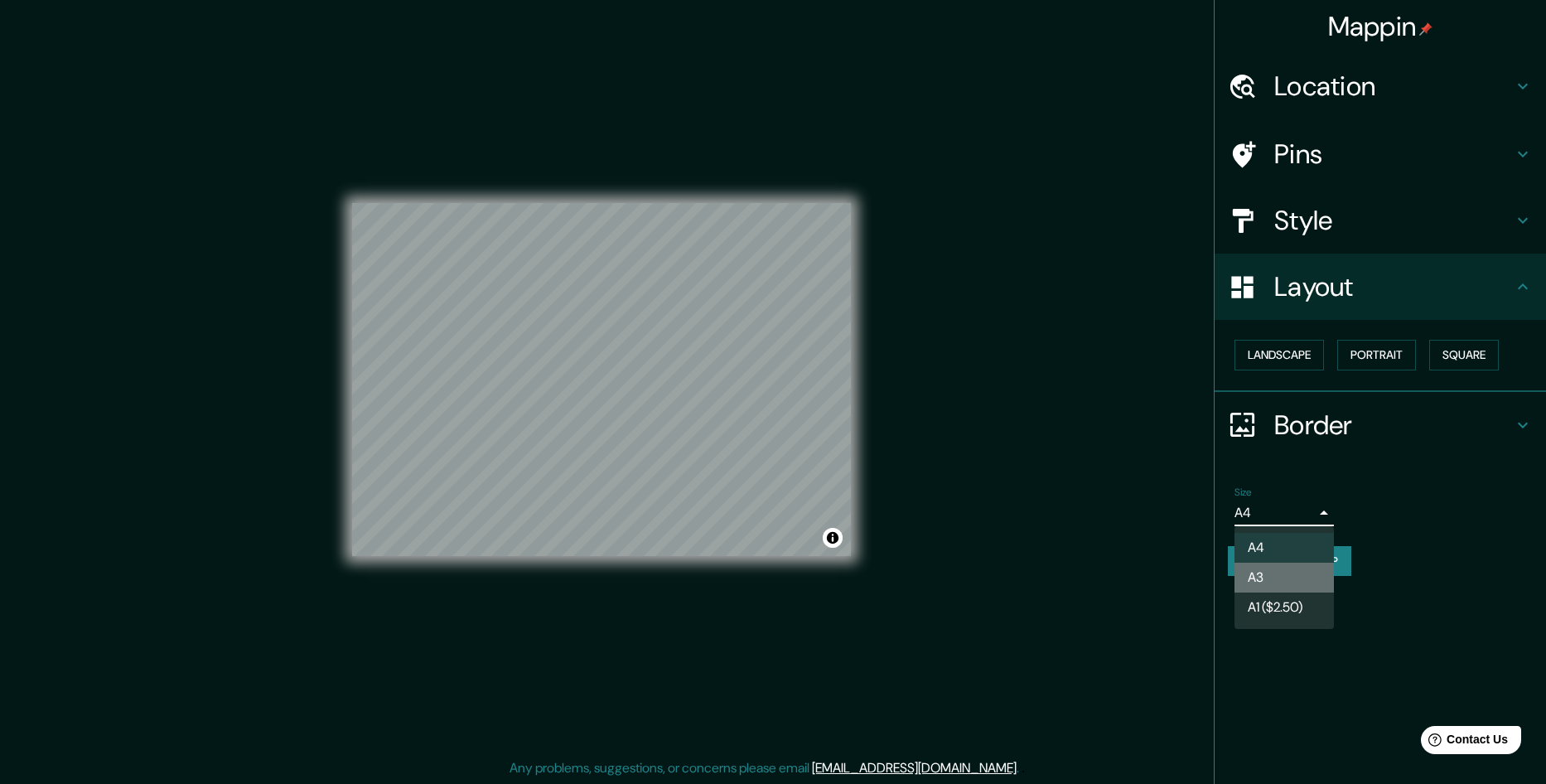
click at [1294, 574] on li "A3" at bounding box center [1284, 578] width 100 height 29
type input "a4"
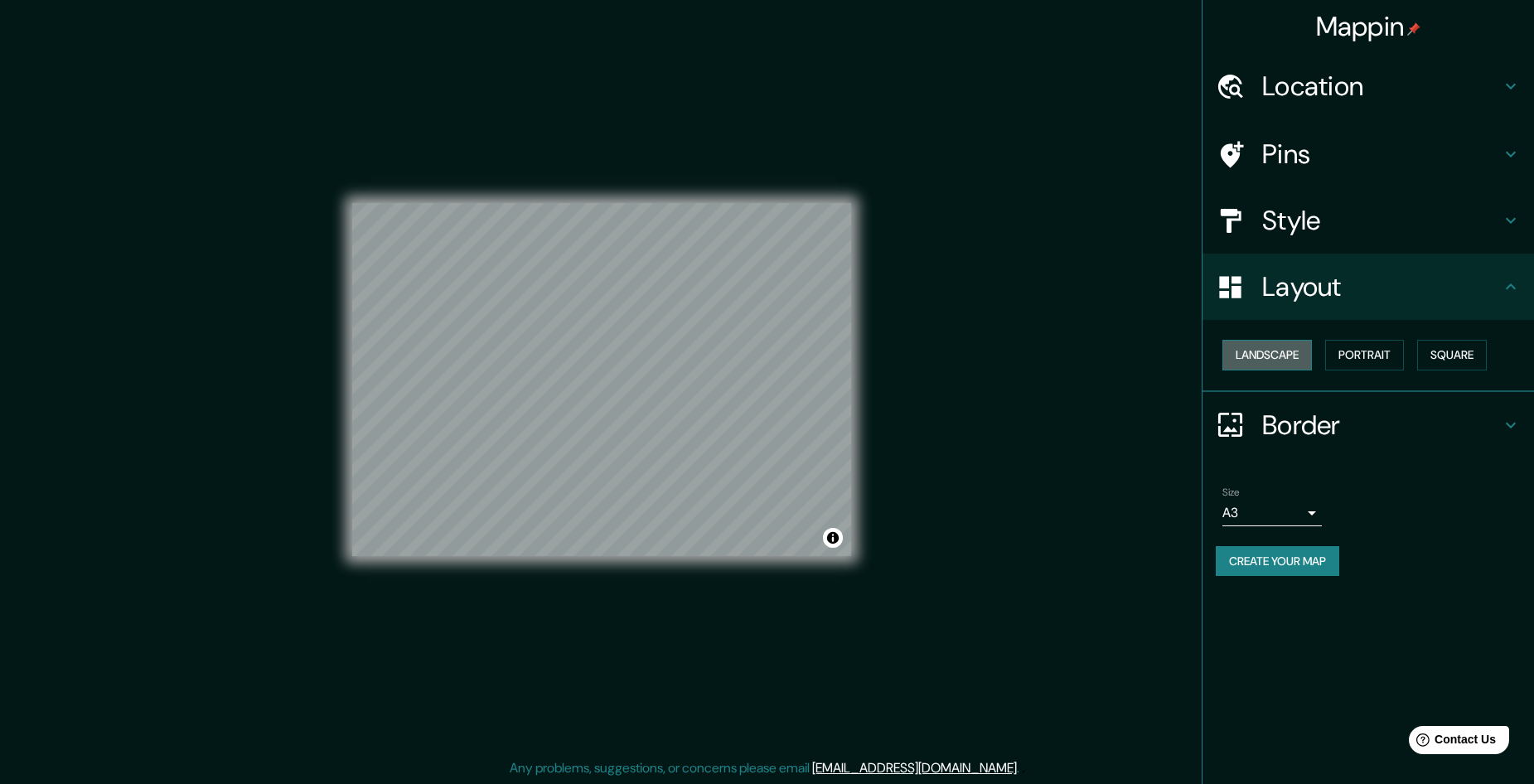
click at [1275, 363] on button "Landscape" at bounding box center [1267, 355] width 89 height 30
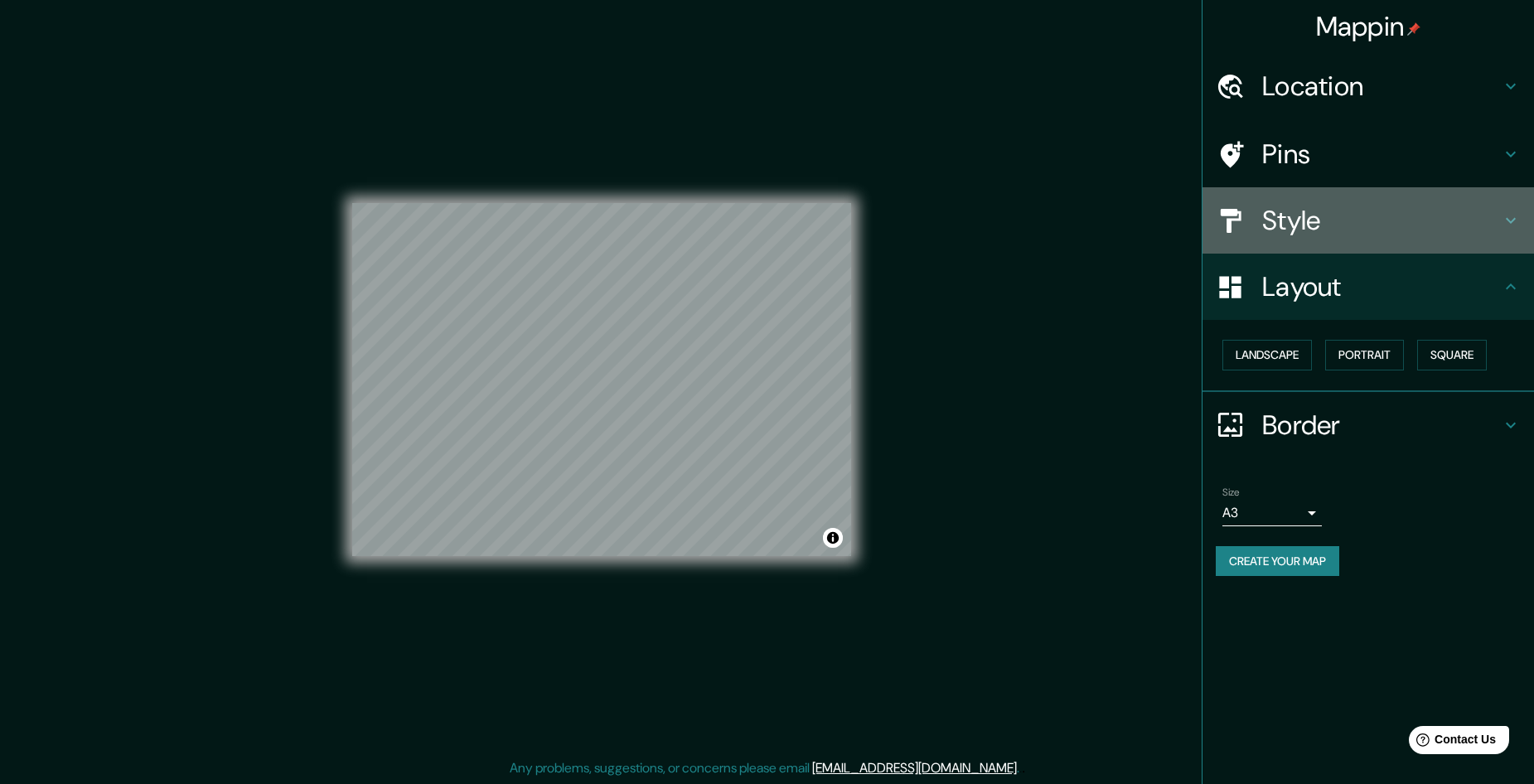
click at [1516, 216] on icon at bounding box center [1511, 220] width 20 height 20
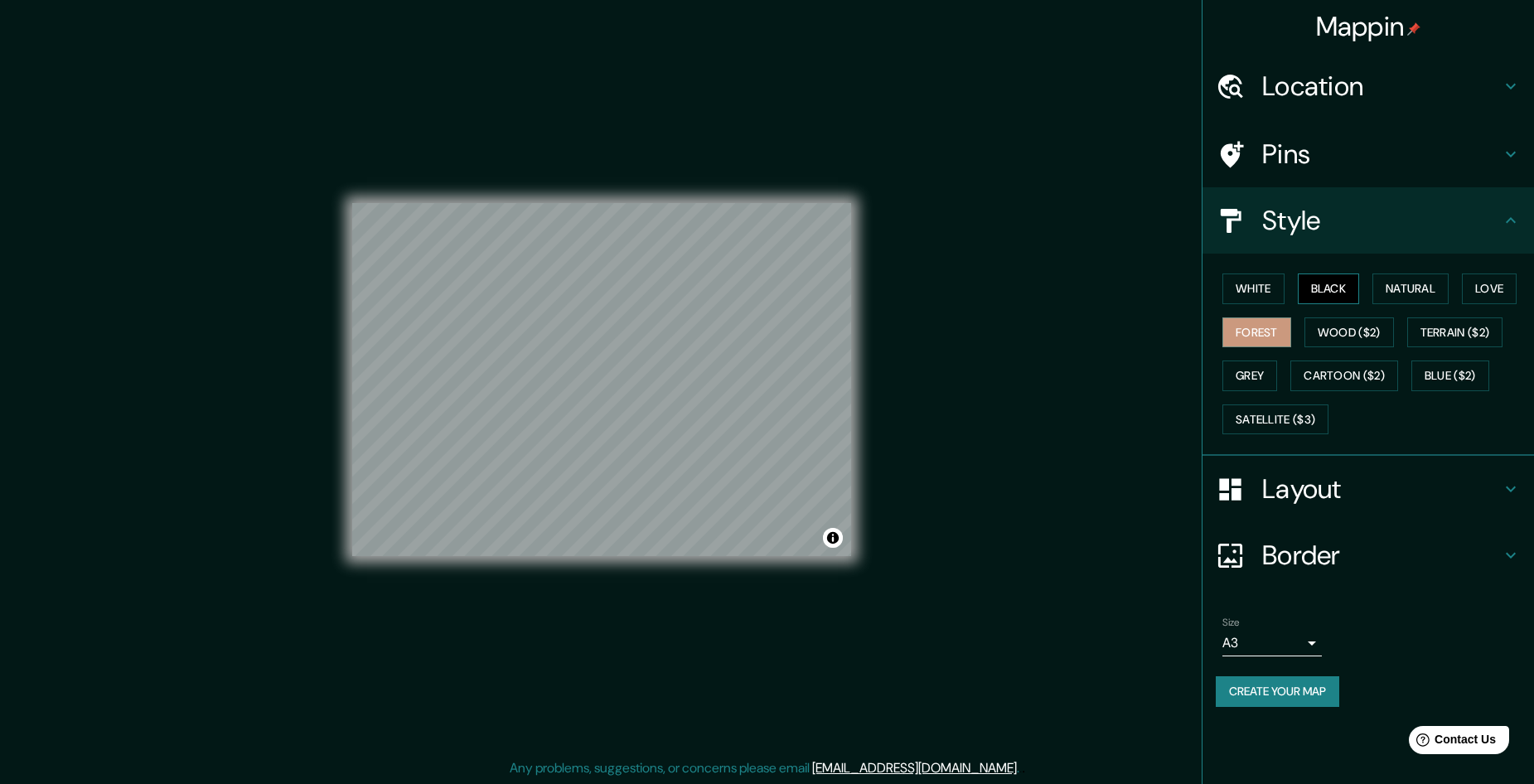
click at [1326, 290] on button "Black" at bounding box center [1329, 288] width 62 height 30
click at [1422, 291] on button "Natural" at bounding box center [1411, 288] width 76 height 30
click at [1486, 292] on button "Love" at bounding box center [1489, 288] width 55 height 30
click at [1250, 292] on button "White" at bounding box center [1254, 288] width 62 height 30
click at [1257, 378] on button "Grey" at bounding box center [1249, 376] width 55 height 30
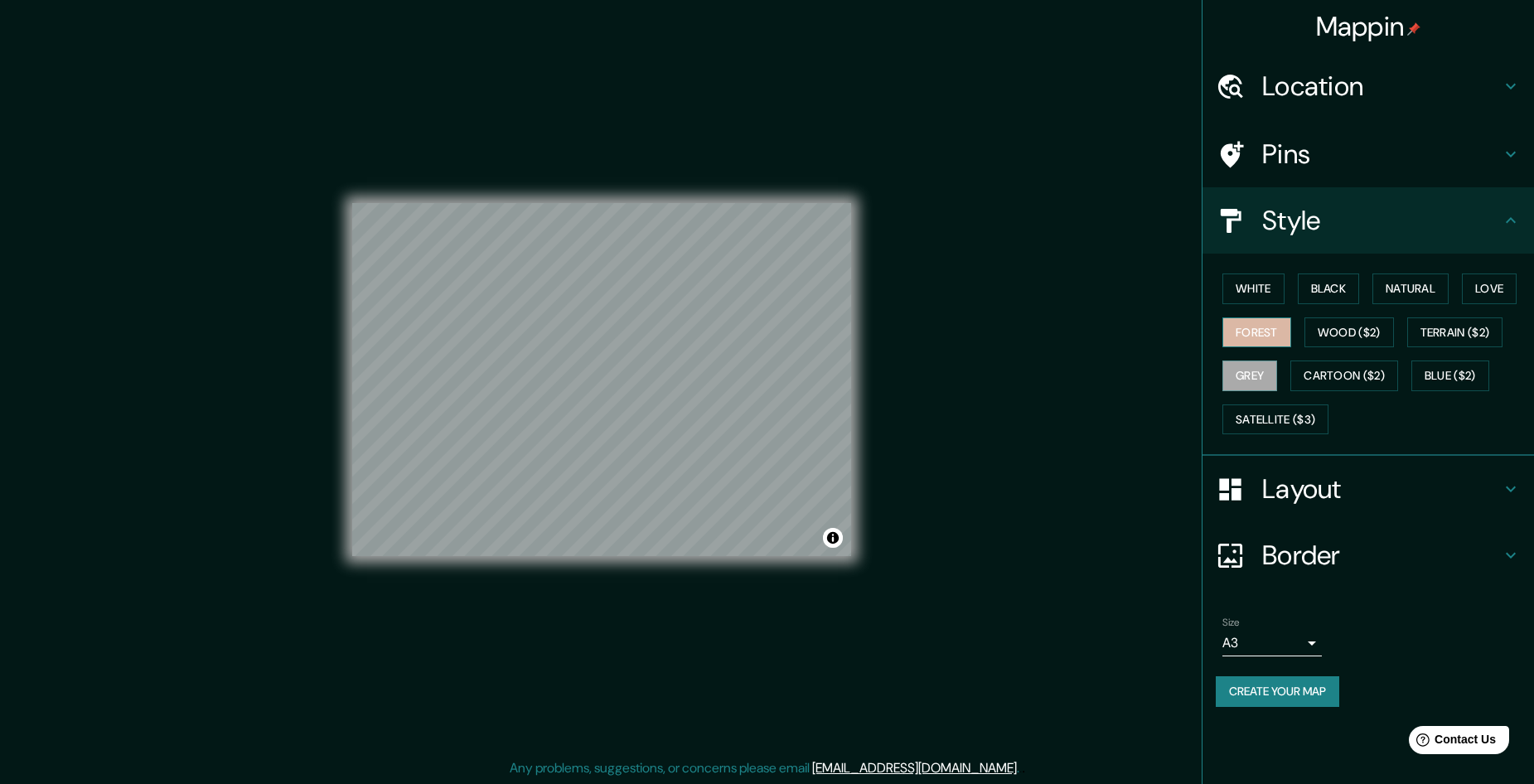
click at [1270, 332] on button "Forest" at bounding box center [1256, 332] width 69 height 30
click at [1268, 689] on button "Create your map" at bounding box center [1277, 690] width 123 height 30
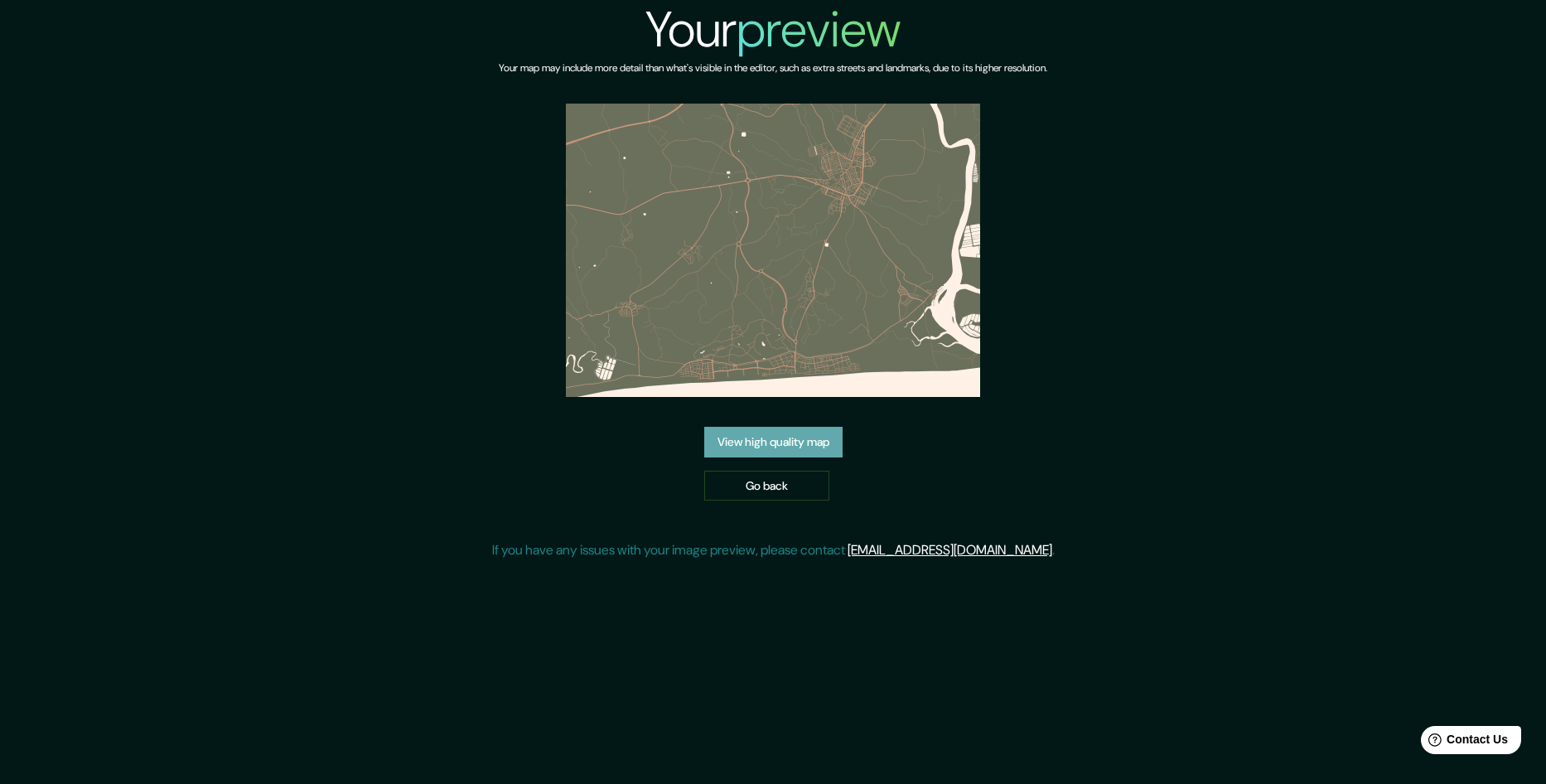
click at [766, 436] on link "View high quality map" at bounding box center [774, 441] width 139 height 30
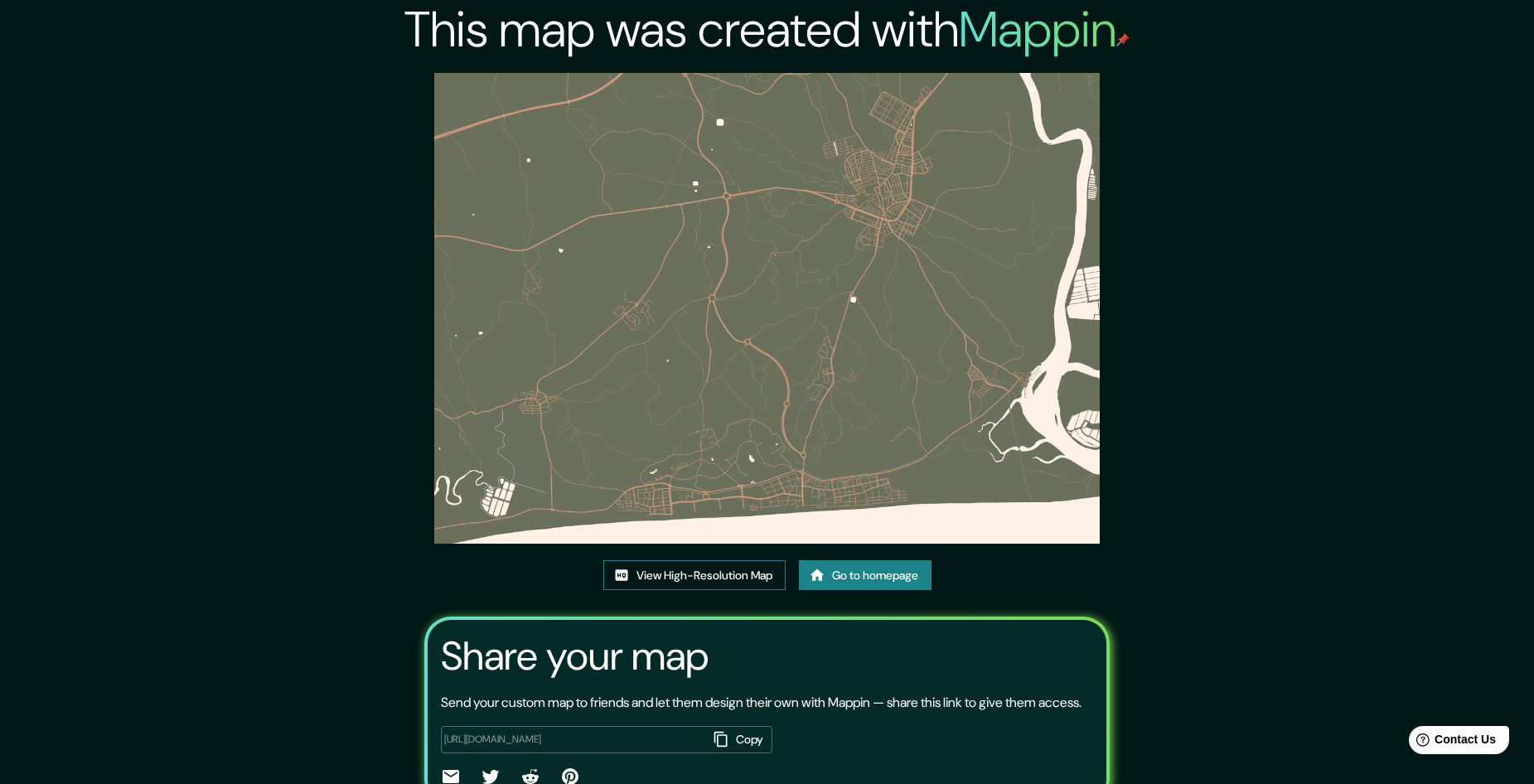
click at [712, 569] on link "View High-Resolution Map" at bounding box center [694, 575] width 182 height 30
